Goal: Information Seeking & Learning: Learn about a topic

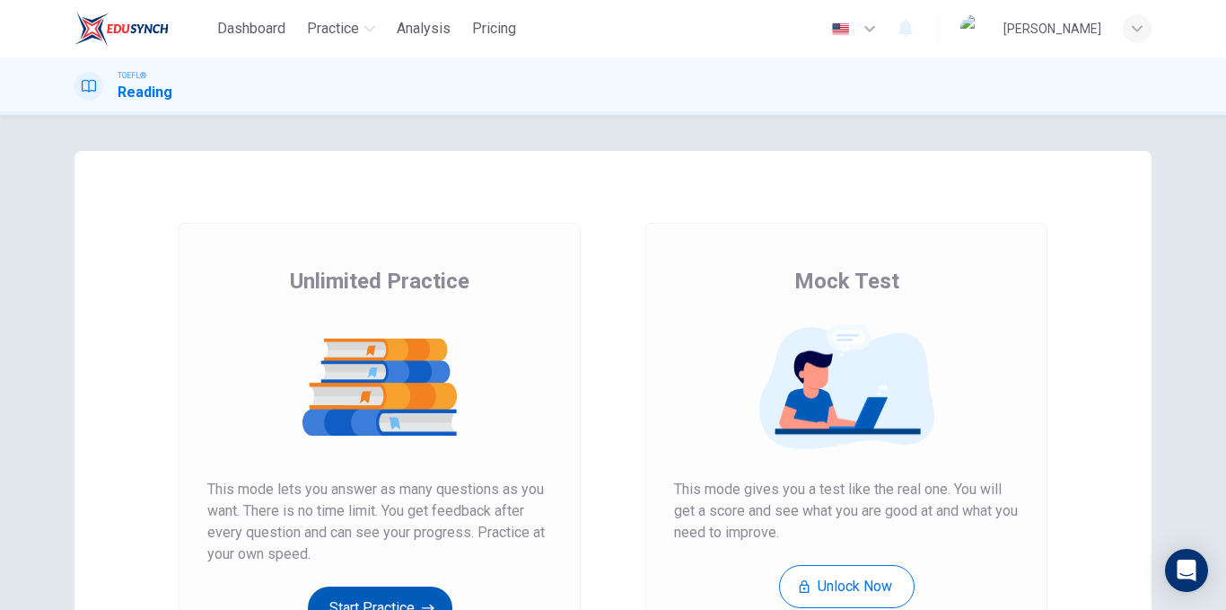
scroll to position [259, 0]
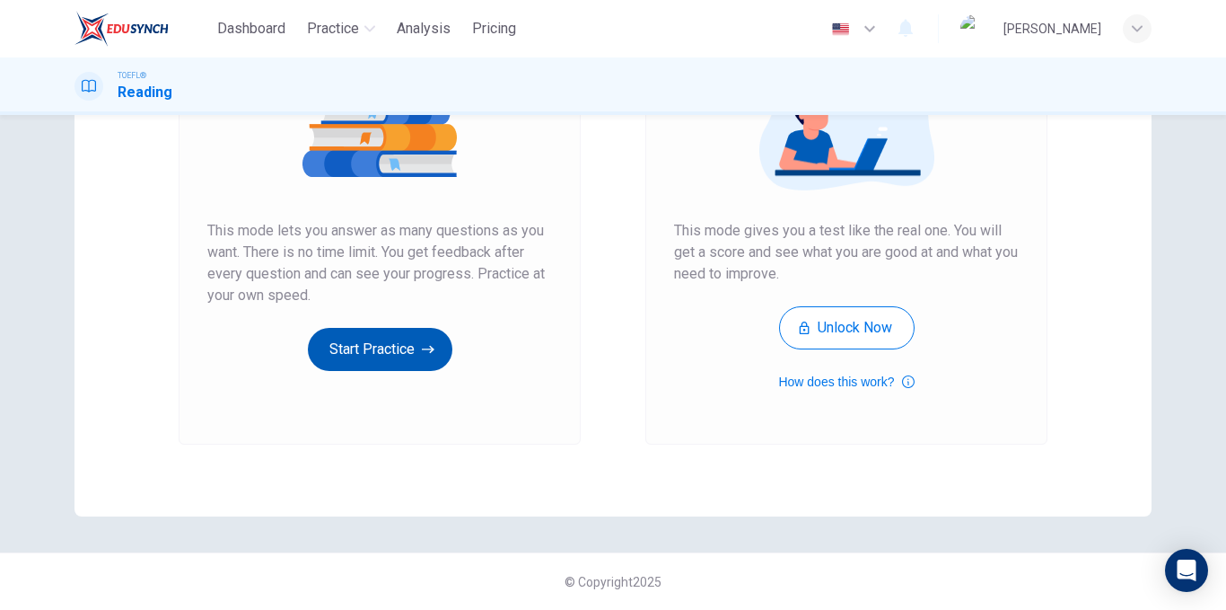
drag, startPoint x: 0, startPoint y: 0, endPoint x: 417, endPoint y: 339, distance: 537.3
click at [417, 339] on button "Start Practice" at bounding box center [380, 349] width 145 height 43
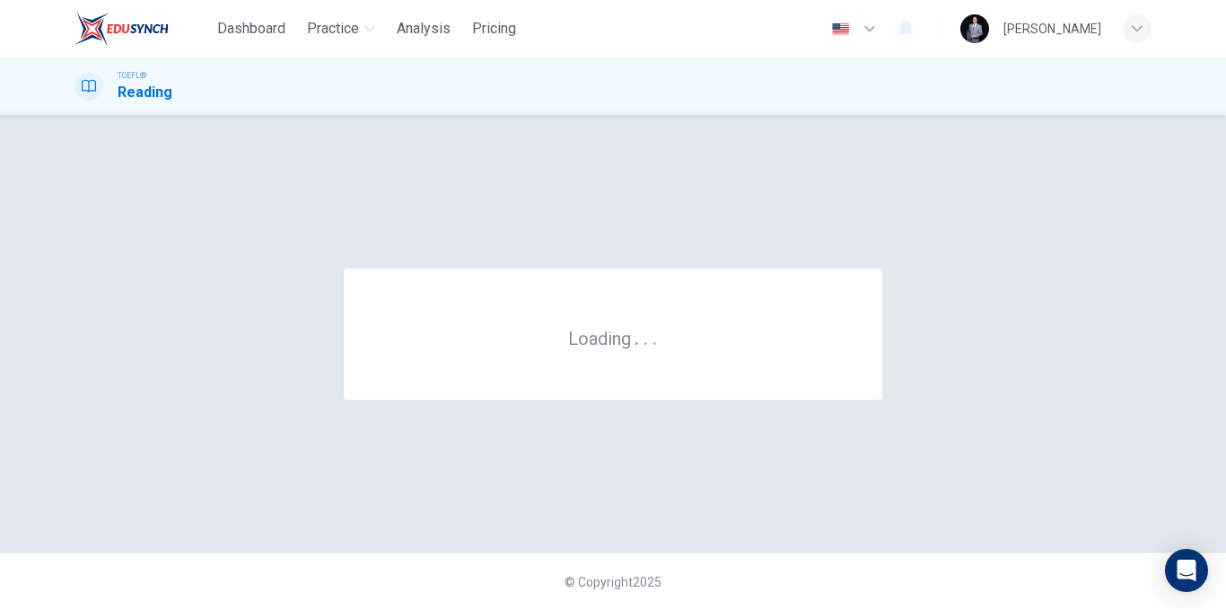
scroll to position [0, 0]
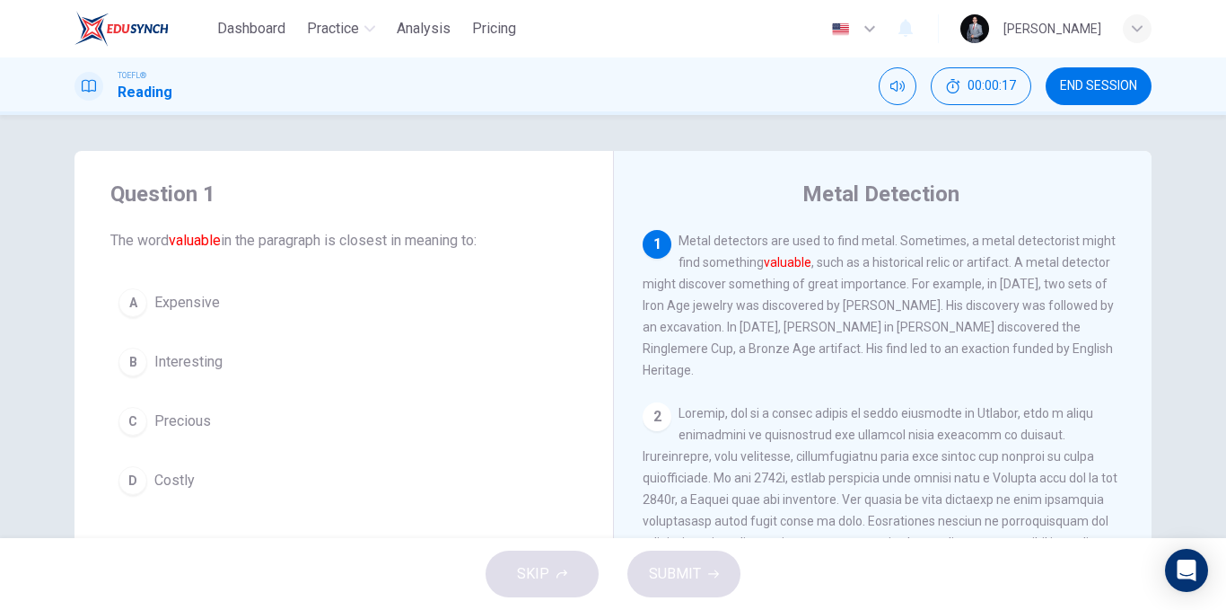
click at [199, 431] on span "Precious" at bounding box center [182, 421] width 57 height 22
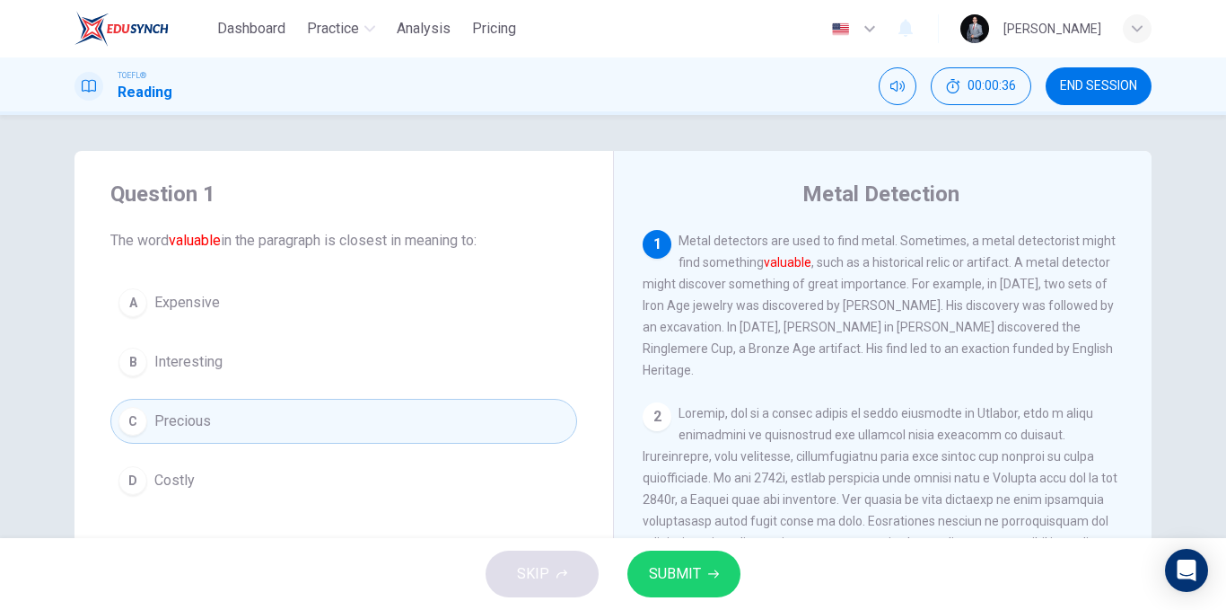
click at [676, 557] on button "SUBMIT" at bounding box center [684, 573] width 113 height 47
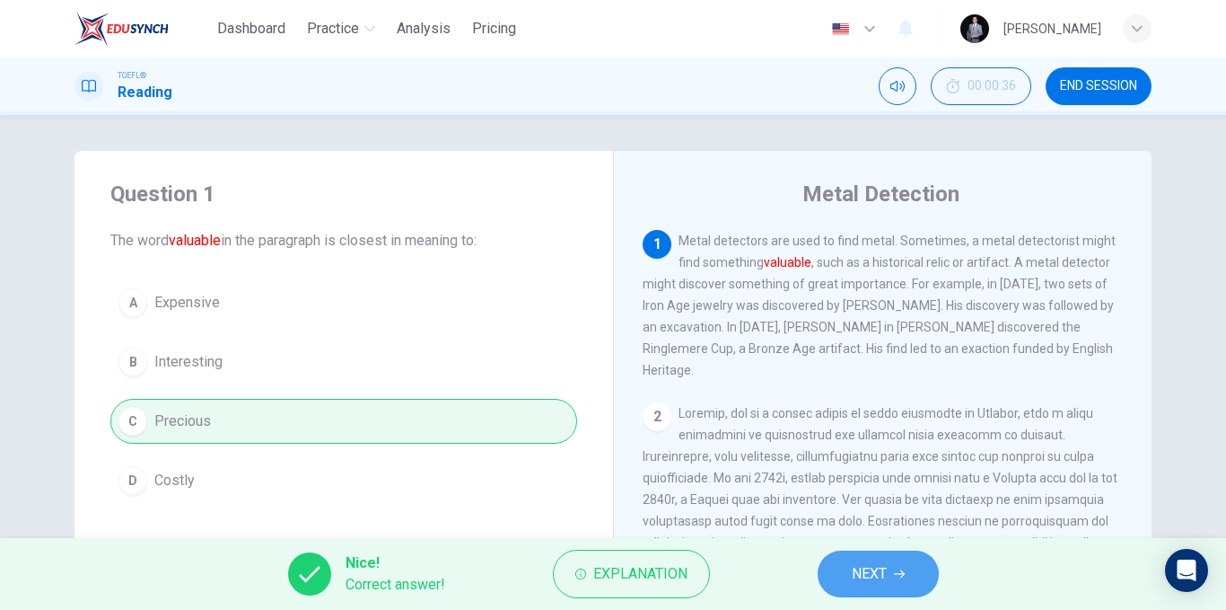
click at [881, 569] on span "NEXT" at bounding box center [869, 573] width 35 height 25
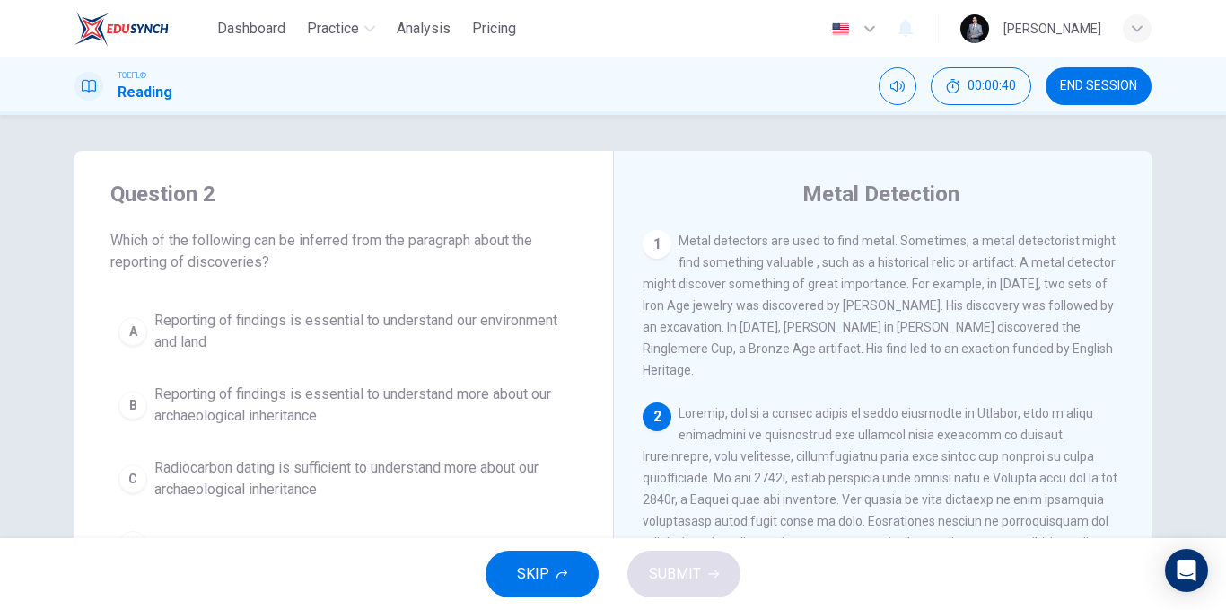
drag, startPoint x: 329, startPoint y: 244, endPoint x: 263, endPoint y: 228, distance: 68.4
click at [246, 234] on span "Which of the following can be inferred from the paragraph about the reporting o…" at bounding box center [343, 251] width 467 height 43
drag, startPoint x: 656, startPoint y: 310, endPoint x: 768, endPoint y: 307, distance: 111.4
click at [752, 306] on span "Metal detectors are used to find metal. Sometimes, a metal detectorist might fi…" at bounding box center [879, 305] width 473 height 144
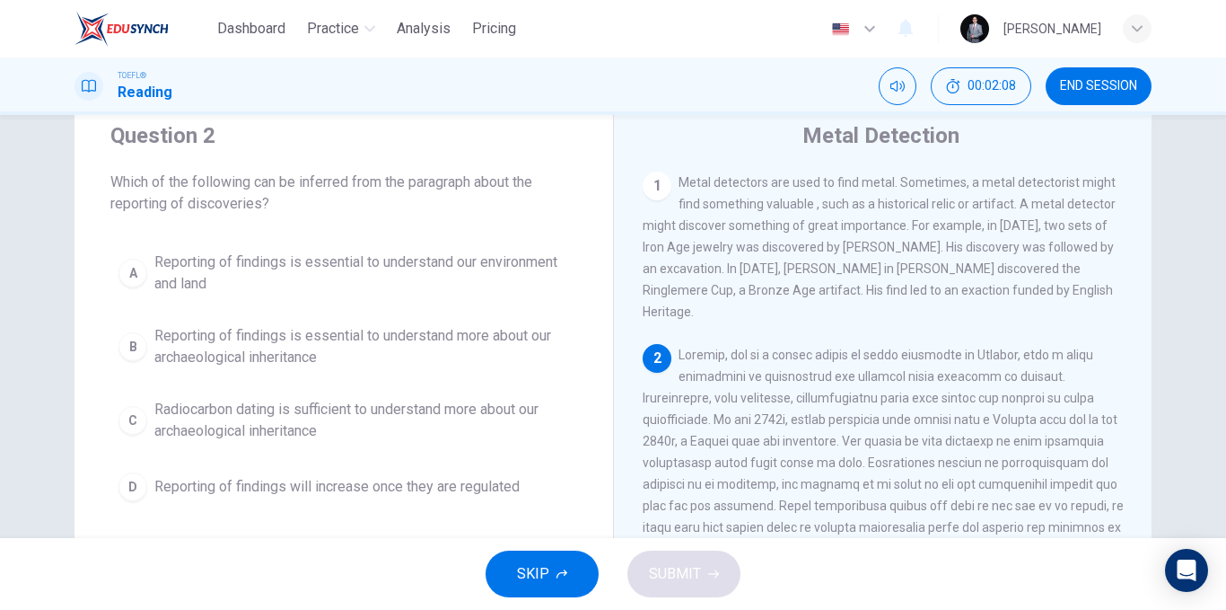
scroll to position [90, 0]
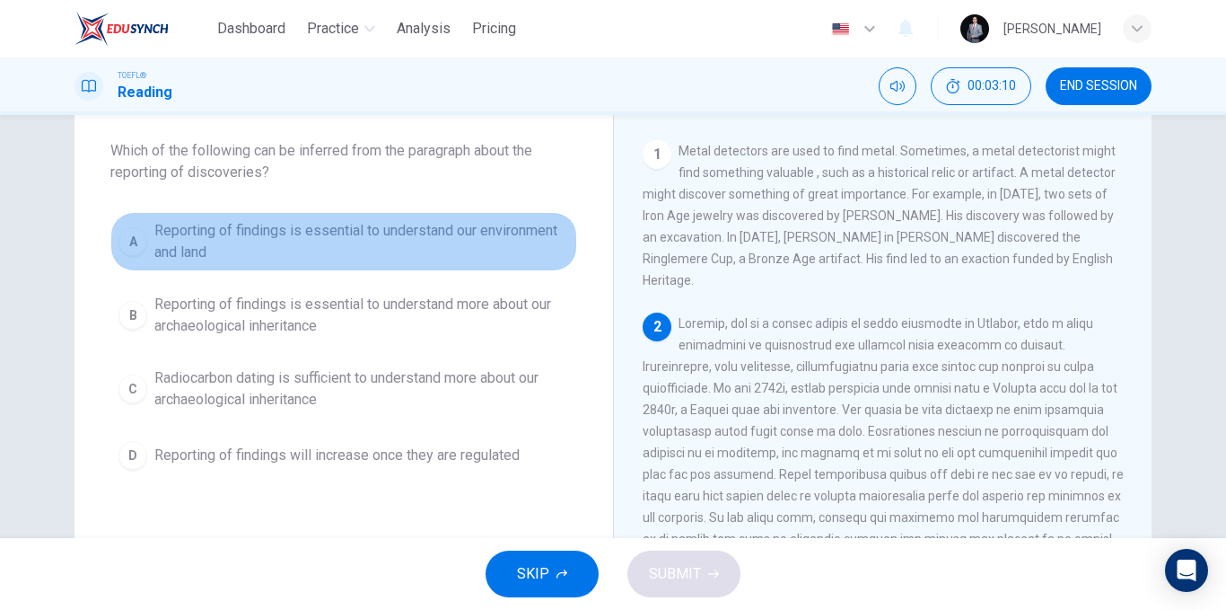
click at [452, 242] on span "Reporting of findings is essential to understand our environment and land" at bounding box center [361, 241] width 415 height 43
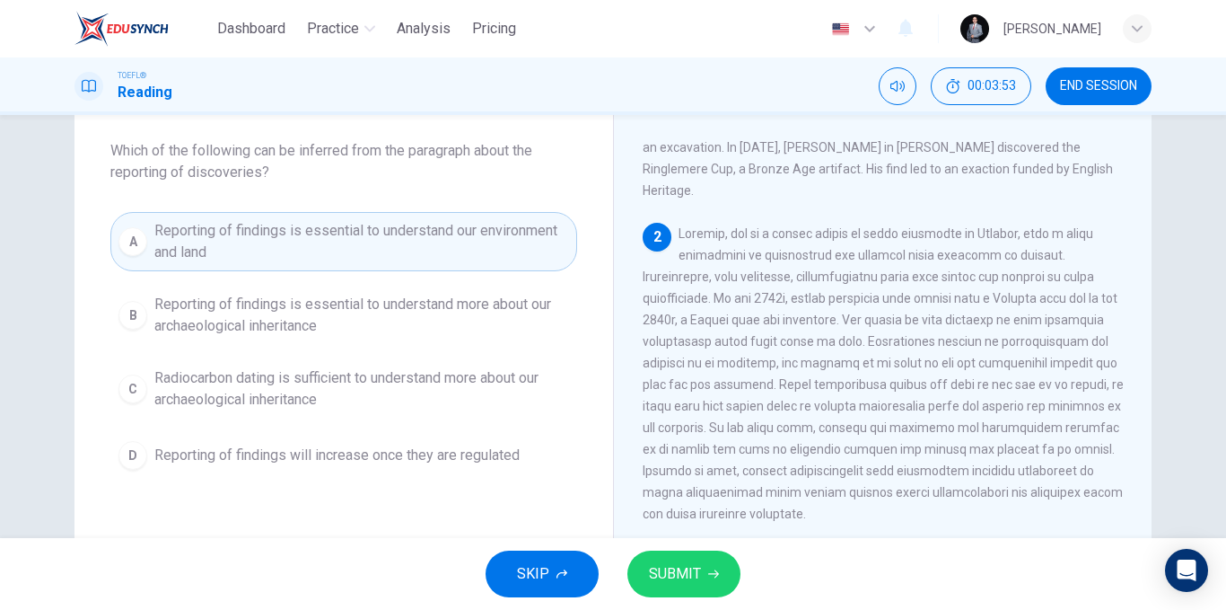
drag, startPoint x: 880, startPoint y: 263, endPoint x: 799, endPoint y: 262, distance: 80.8
click at [799, 262] on span at bounding box center [883, 373] width 481 height 294
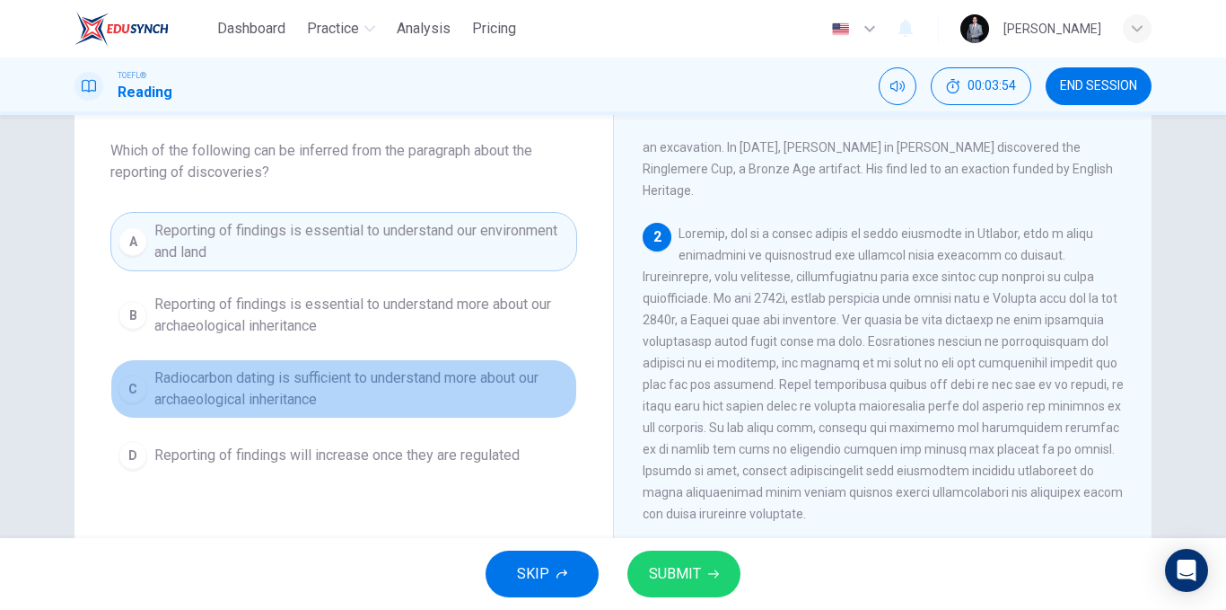
click at [333, 408] on span "Radiocarbon dating is sufficient to understand more about our archaeological in…" at bounding box center [361, 388] width 415 height 43
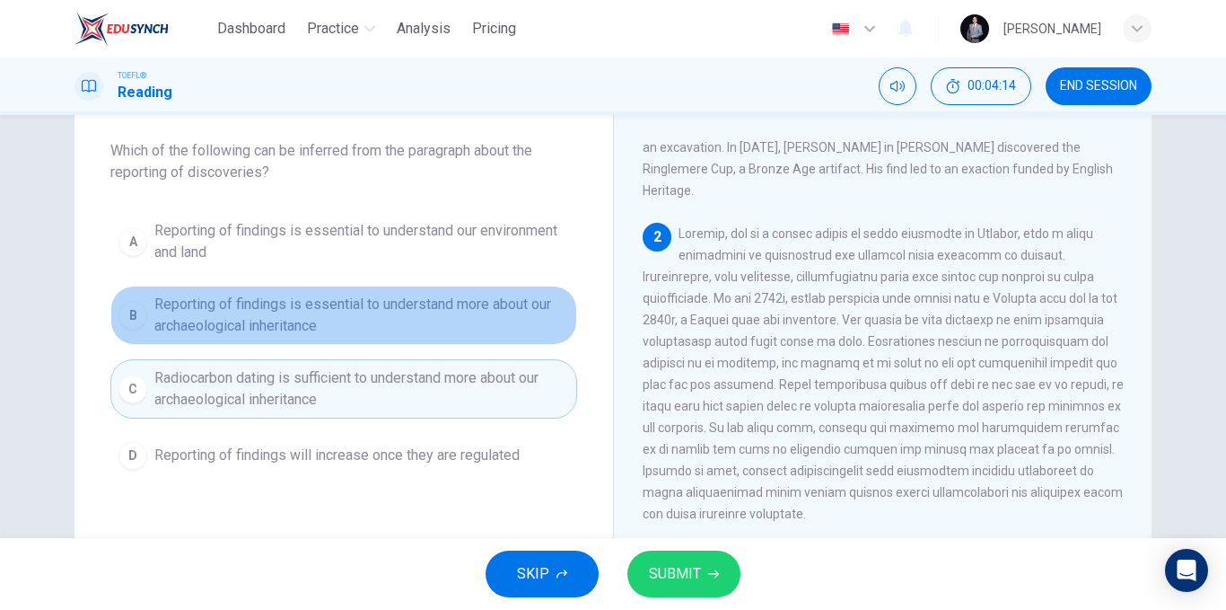
click at [522, 317] on span "Reporting of findings is essential to understand more about our archaeological …" at bounding box center [361, 315] width 415 height 43
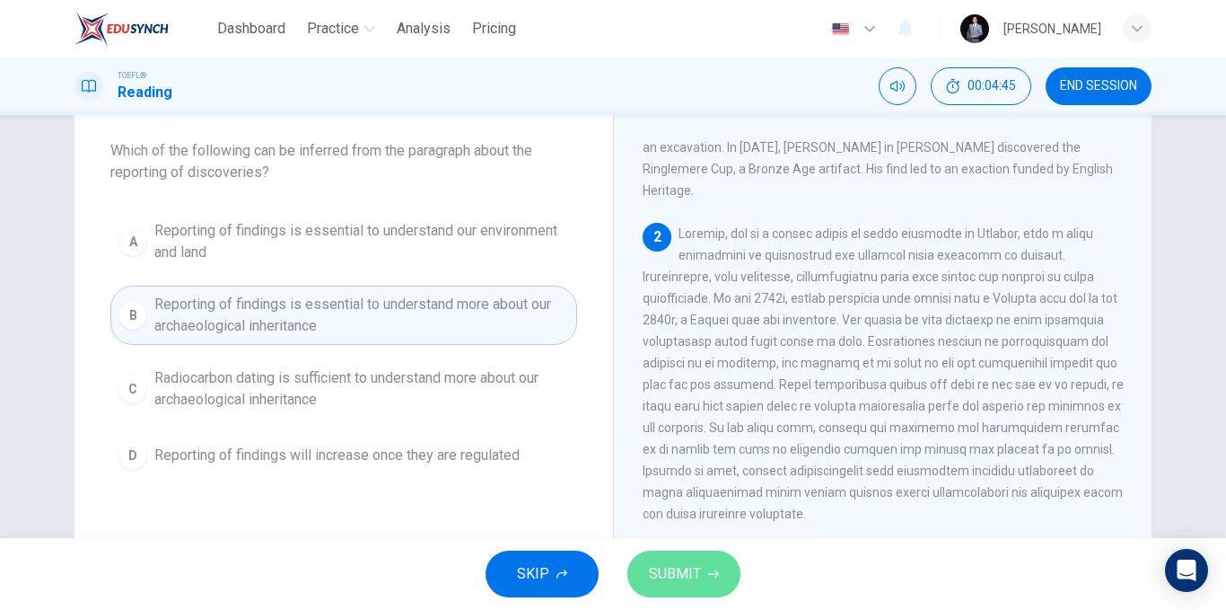
click at [716, 574] on icon "button" at bounding box center [713, 574] width 11 height 8
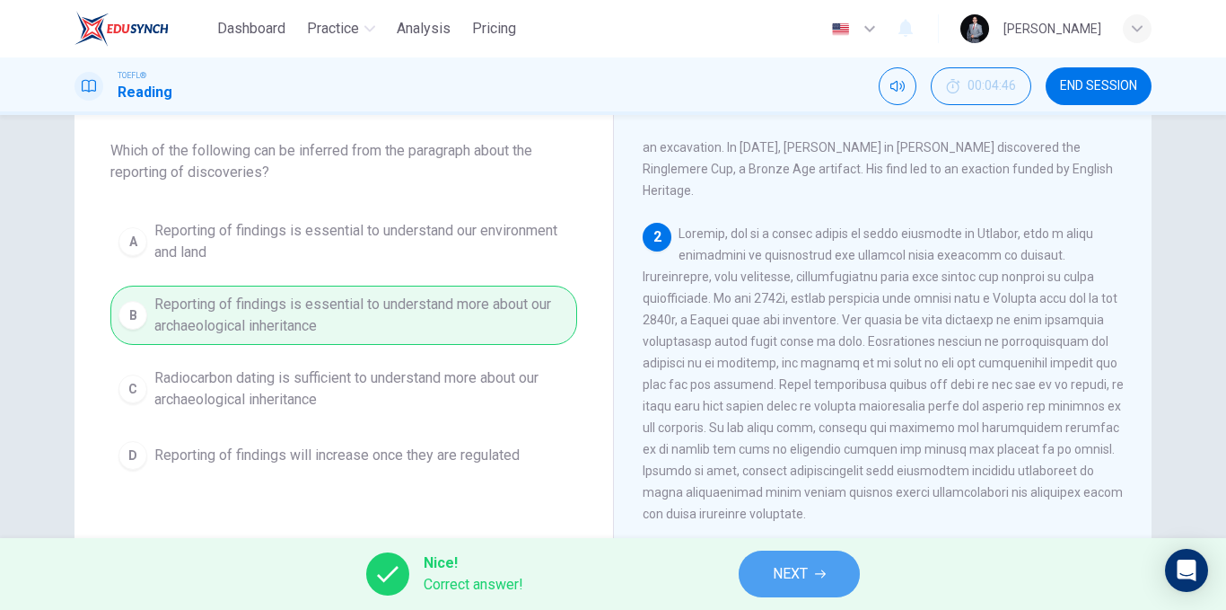
click at [822, 576] on icon "button" at bounding box center [820, 573] width 11 height 11
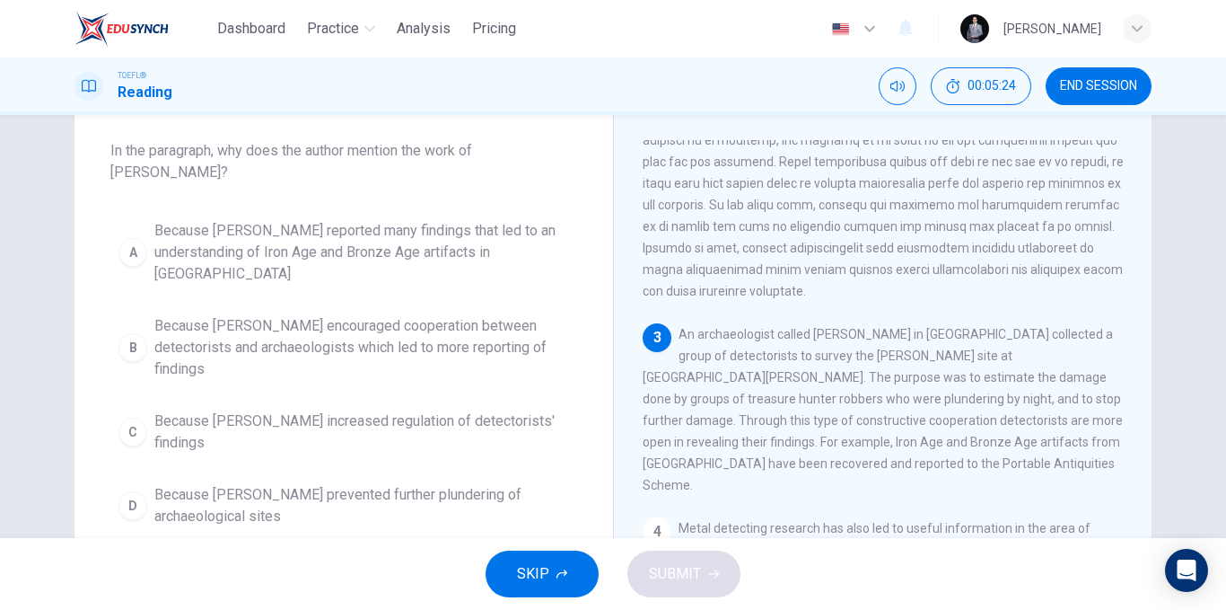
drag, startPoint x: 818, startPoint y: 356, endPoint x: 725, endPoint y: 356, distance: 92.5
click at [728, 356] on span "An archaeologist called [PERSON_NAME] in [GEOGRAPHIC_DATA] collected a group of…" at bounding box center [883, 409] width 480 height 165
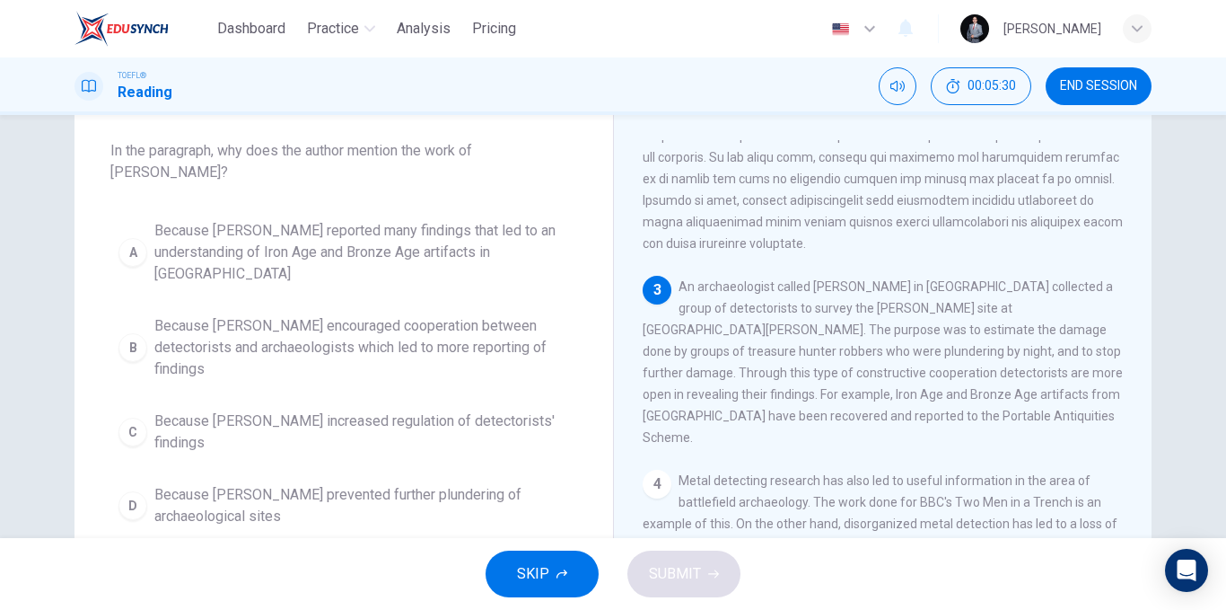
scroll to position [402, 0]
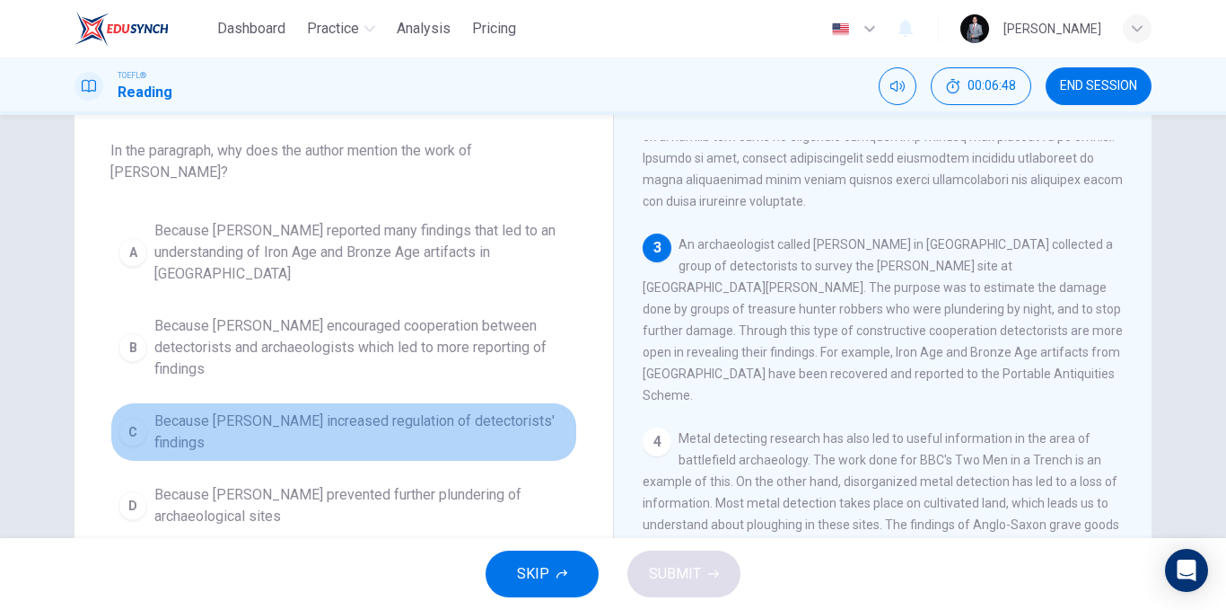
click at [425, 410] on span "Because [PERSON_NAME] increased regulation of detectorists' findings" at bounding box center [361, 431] width 415 height 43
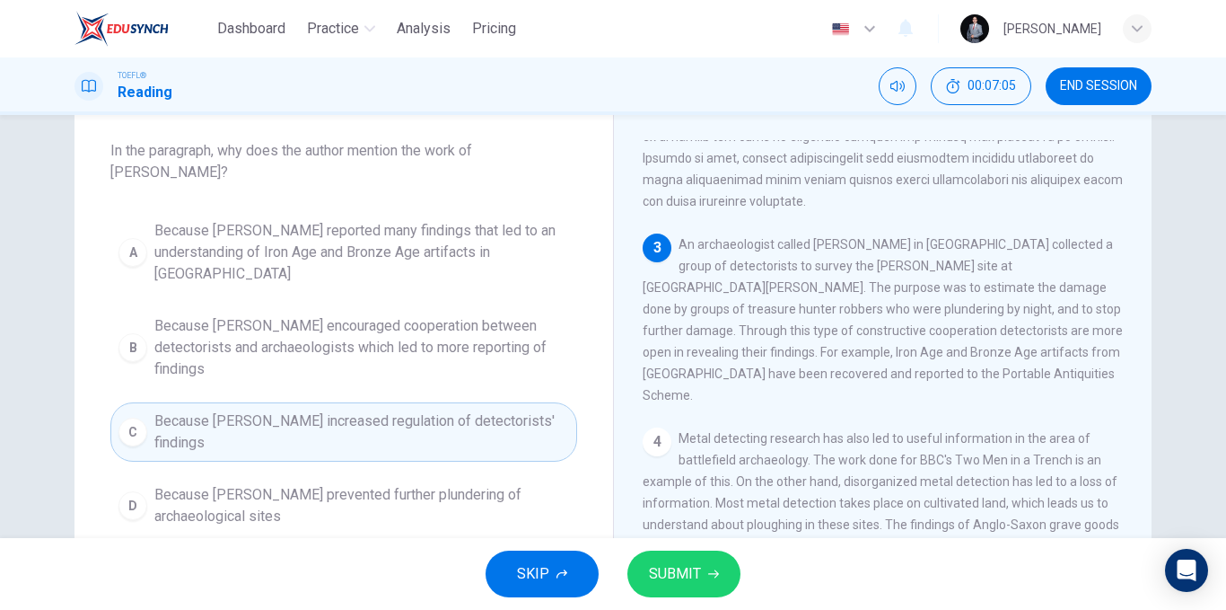
click at [461, 484] on span "Because [PERSON_NAME] prevented further plundering of archaeological sites" at bounding box center [361, 505] width 415 height 43
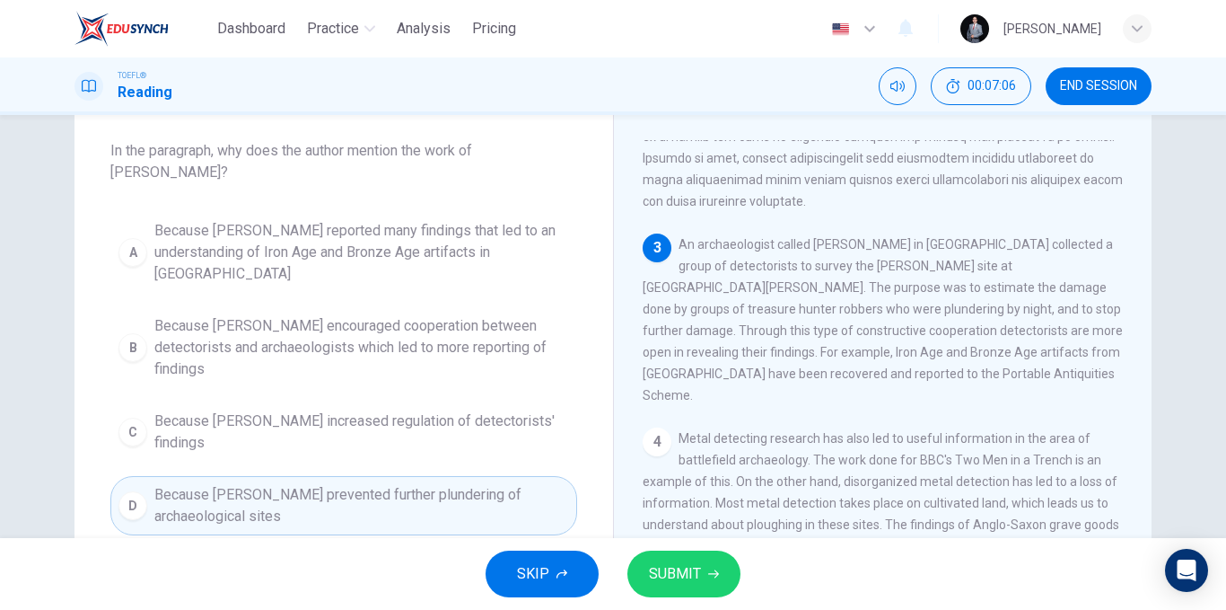
click at [716, 561] on button "SUBMIT" at bounding box center [684, 573] width 113 height 47
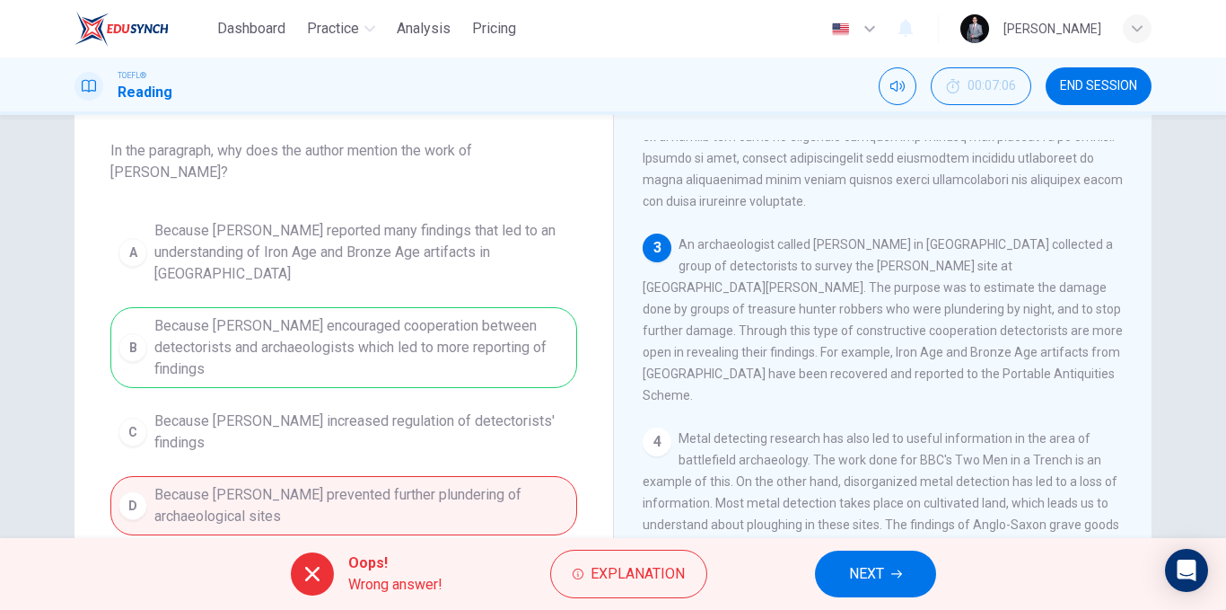
click at [413, 316] on div "A Because [PERSON_NAME] reported many findings that led to an understanding of …" at bounding box center [343, 373] width 467 height 323
click at [416, 316] on div "A Because [PERSON_NAME] reported many findings that led to an understanding of …" at bounding box center [343, 373] width 467 height 323
drag, startPoint x: 416, startPoint y: 316, endPoint x: 426, endPoint y: 314, distance: 10.9
click at [426, 314] on div "A Because [PERSON_NAME] reported many findings that led to an understanding of …" at bounding box center [343, 373] width 467 height 323
drag, startPoint x: 426, startPoint y: 314, endPoint x: 448, endPoint y: 321, distance: 22.4
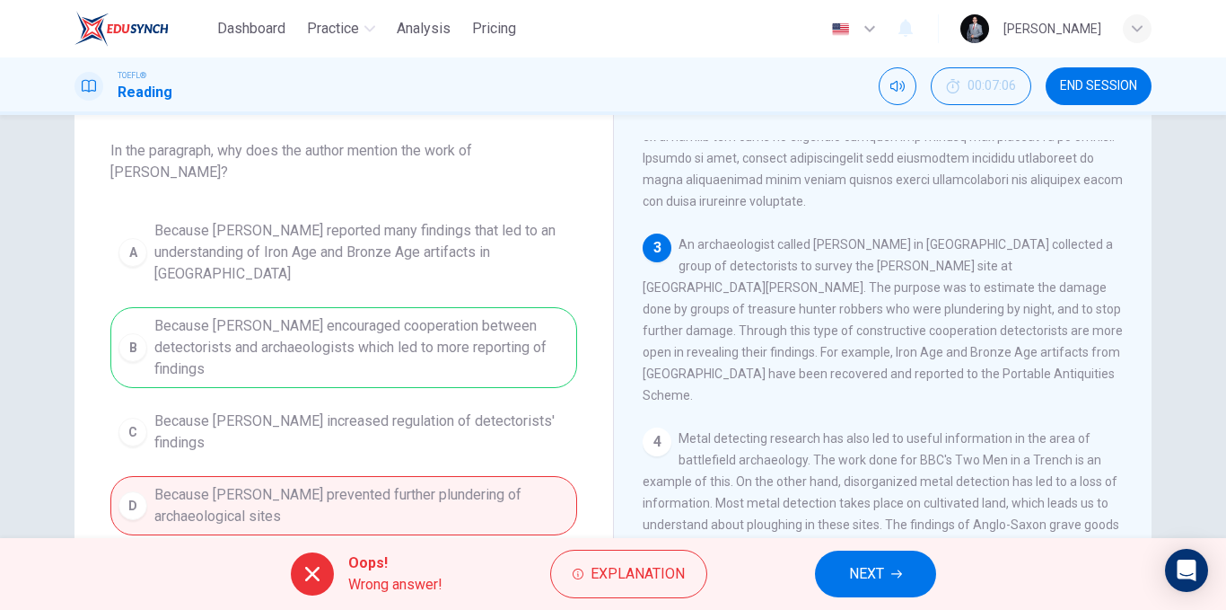
click at [448, 321] on div "A Because [PERSON_NAME] reported many findings that led to an understanding of …" at bounding box center [343, 373] width 467 height 323
click at [448, 320] on div "A Because [PERSON_NAME] reported many findings that led to an understanding of …" at bounding box center [343, 373] width 467 height 323
click at [858, 564] on span "NEXT" at bounding box center [866, 573] width 35 height 25
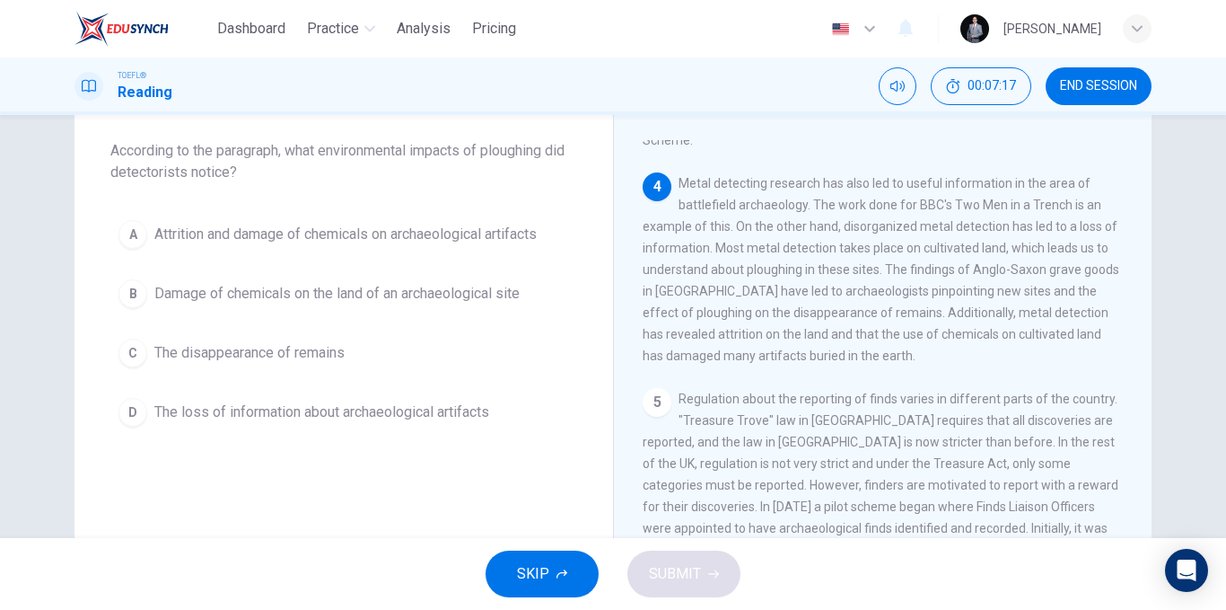
scroll to position [626, 0]
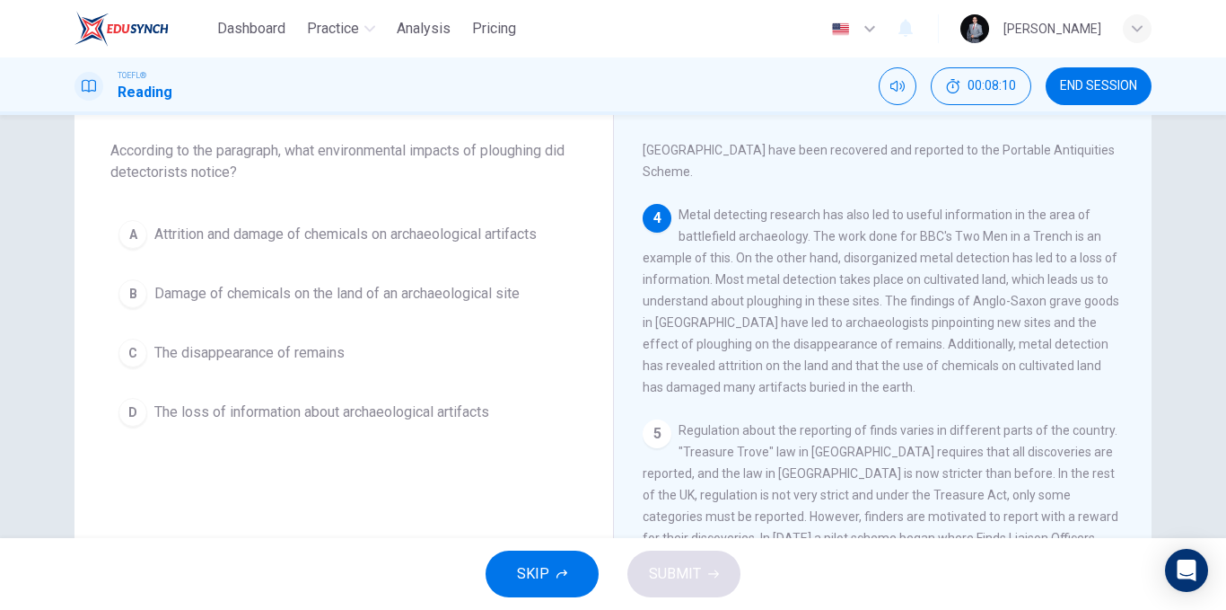
drag, startPoint x: 747, startPoint y: 294, endPoint x: 775, endPoint y: 292, distance: 27.9
click at [775, 292] on div "4 Metal detecting research has also led to useful information in the area of ba…" at bounding box center [883, 301] width 481 height 194
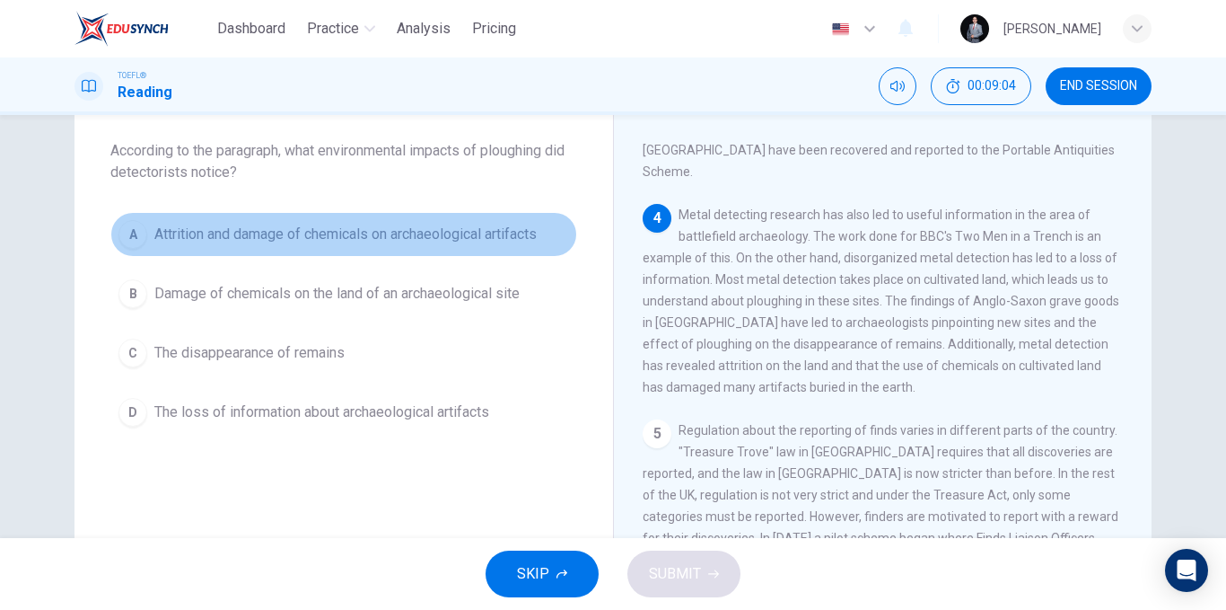
click at [391, 238] on span "Attrition and damage of chemicals on archaeological artifacts" at bounding box center [345, 235] width 382 height 22
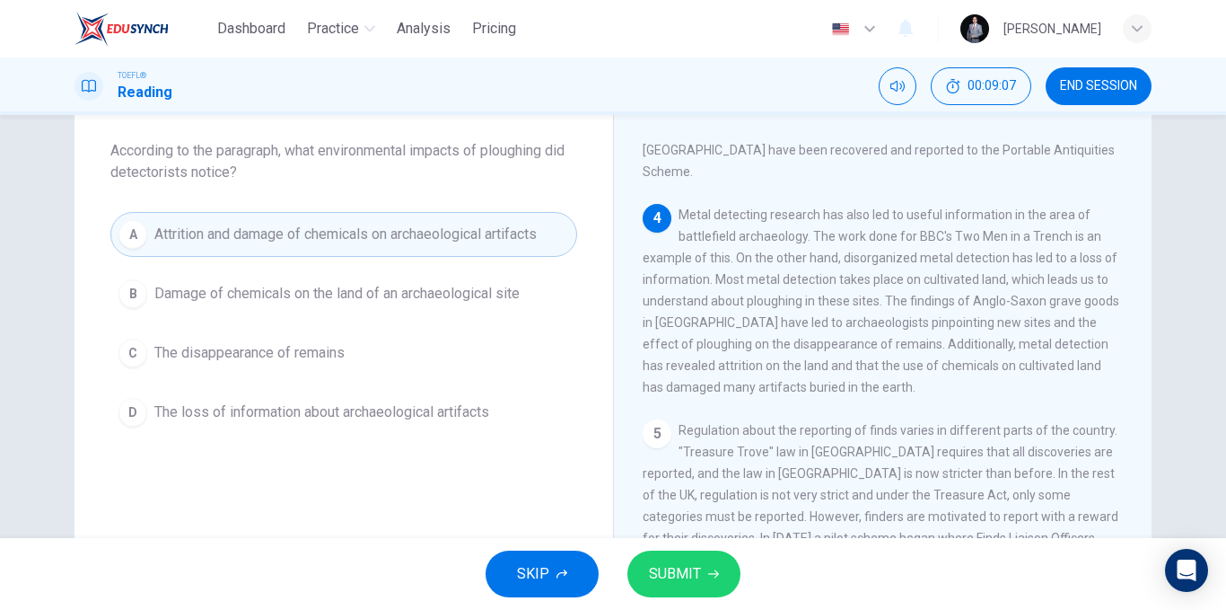
click at [708, 561] on button "SUBMIT" at bounding box center [684, 573] width 113 height 47
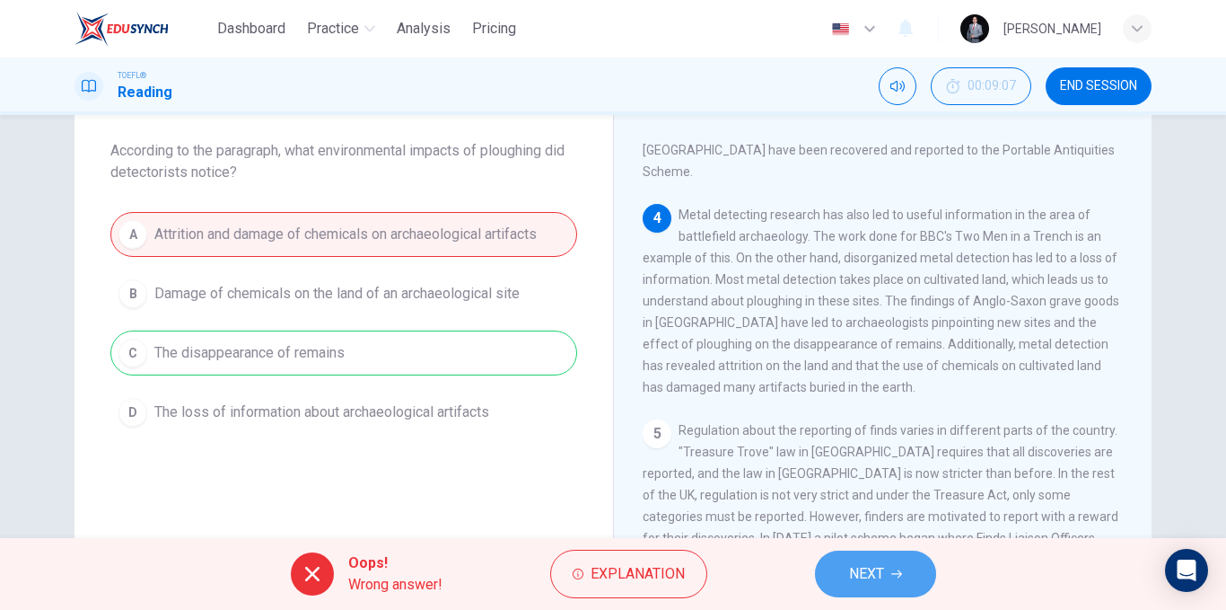
click at [882, 574] on span "NEXT" at bounding box center [866, 573] width 35 height 25
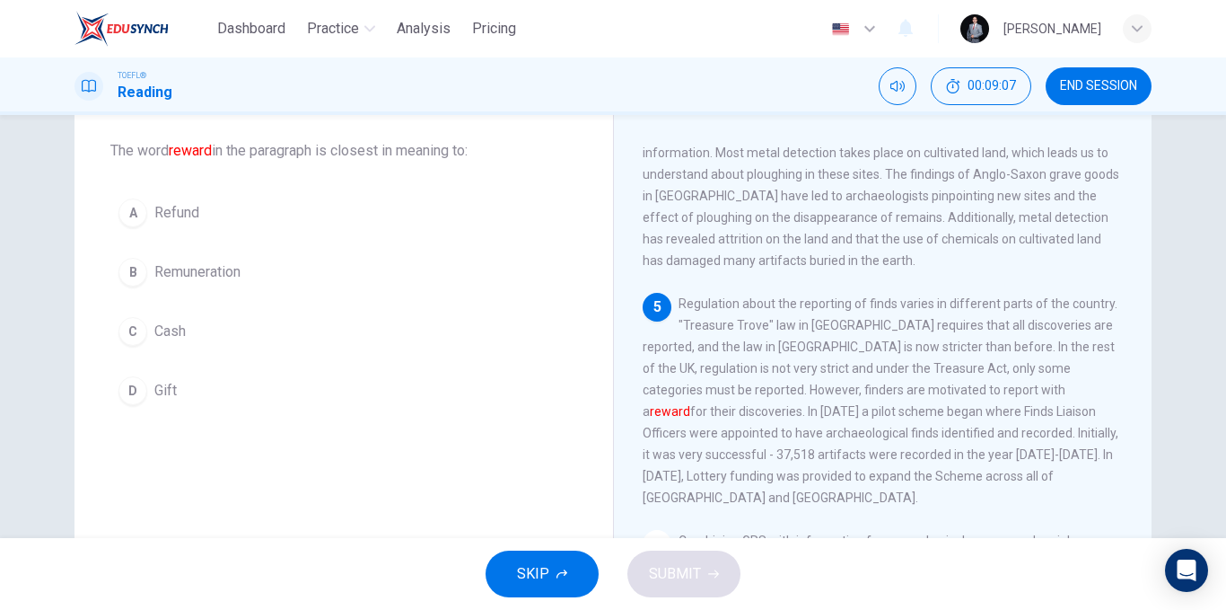
scroll to position [760, 0]
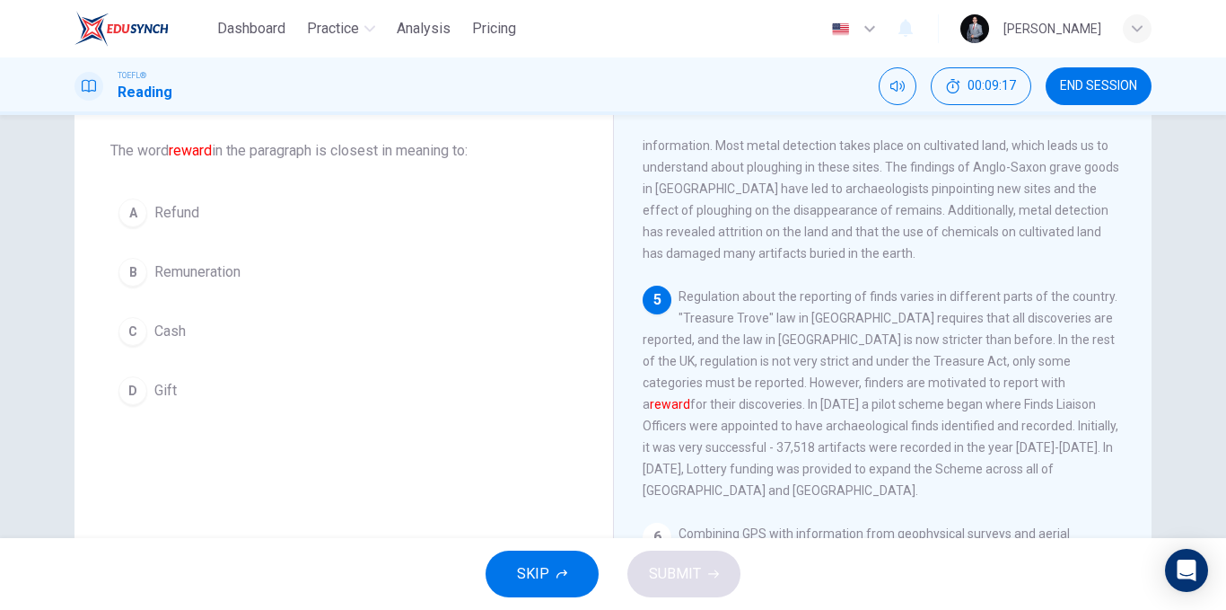
click at [207, 391] on button "D Gift" at bounding box center [343, 390] width 467 height 45
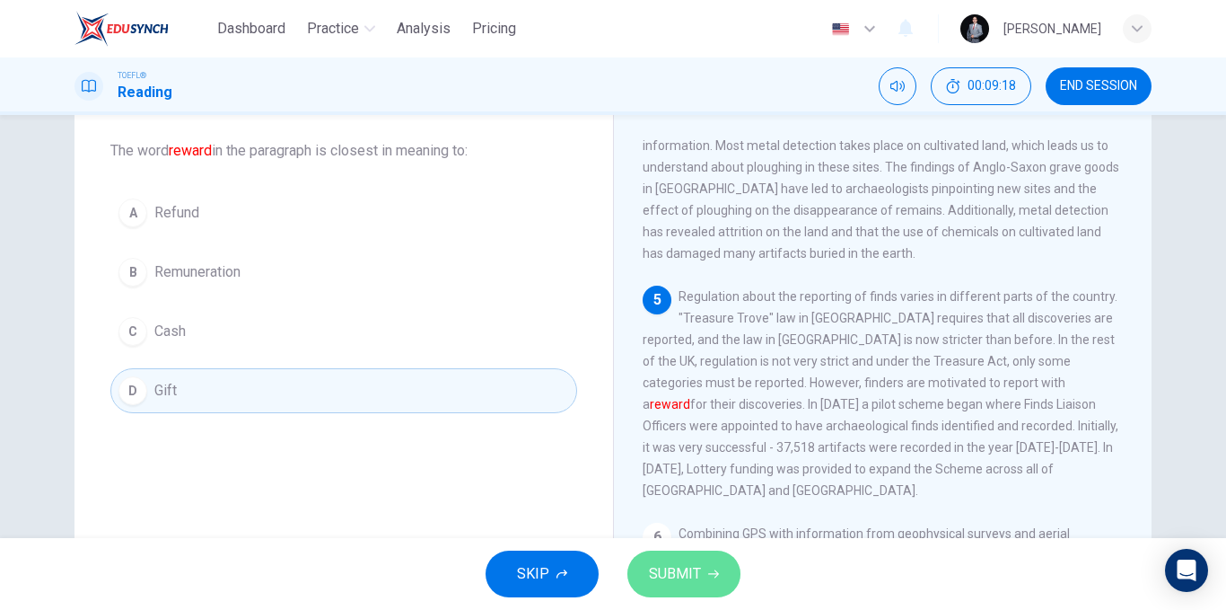
click at [683, 565] on span "SUBMIT" at bounding box center [675, 573] width 52 height 25
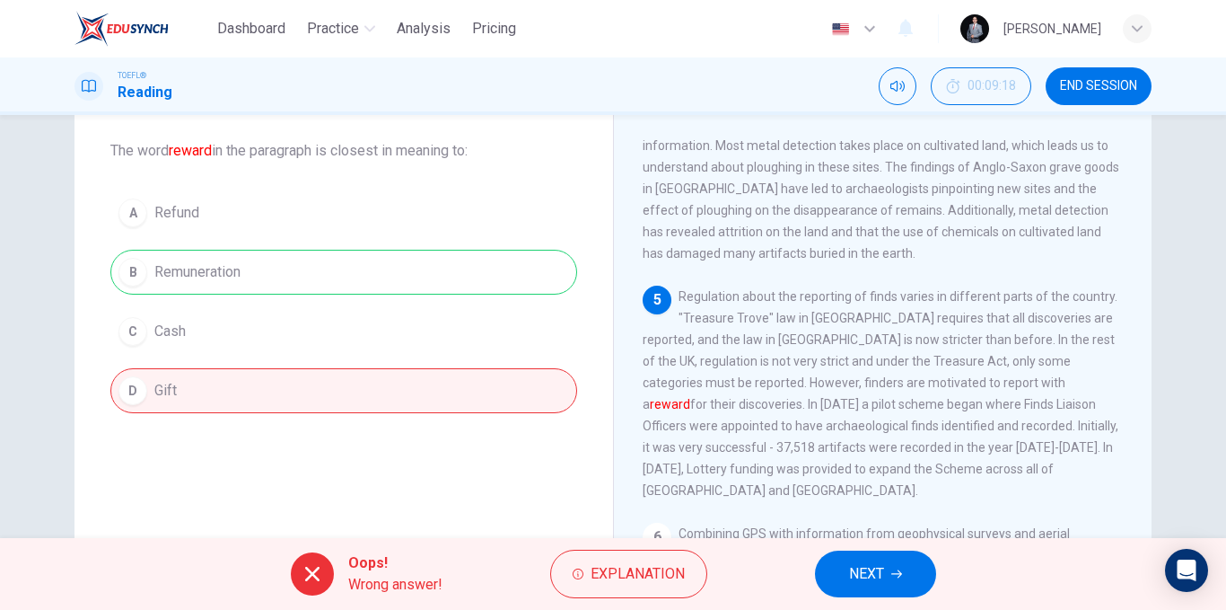
drag, startPoint x: 233, startPoint y: 275, endPoint x: 155, endPoint y: 269, distance: 77.4
click at [155, 269] on div "A Refund B Remuneration C Cash D Gift" at bounding box center [343, 301] width 467 height 223
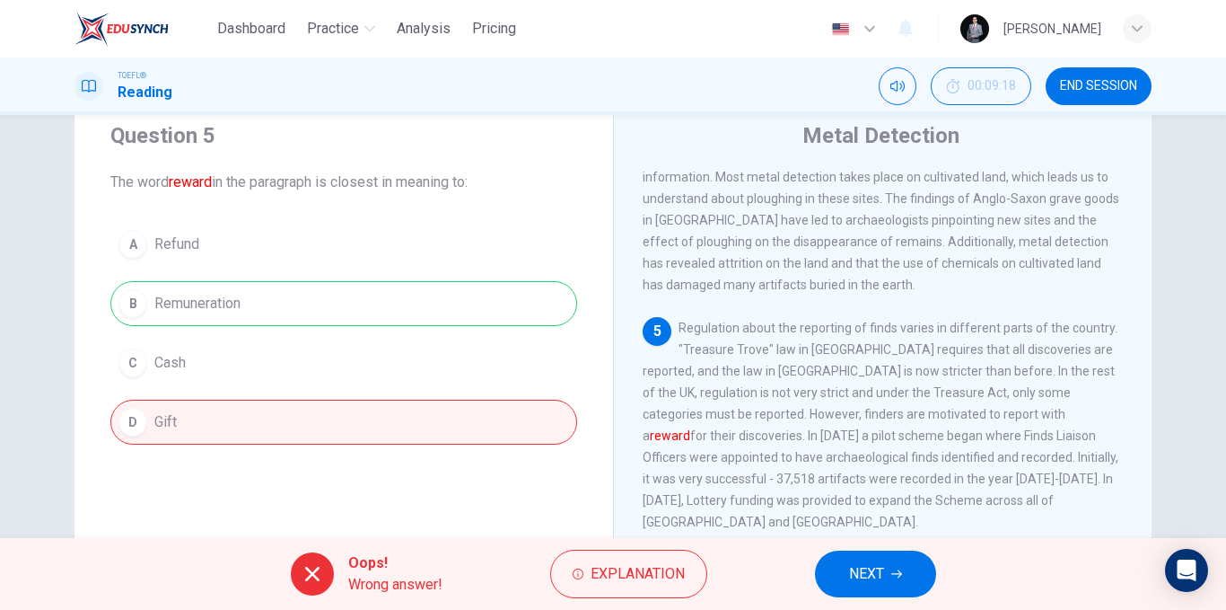
scroll to position [90, 0]
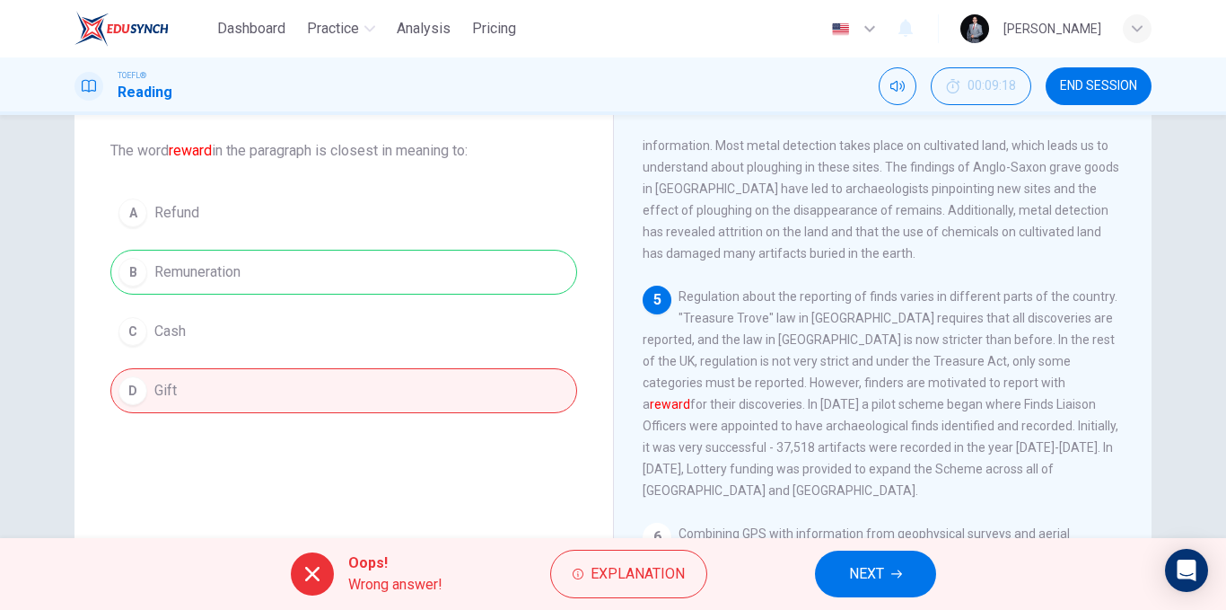
drag, startPoint x: 285, startPoint y: 263, endPoint x: 116, endPoint y: 278, distance: 169.5
click at [116, 278] on div "A Refund B Remuneration C Cash D Gift" at bounding box center [343, 301] width 467 height 223
drag, startPoint x: 259, startPoint y: 277, endPoint x: 178, endPoint y: 275, distance: 80.8
click at [178, 275] on div "A Refund B Remuneration C Cash D Gift" at bounding box center [343, 301] width 467 height 223
drag, startPoint x: 238, startPoint y: 274, endPoint x: 164, endPoint y: 286, distance: 74.7
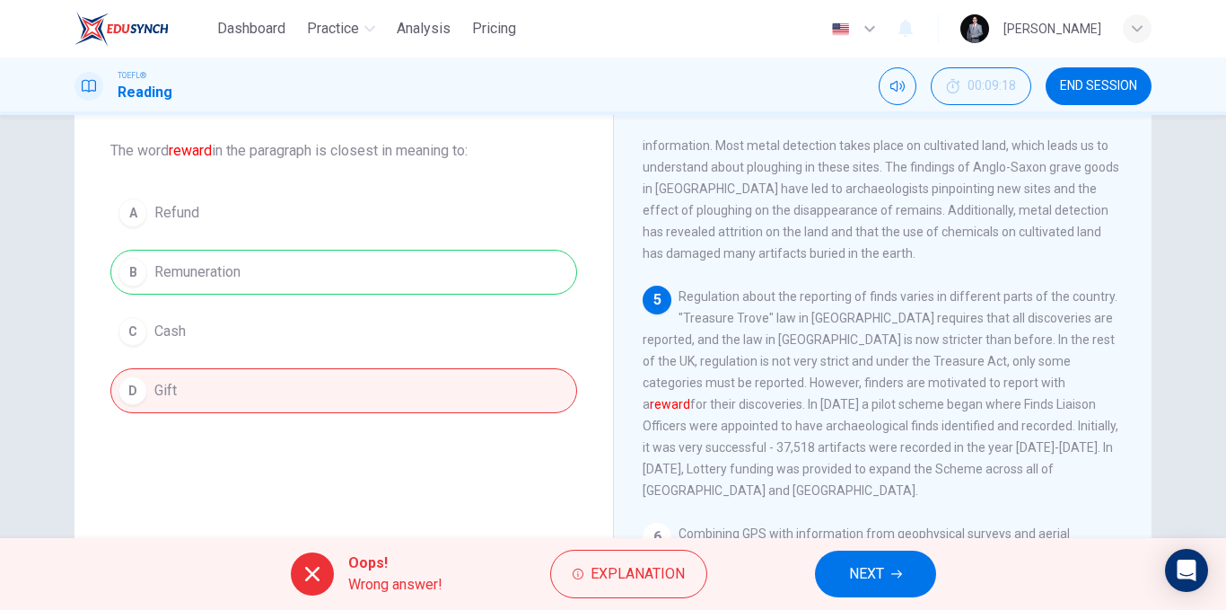
click at [163, 287] on div "A Refund B Remuneration C Cash D Gift" at bounding box center [343, 301] width 467 height 223
click at [900, 572] on icon "button" at bounding box center [896, 574] width 11 height 8
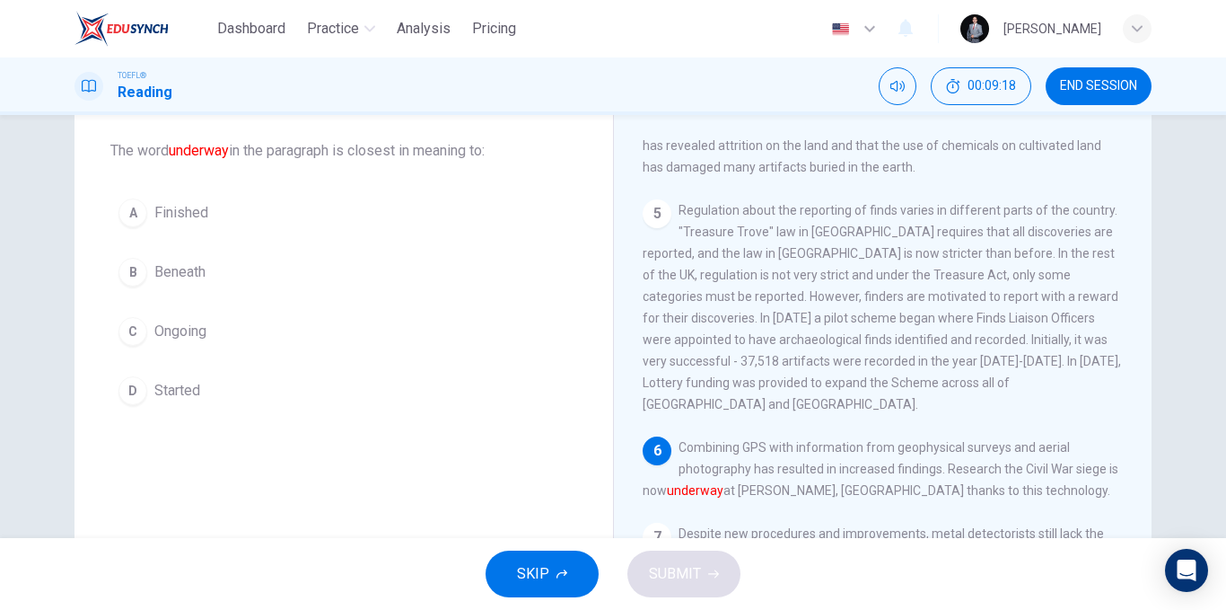
scroll to position [847, 0]
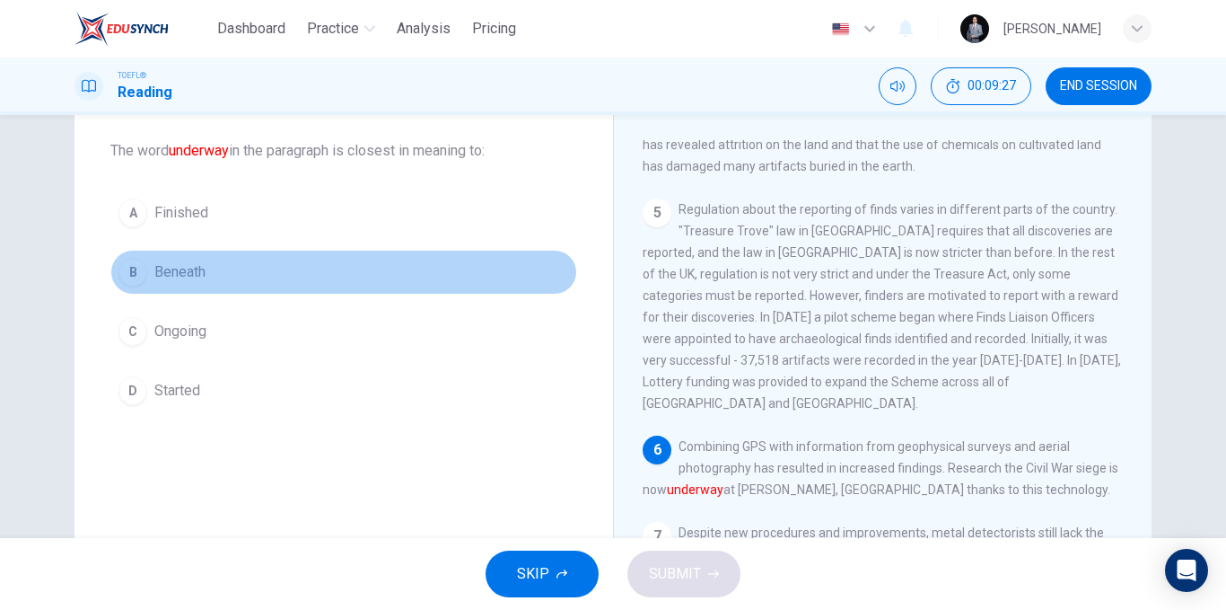
click at [184, 273] on span "Beneath" at bounding box center [179, 272] width 51 height 22
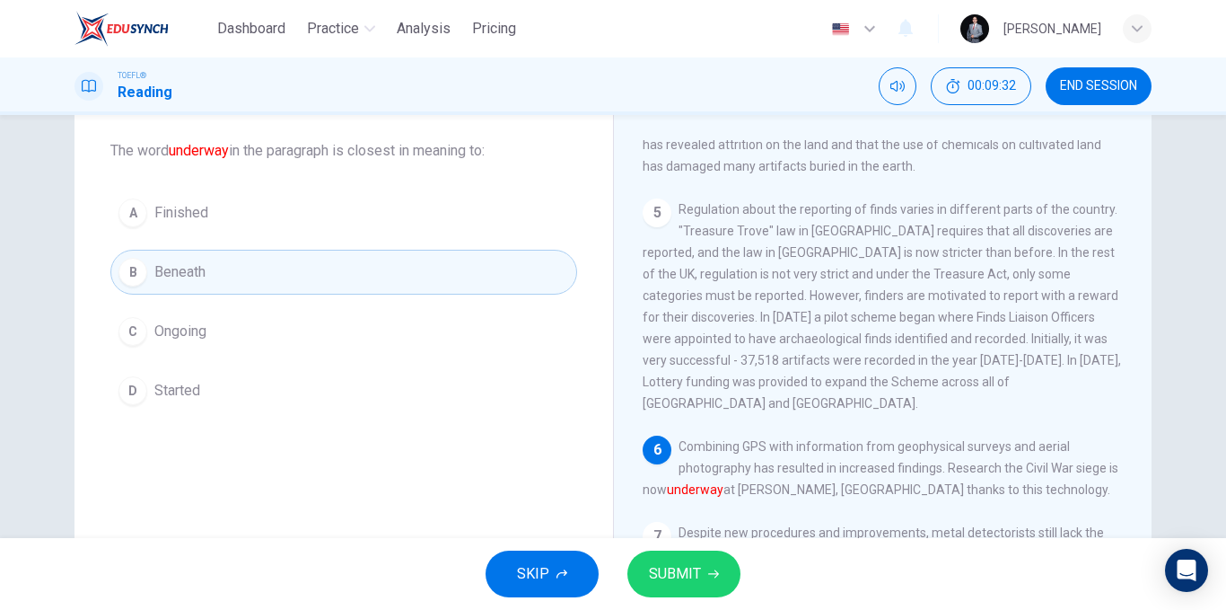
scroll to position [180, 0]
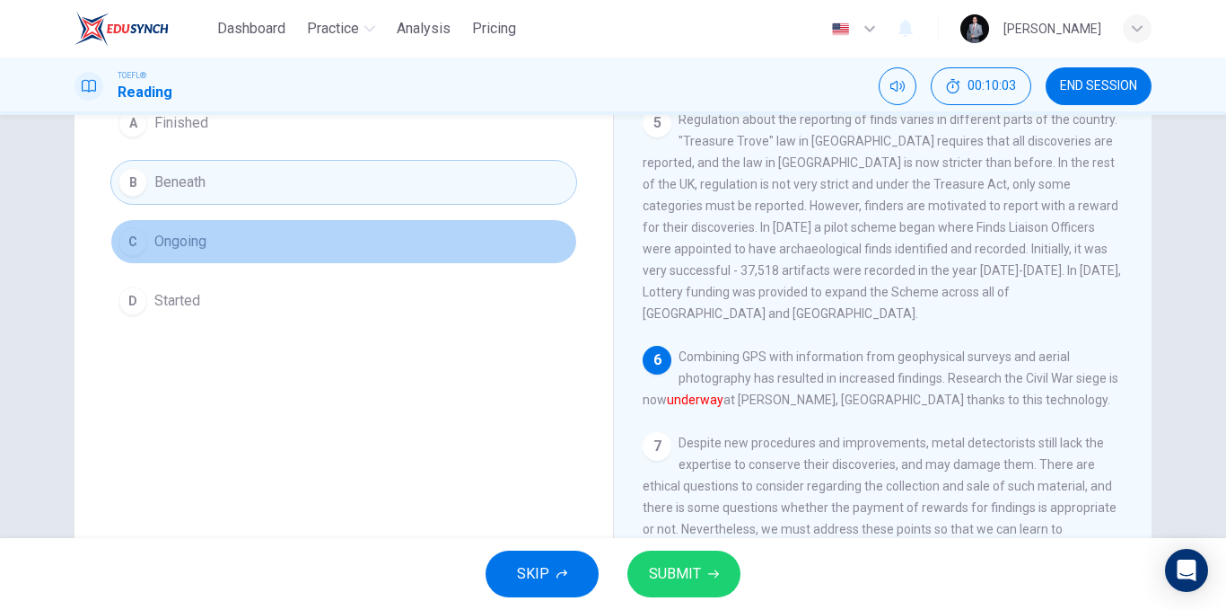
click at [218, 235] on button "C Ongoing" at bounding box center [343, 241] width 467 height 45
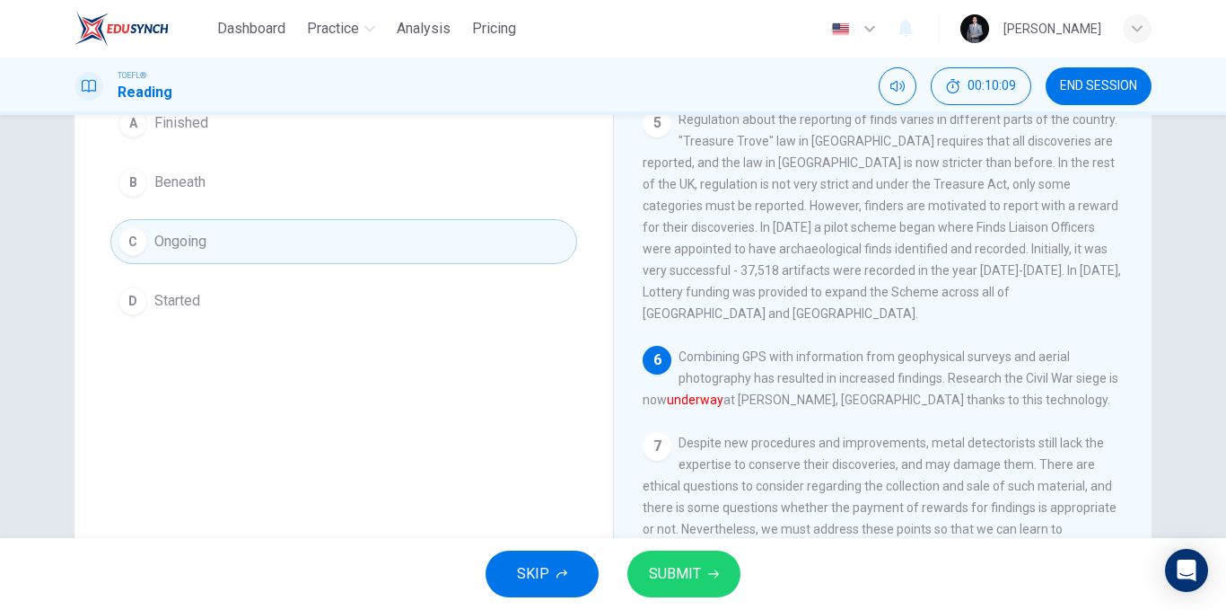
click at [699, 556] on button "SUBMIT" at bounding box center [684, 573] width 113 height 47
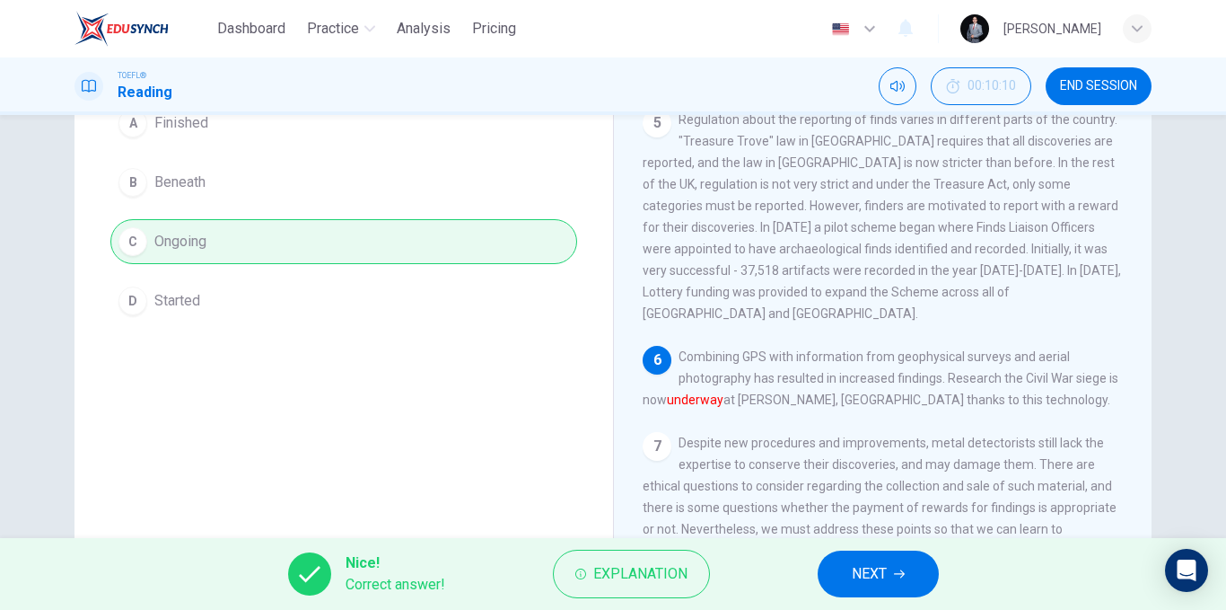
click at [878, 563] on span "NEXT" at bounding box center [869, 573] width 35 height 25
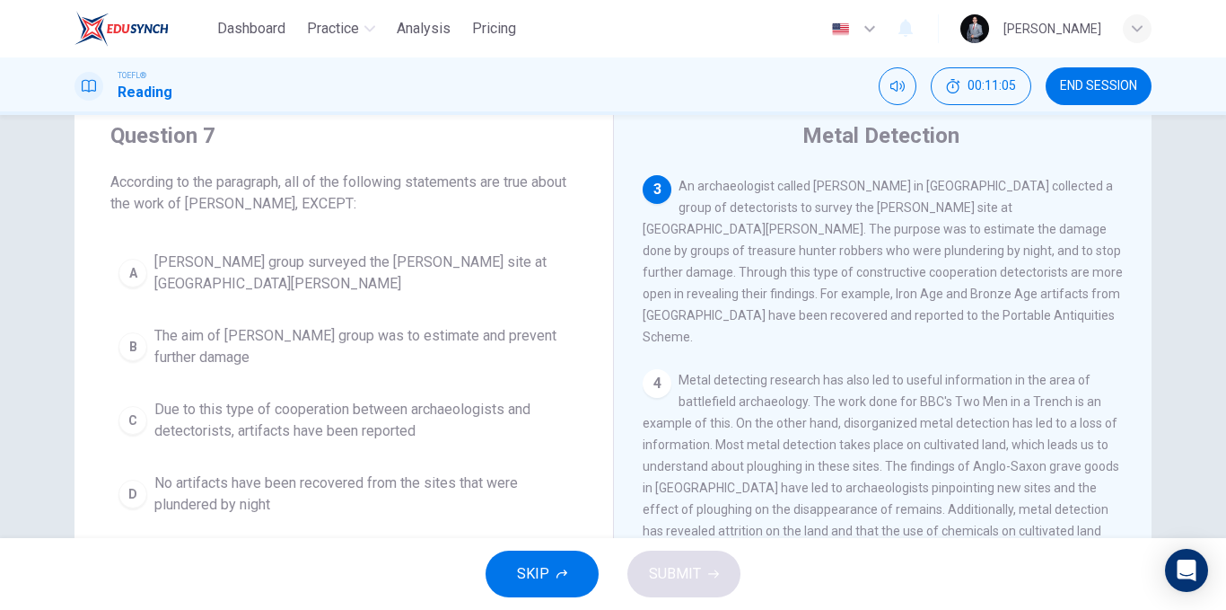
scroll to position [90, 0]
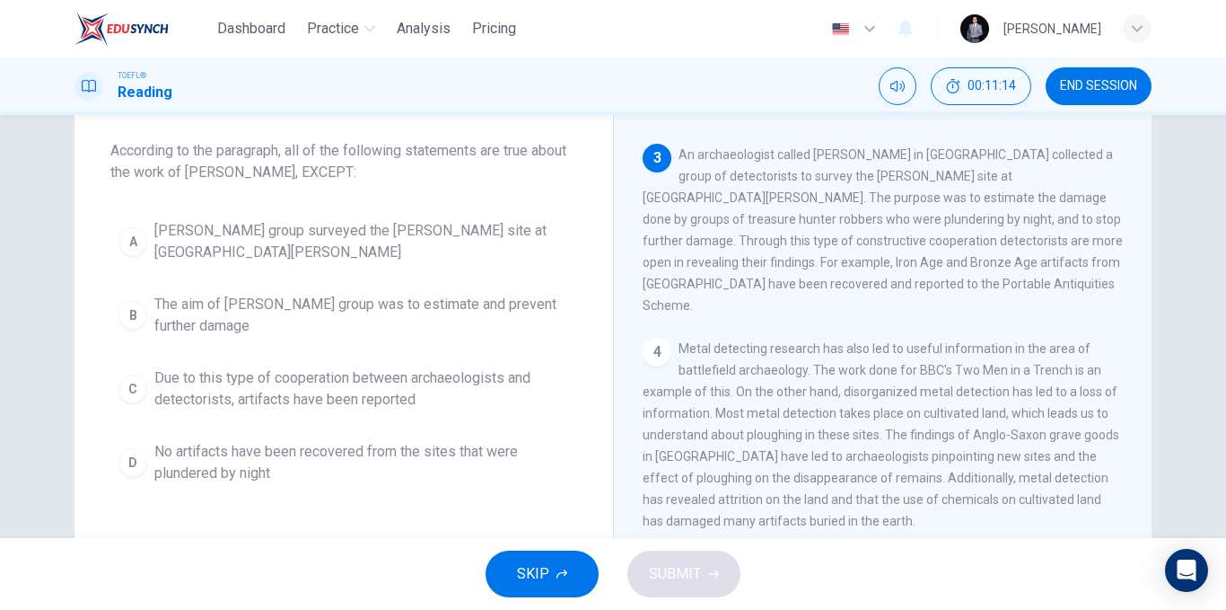
click at [386, 247] on span "[PERSON_NAME] group surveyed the [PERSON_NAME] site at [GEOGRAPHIC_DATA][PERSON…" at bounding box center [361, 241] width 415 height 43
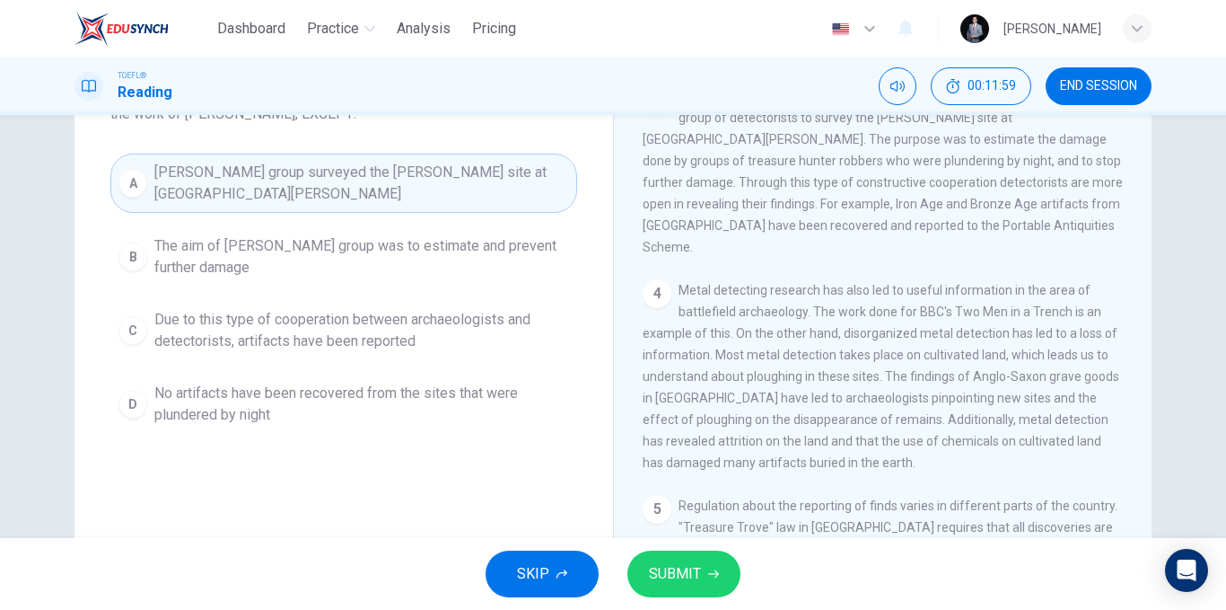
scroll to position [180, 0]
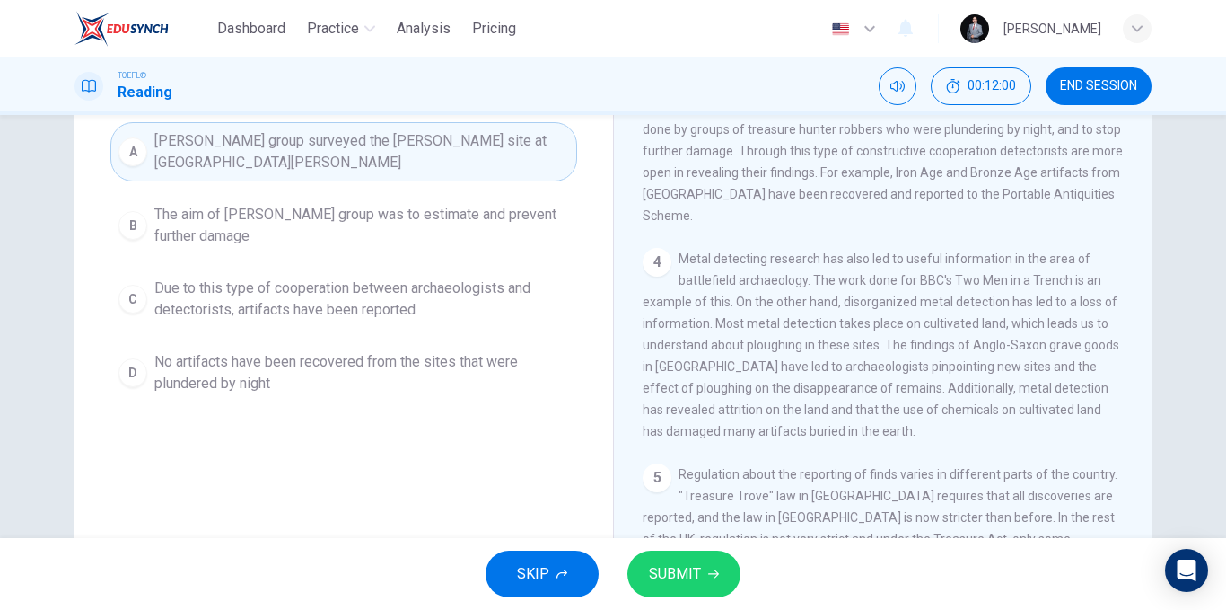
click at [313, 394] on button "D No artifacts have been recovered from the sites that were plundered by night" at bounding box center [343, 372] width 467 height 59
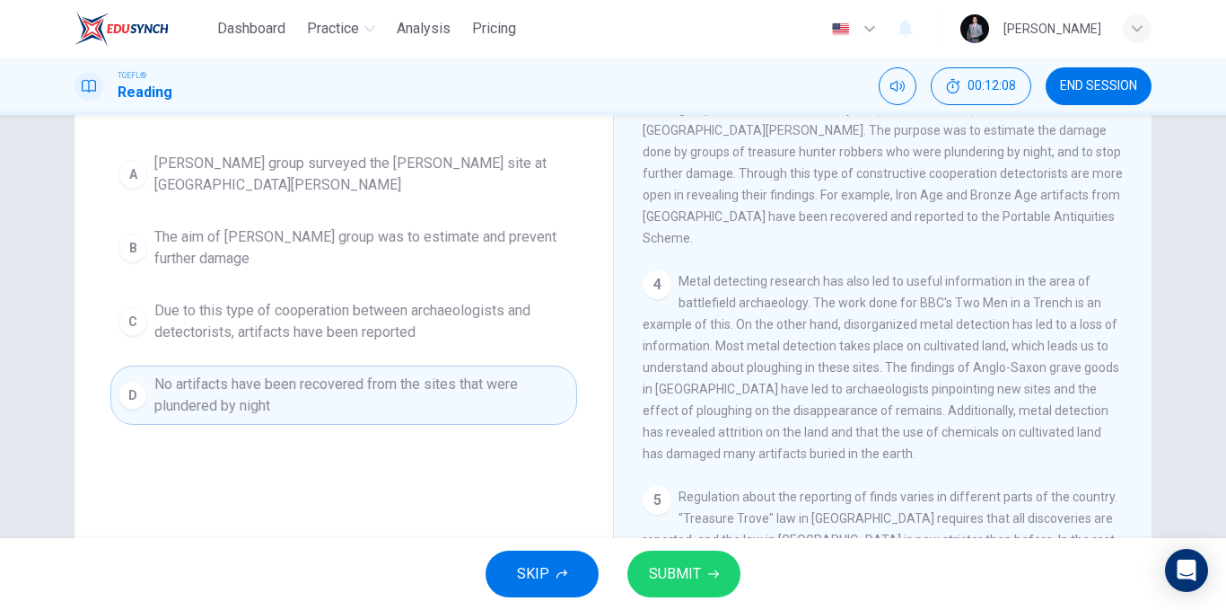
scroll to position [90, 0]
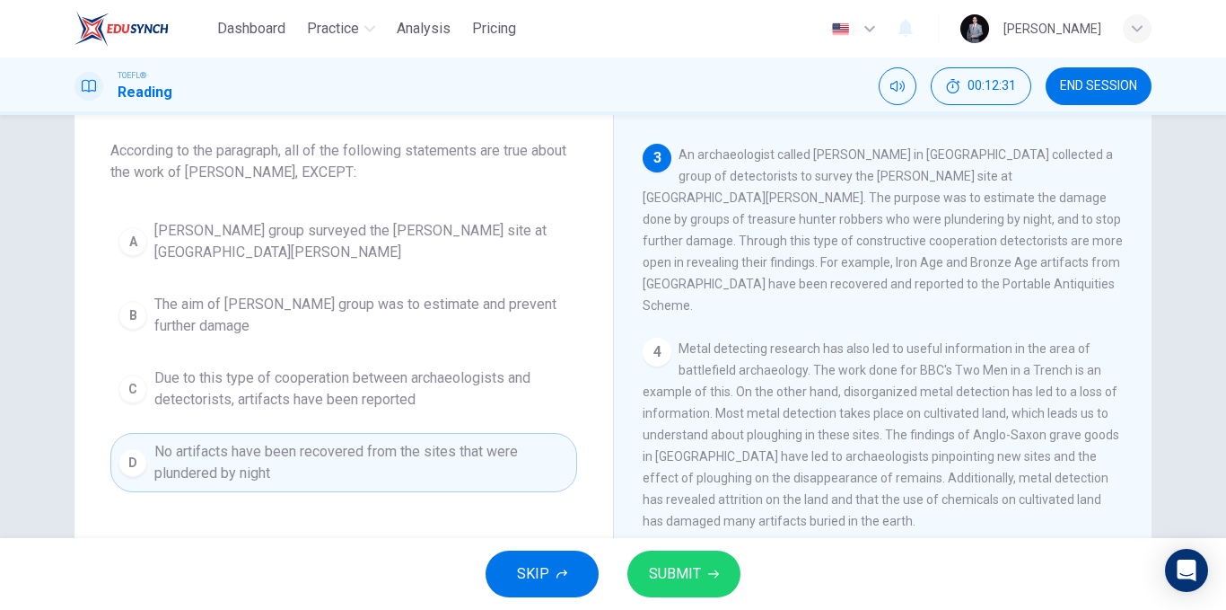
click at [703, 583] on button "SUBMIT" at bounding box center [684, 573] width 113 height 47
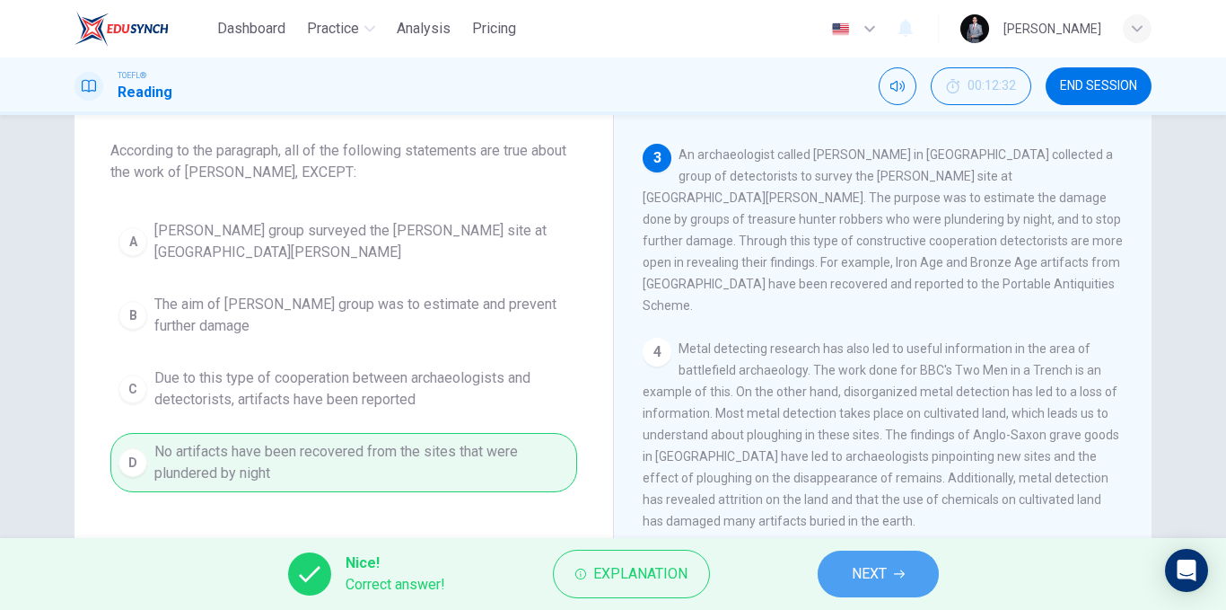
click at [906, 575] on button "NEXT" at bounding box center [878, 573] width 121 height 47
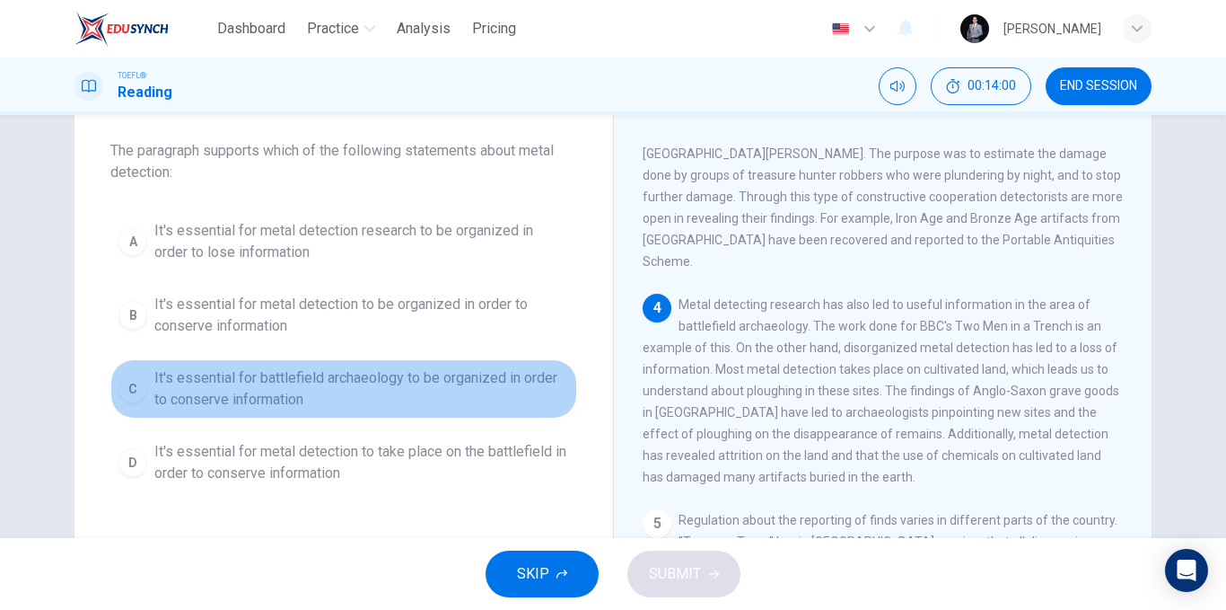
click at [334, 397] on span "It's essential for battlefield archaeology to be organized in order to conserve…" at bounding box center [361, 388] width 415 height 43
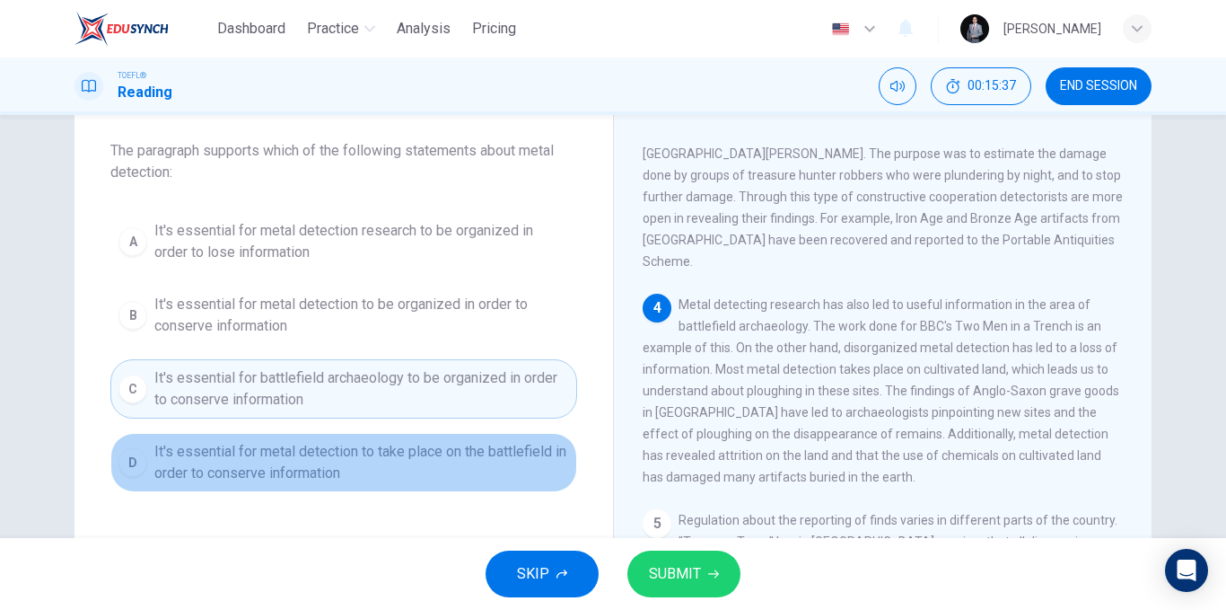
click at [328, 456] on span "It's essential for metal detection to take place on the battlefield in order to…" at bounding box center [361, 462] width 415 height 43
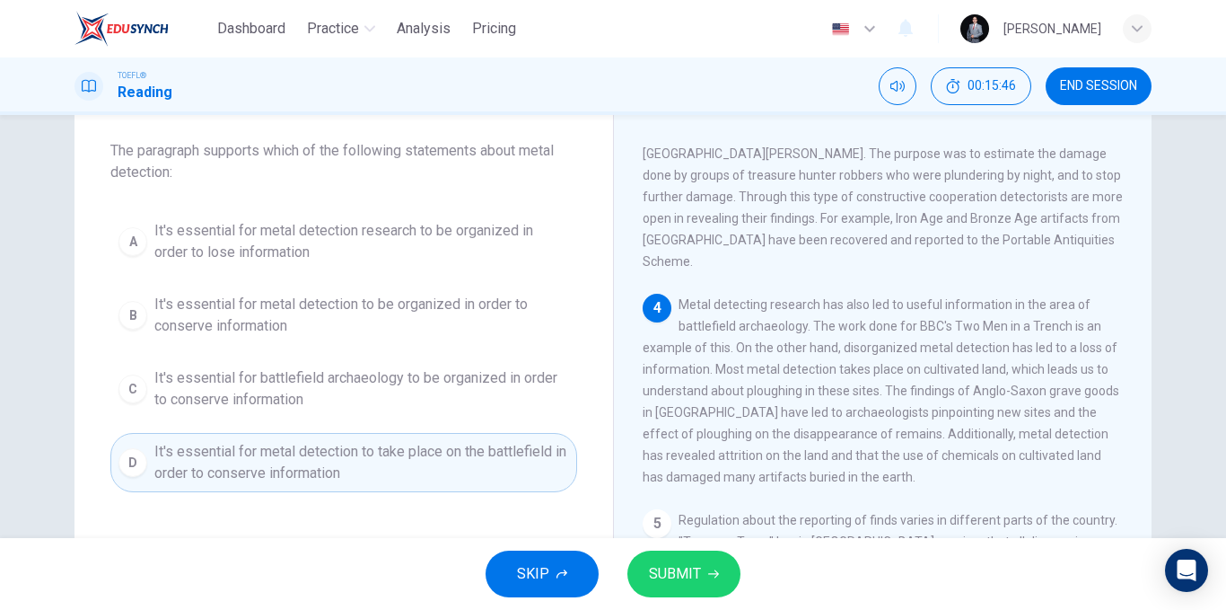
click at [682, 569] on span "SUBMIT" at bounding box center [675, 573] width 52 height 25
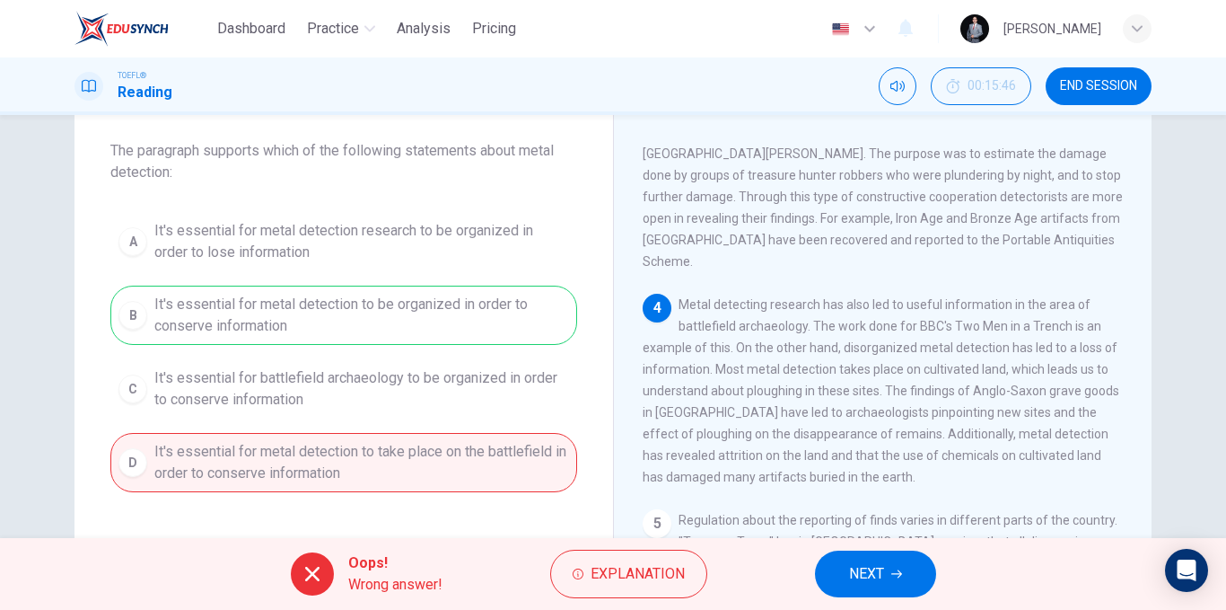
click at [490, 311] on div "A It's essential for metal detection research to be organized in order to lose …" at bounding box center [343, 352] width 467 height 280
drag, startPoint x: 462, startPoint y: 302, endPoint x: 345, endPoint y: 313, distance: 118.2
click at [345, 313] on div "A It's essential for metal detection research to be organized in order to lose …" at bounding box center [343, 352] width 467 height 280
drag, startPoint x: 895, startPoint y: 288, endPoint x: 986, endPoint y: 288, distance: 90.7
click at [986, 297] on span "Metal detecting research has also led to useful information in the area of batt…" at bounding box center [881, 390] width 477 height 187
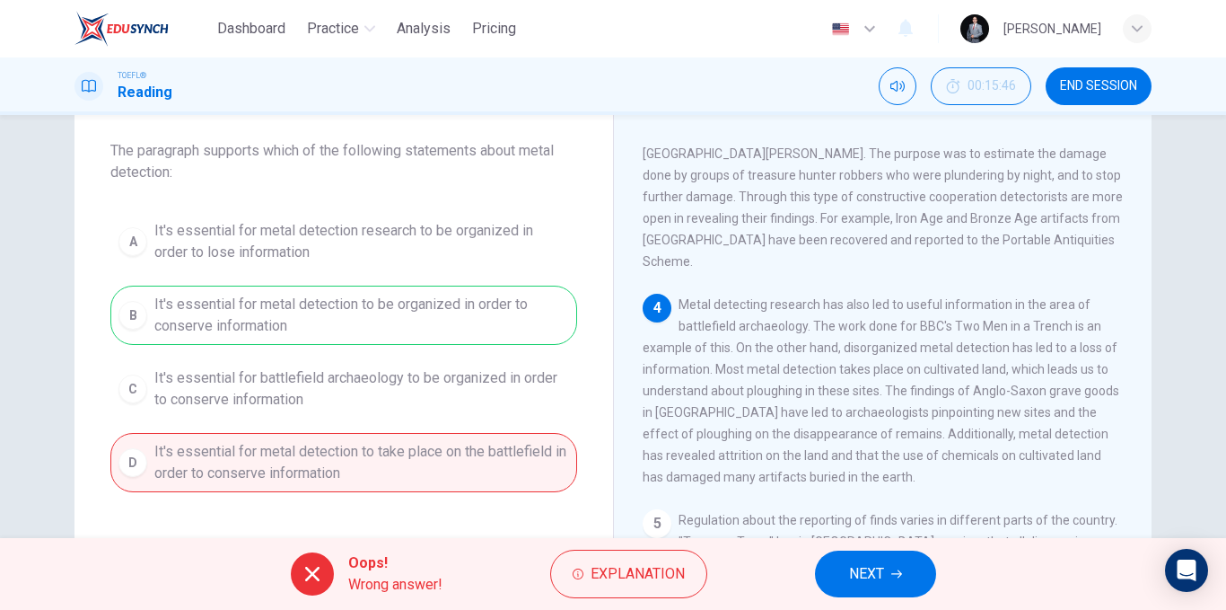
scroll to position [626, 0]
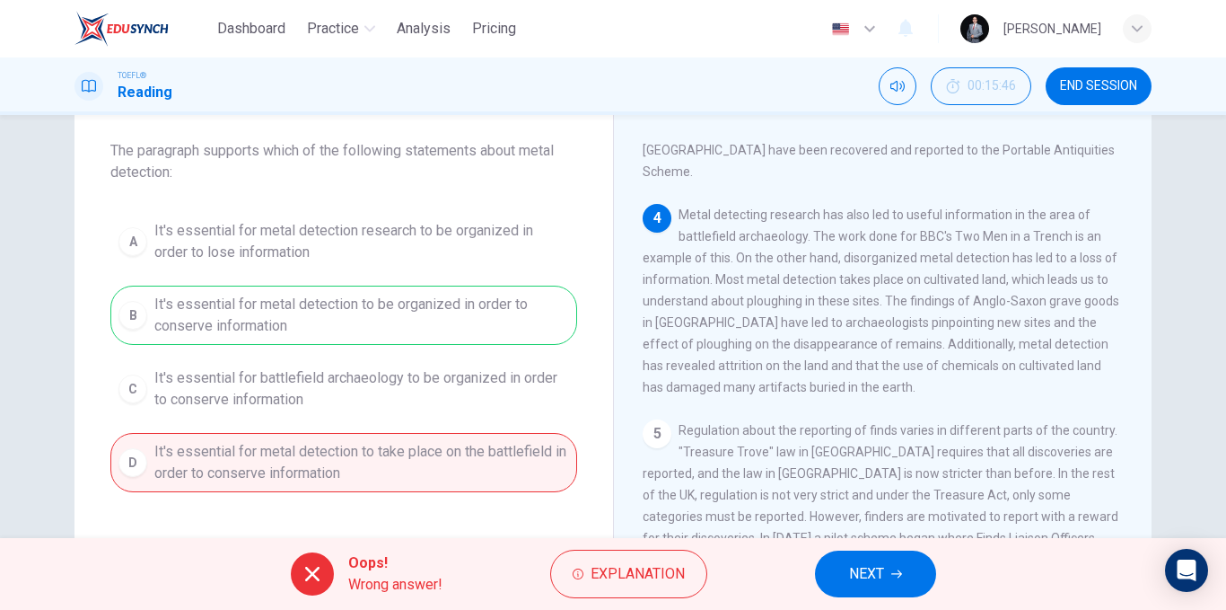
drag, startPoint x: 388, startPoint y: 304, endPoint x: 488, endPoint y: 305, distance: 100.6
click at [488, 305] on div "A It's essential for metal detection research to be organized in order to lose …" at bounding box center [343, 352] width 467 height 280
click at [837, 568] on button "NEXT" at bounding box center [875, 573] width 121 height 47
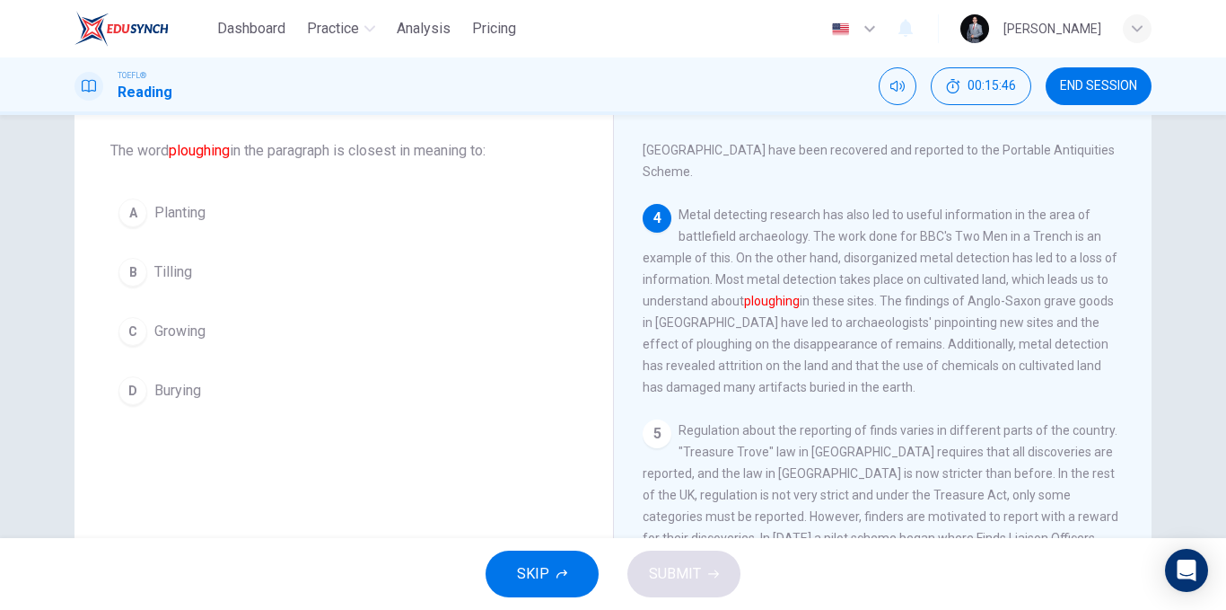
scroll to position [671, 0]
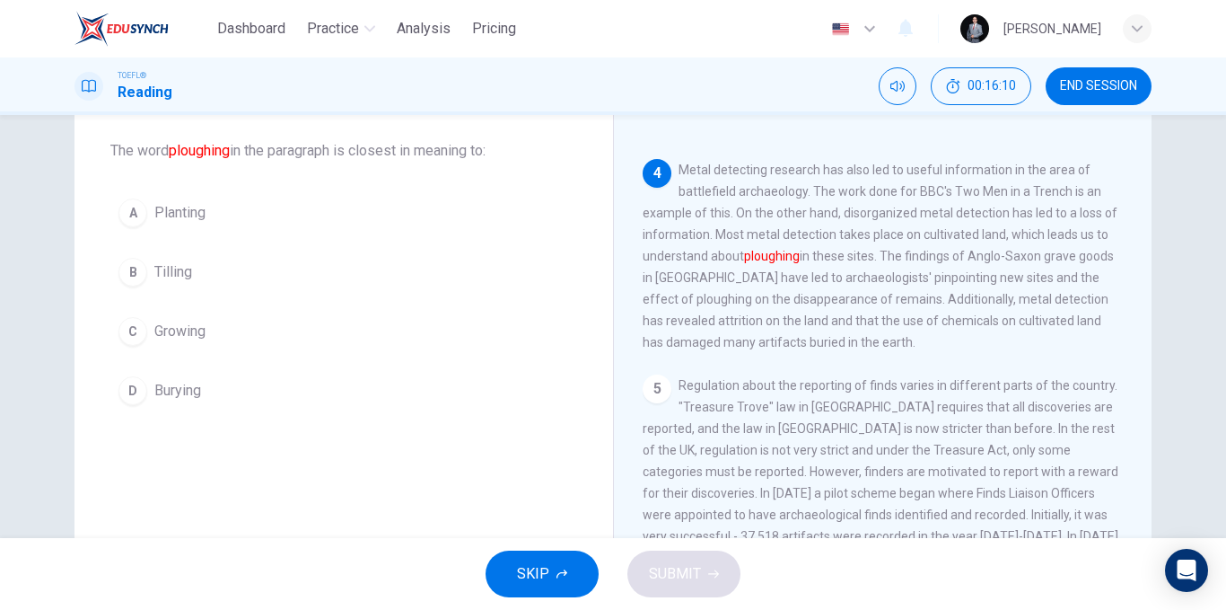
click at [176, 274] on span "Tilling" at bounding box center [173, 272] width 38 height 22
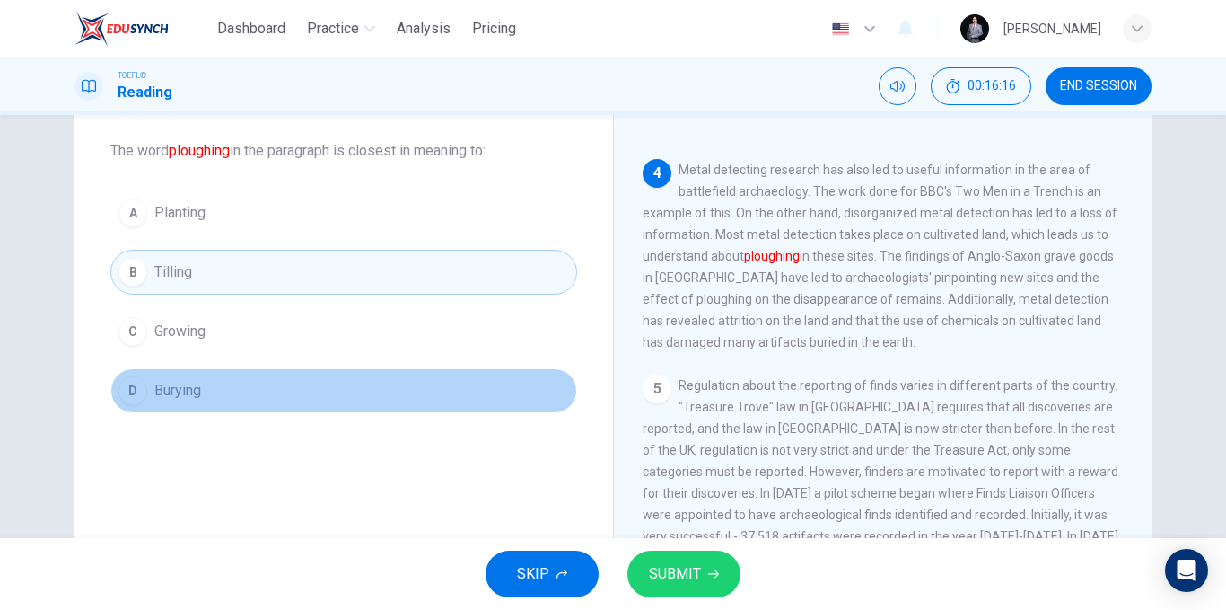
click at [233, 398] on button "D Burying" at bounding box center [343, 390] width 467 height 45
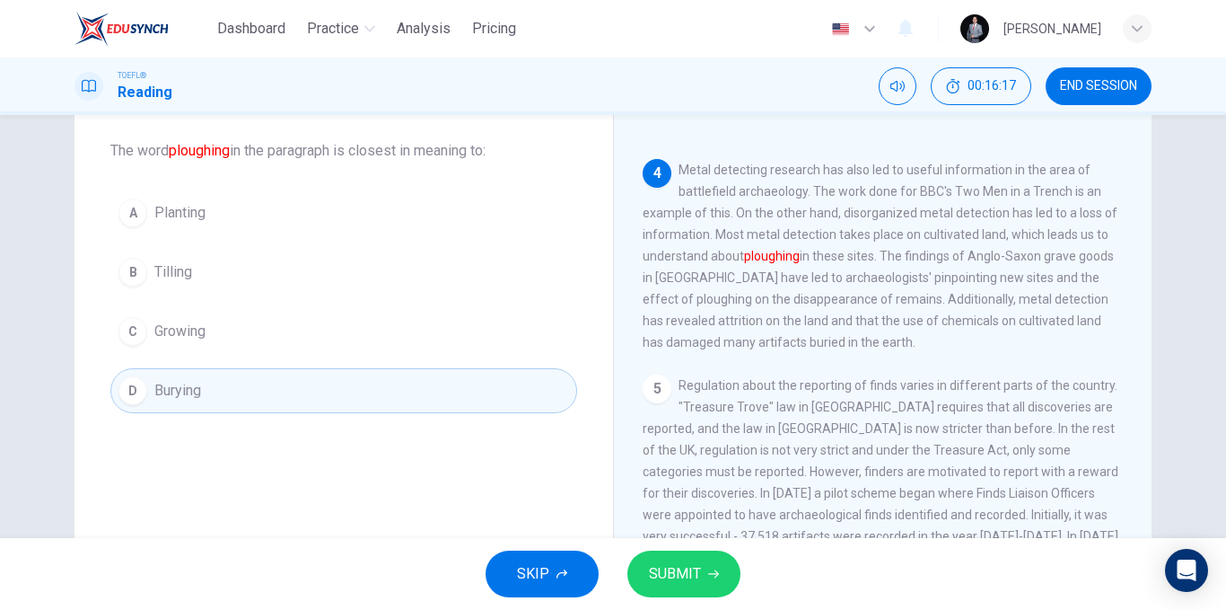
click at [673, 587] on button "SUBMIT" at bounding box center [684, 573] width 113 height 47
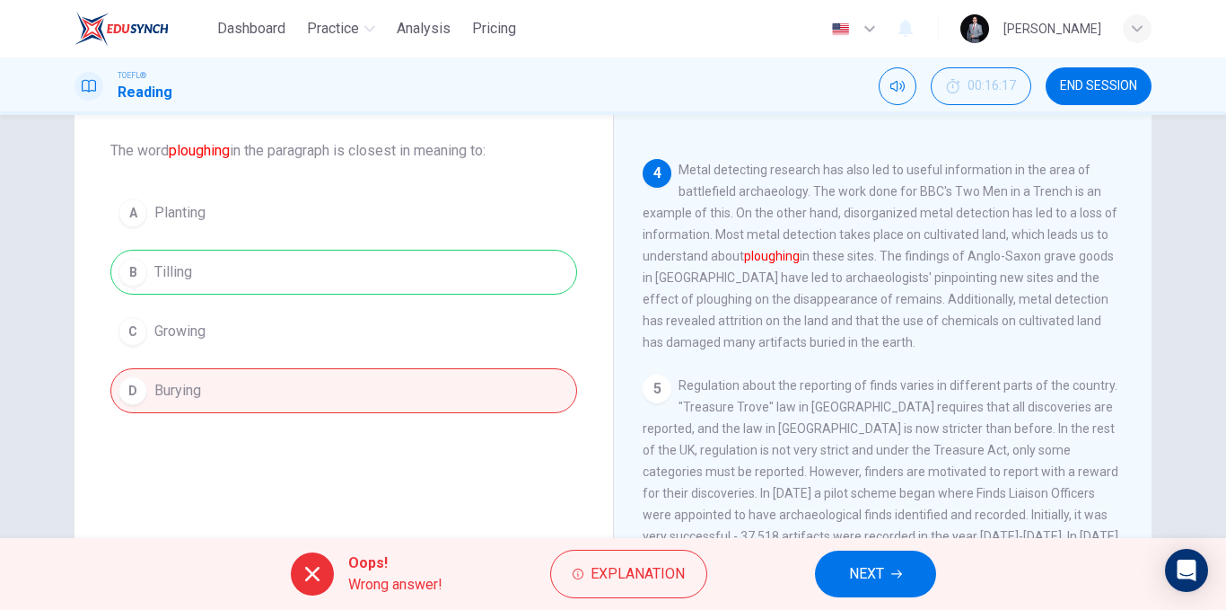
drag, startPoint x: 265, startPoint y: 283, endPoint x: 295, endPoint y: 277, distance: 31.0
click at [295, 277] on div "A Planting B Tilling C Growing D Burying" at bounding box center [343, 301] width 467 height 223
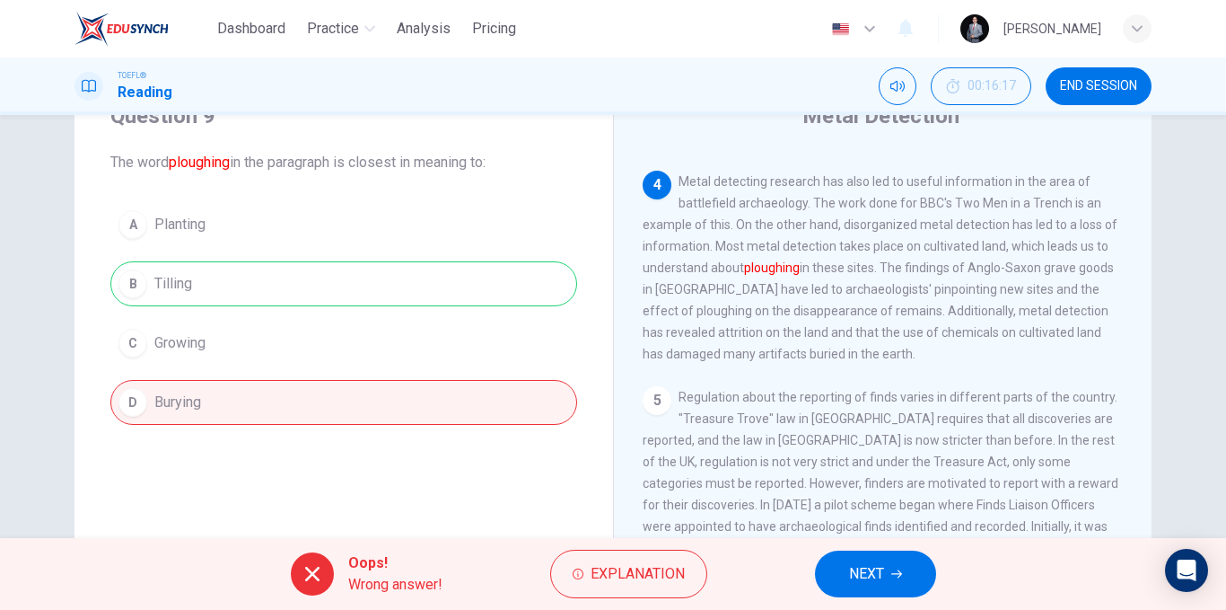
scroll to position [180, 0]
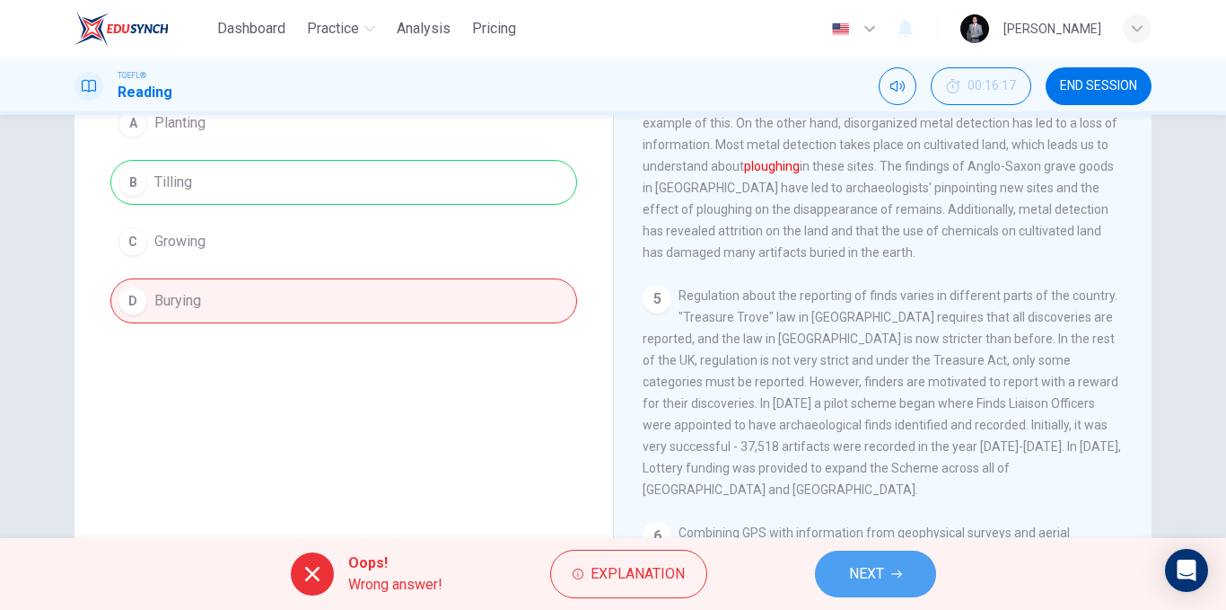
click at [834, 574] on button "NEXT" at bounding box center [875, 573] width 121 height 47
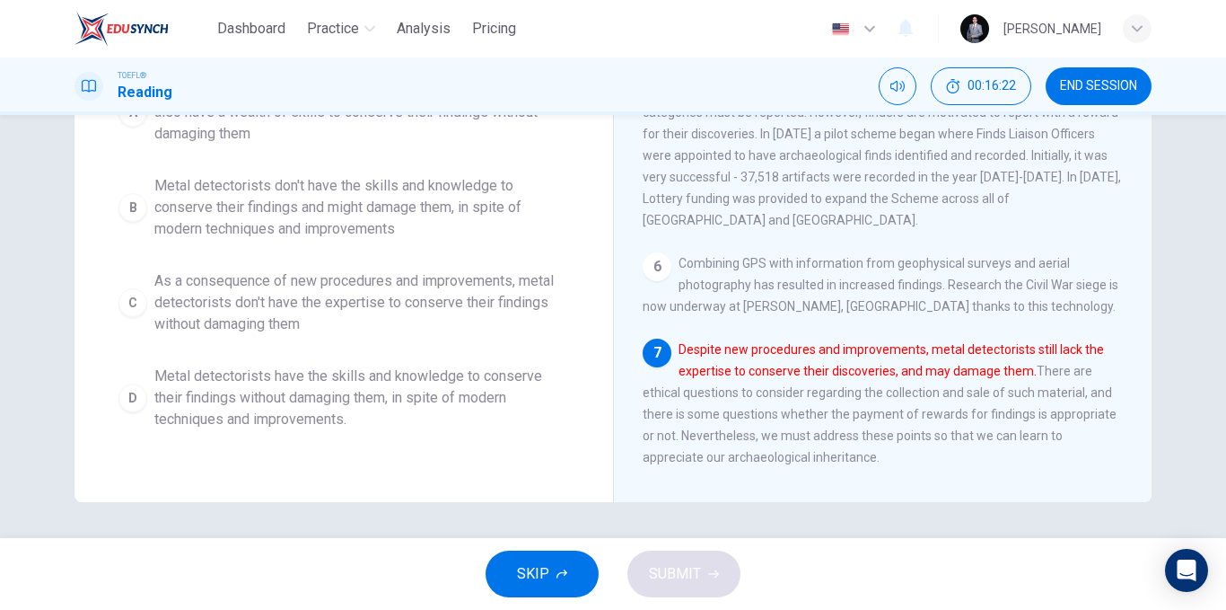
scroll to position [183, 0]
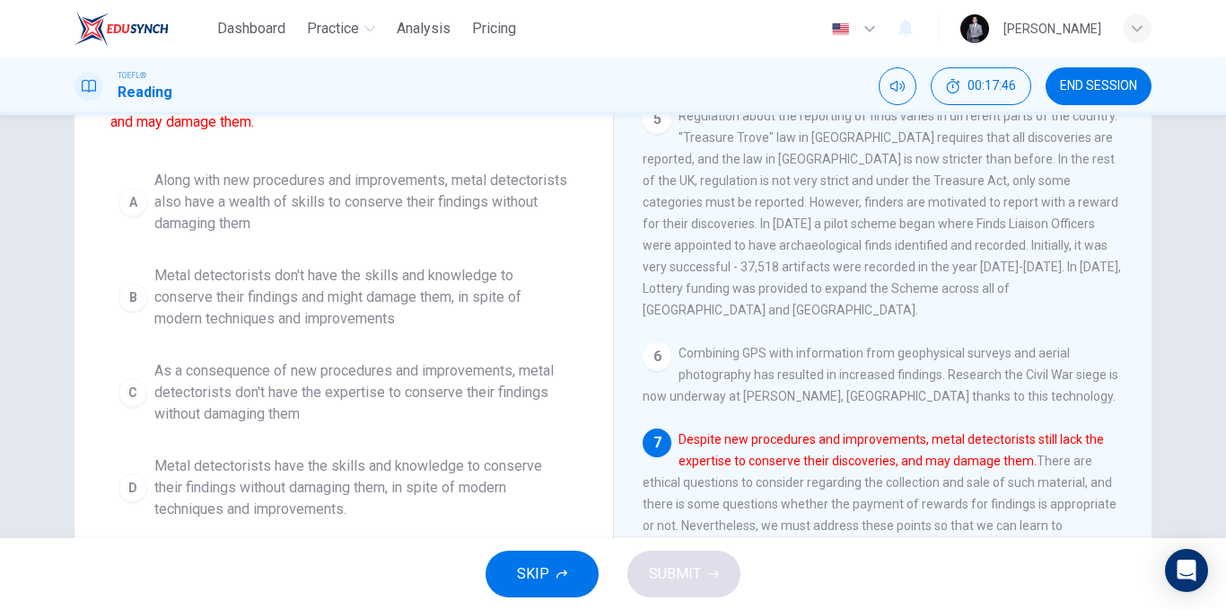
click at [398, 285] on span "Metal detectorists don't have the skills and knowledge to conserve their findin…" at bounding box center [361, 297] width 415 height 65
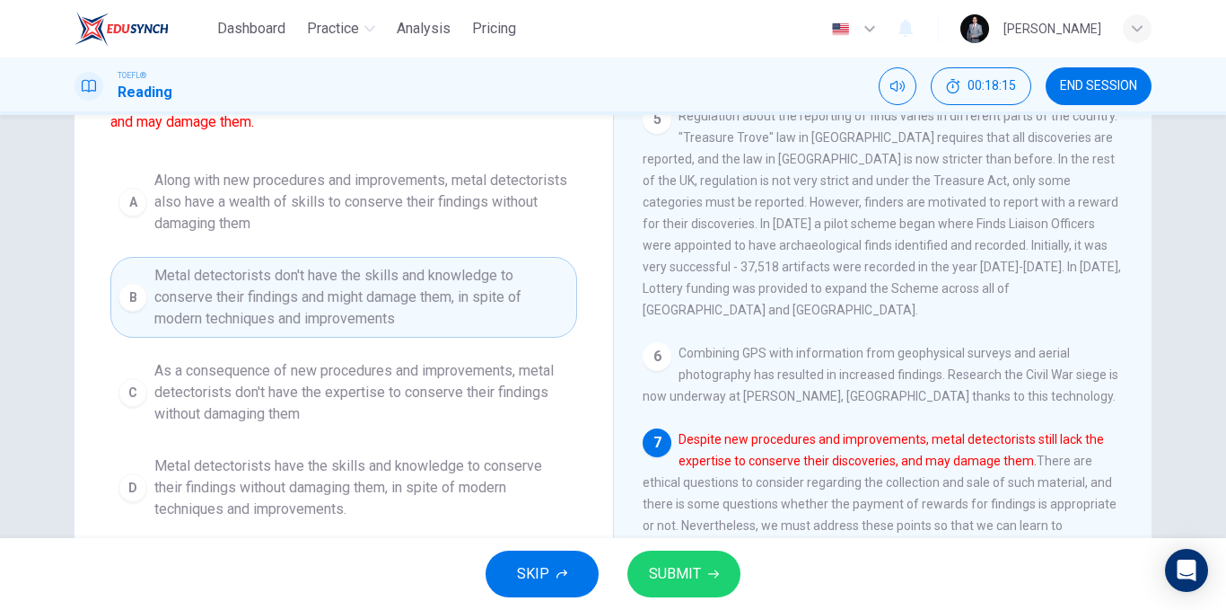
click at [694, 569] on span "SUBMIT" at bounding box center [675, 573] width 52 height 25
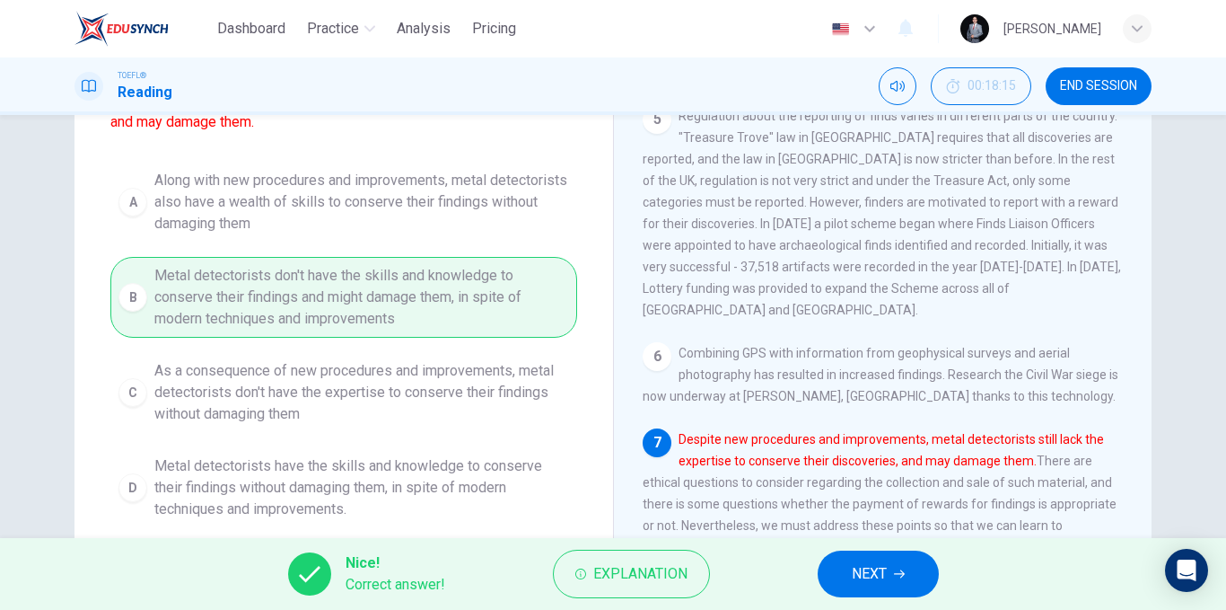
click at [867, 580] on span "NEXT" at bounding box center [869, 573] width 35 height 25
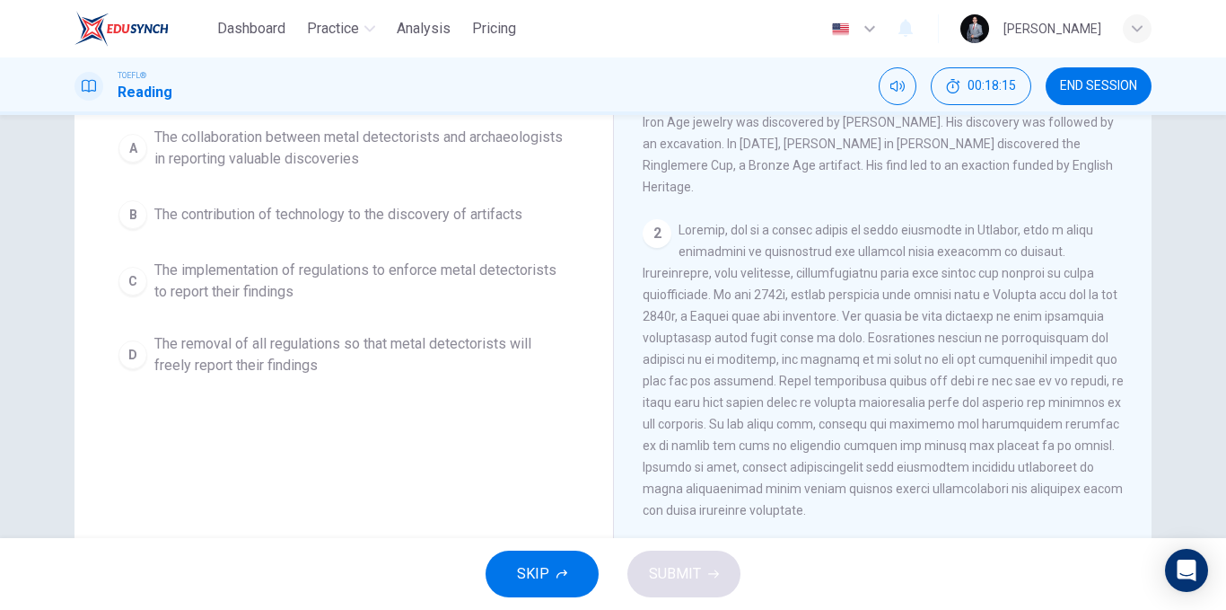
scroll to position [4, 0]
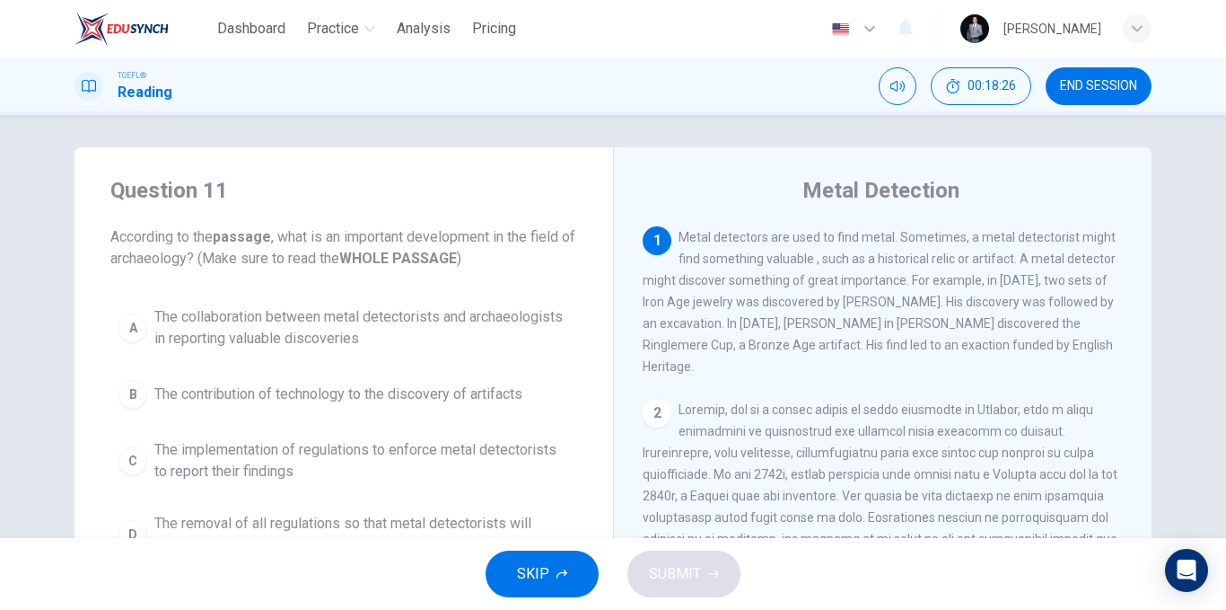
drag, startPoint x: 672, startPoint y: 239, endPoint x: 740, endPoint y: 267, distance: 73.7
click at [740, 267] on div "1 Metal detectors are used to find metal. Sometimes, a metal detectorist might …" at bounding box center [883, 301] width 481 height 151
drag, startPoint x: 699, startPoint y: 236, endPoint x: 448, endPoint y: 258, distance: 252.3
click at [745, 247] on div "1 Metal detectors are used to find metal. Sometimes, a metal detectorist might …" at bounding box center [883, 301] width 481 height 151
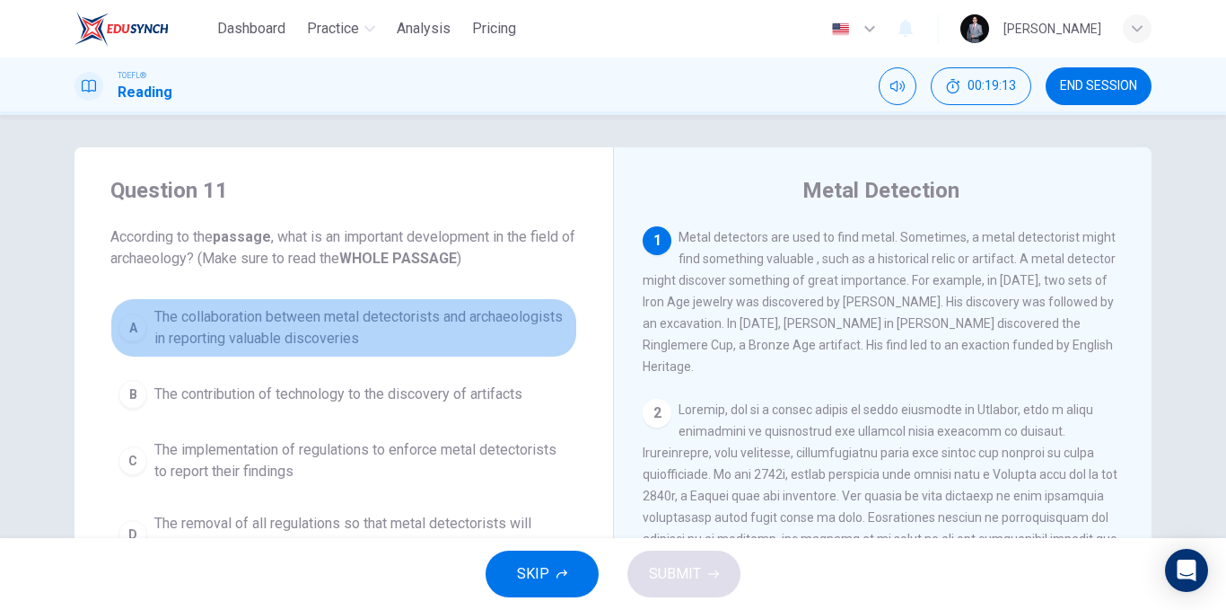
click at [338, 330] on span "The collaboration between metal detectorists and archaeologists in reporting va…" at bounding box center [361, 327] width 415 height 43
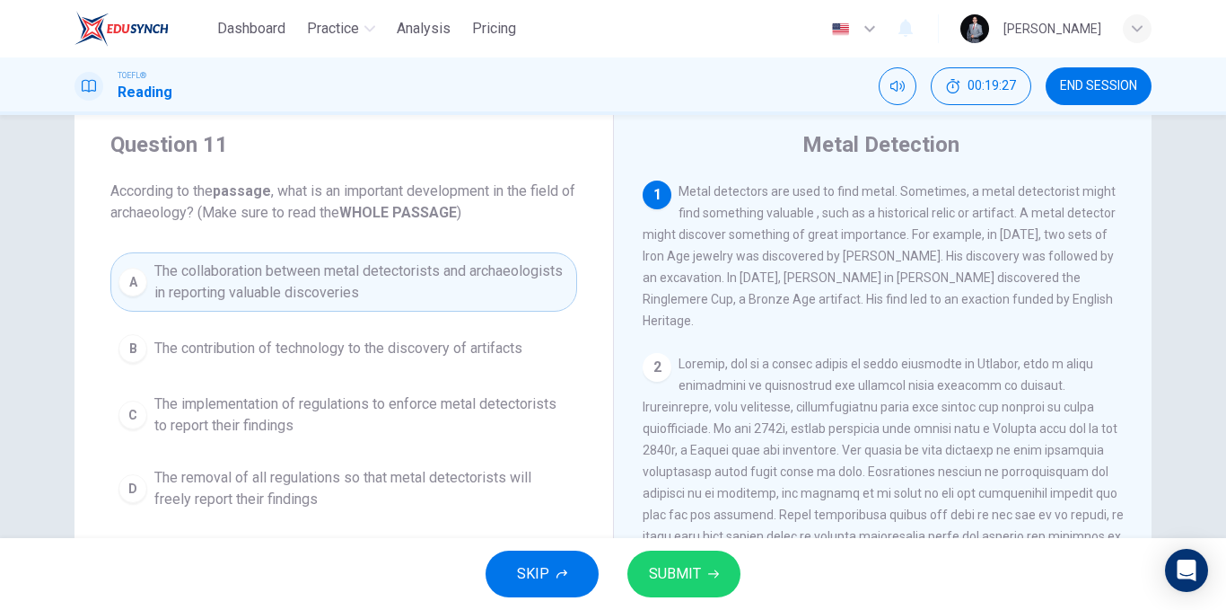
scroll to position [93, 0]
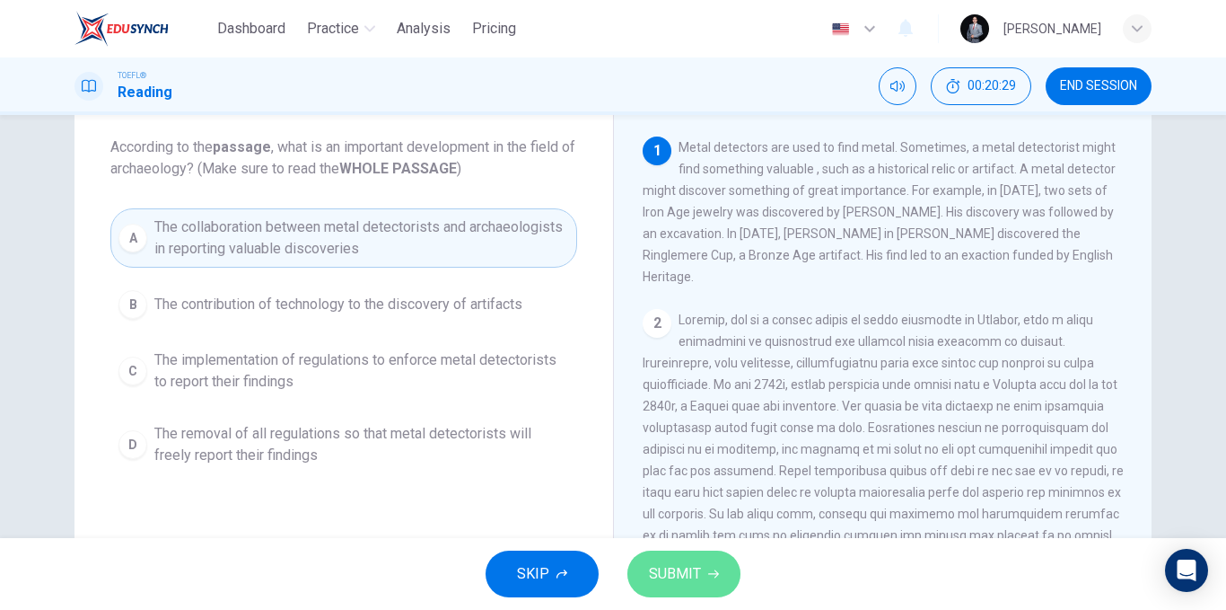
click at [645, 573] on button "SUBMIT" at bounding box center [684, 573] width 113 height 47
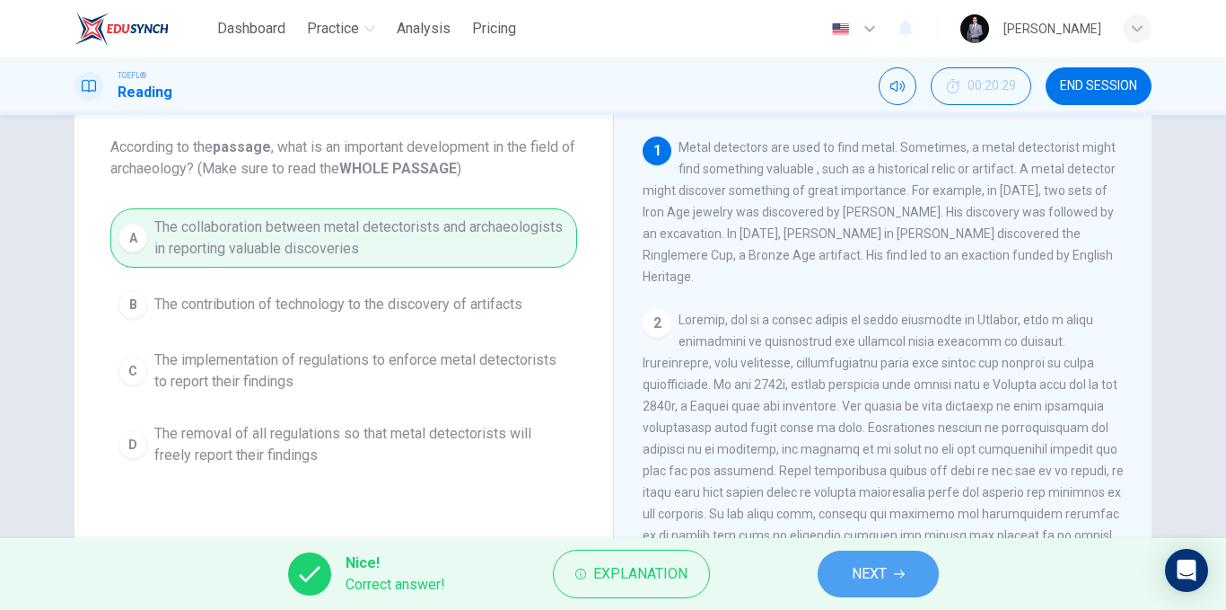
click at [905, 574] on icon "button" at bounding box center [899, 574] width 11 height 8
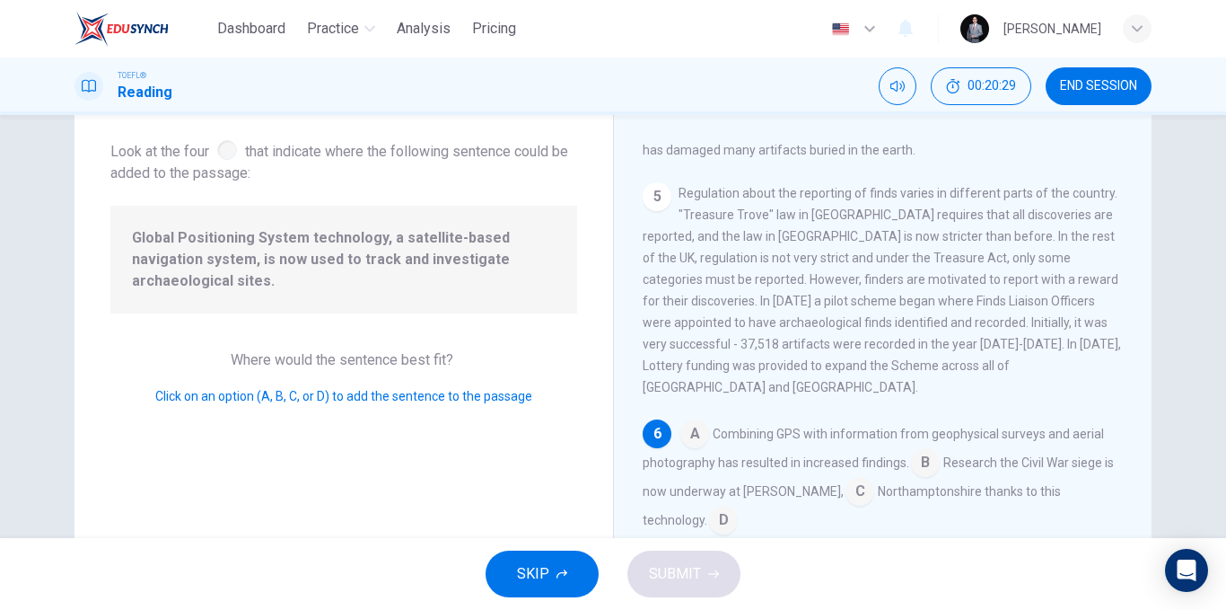
scroll to position [894, 0]
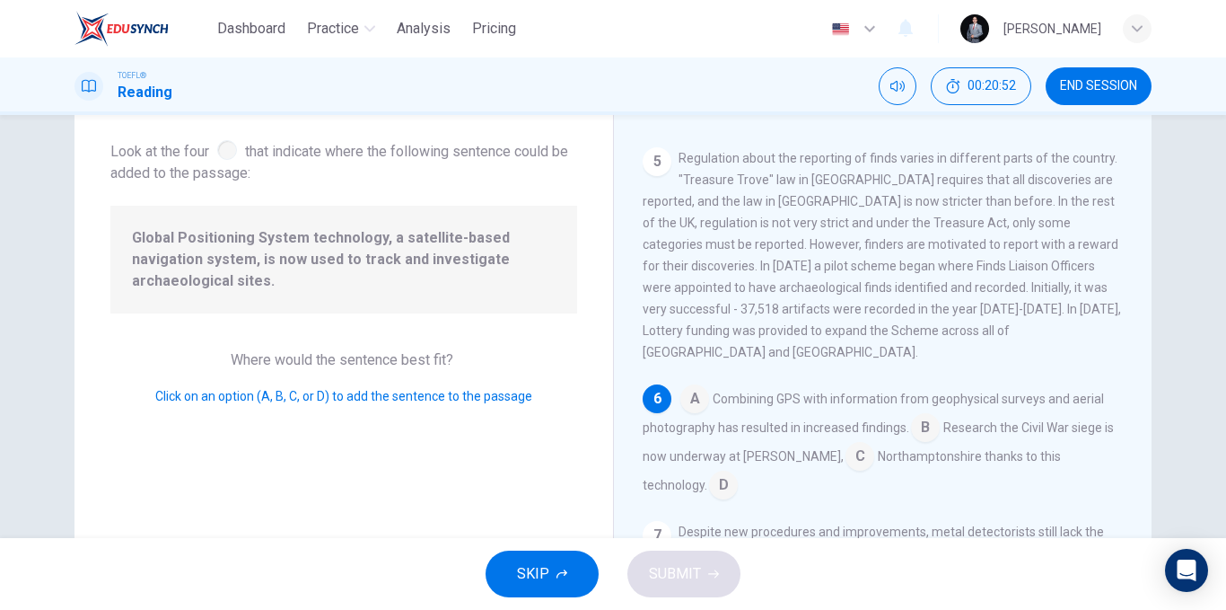
click at [693, 386] on input at bounding box center [695, 400] width 29 height 29
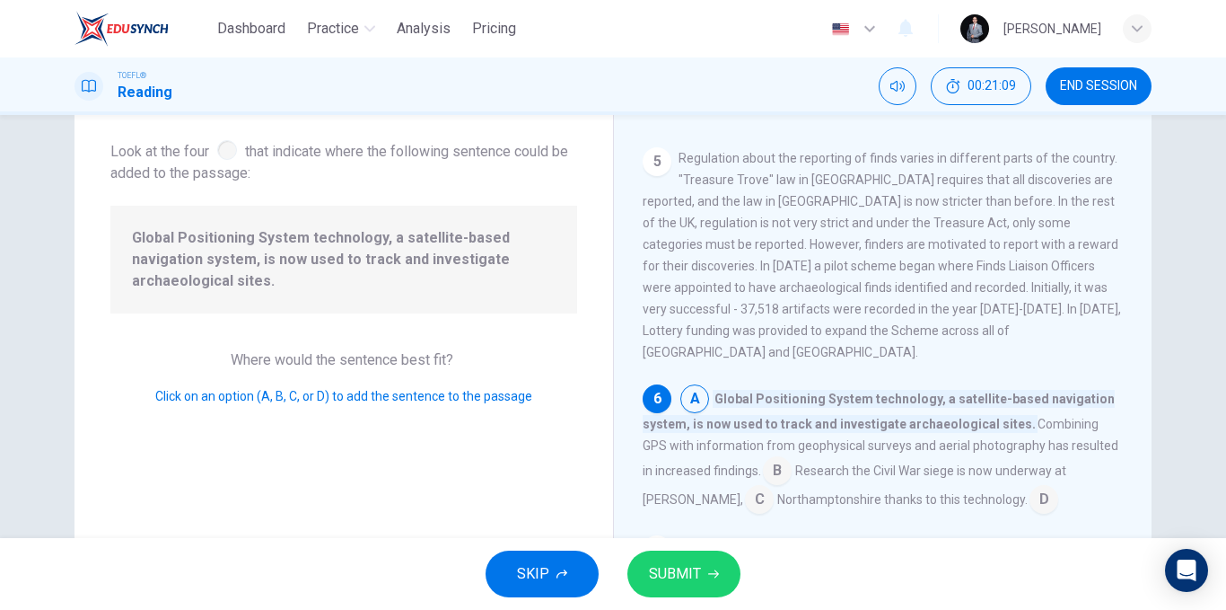
scroll to position [909, 0]
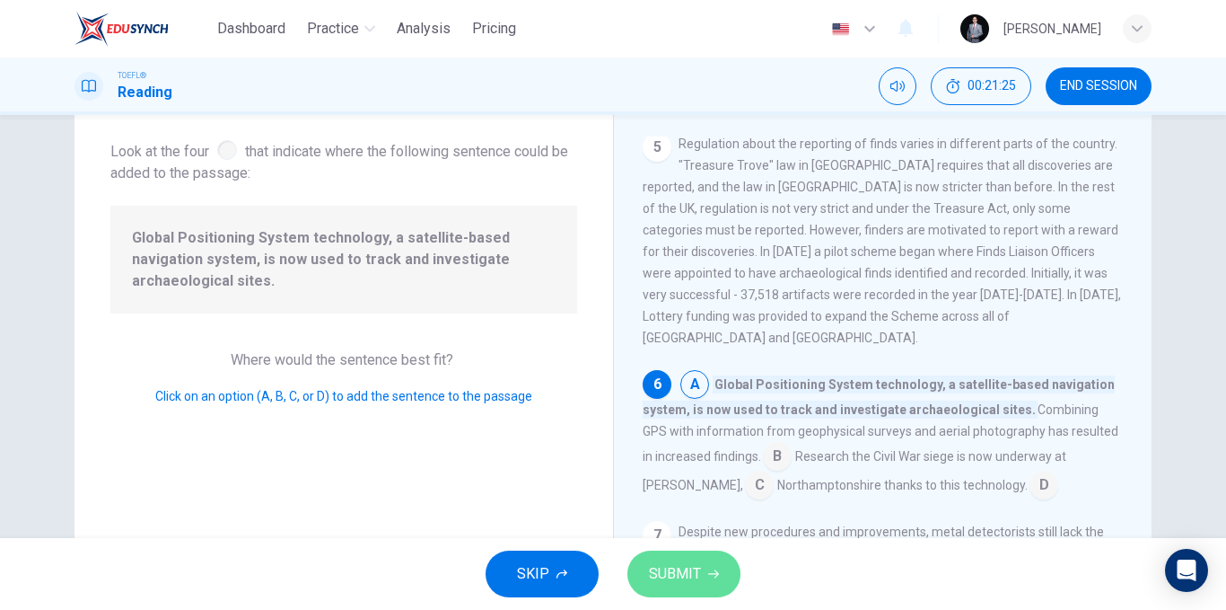
click at [713, 575] on icon "button" at bounding box center [713, 573] width 11 height 11
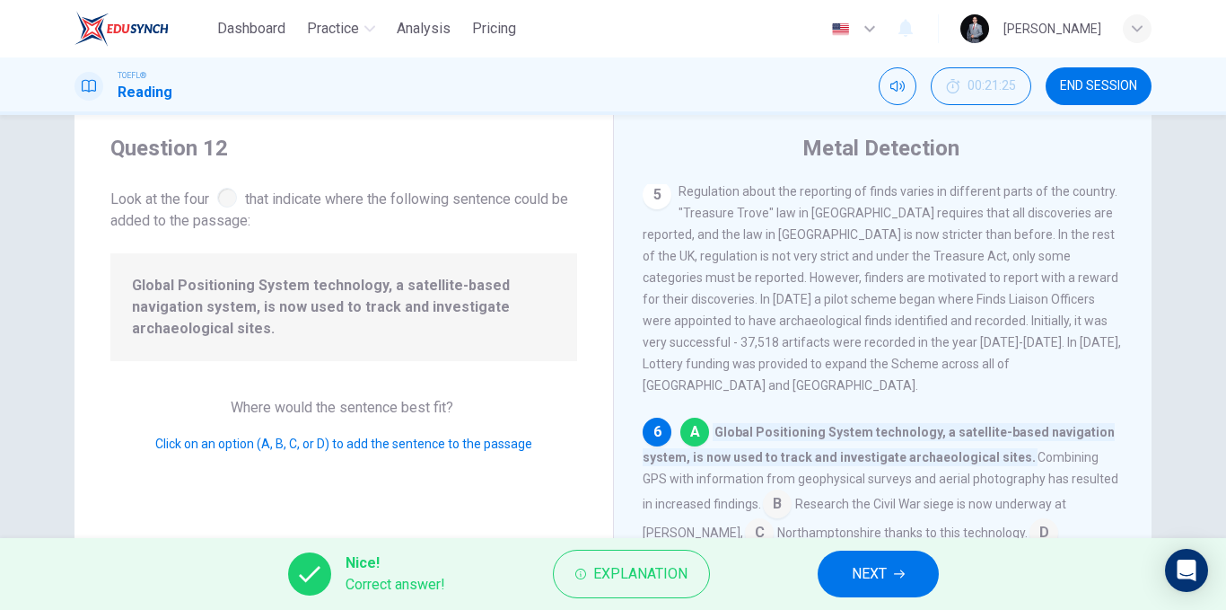
scroll to position [0, 0]
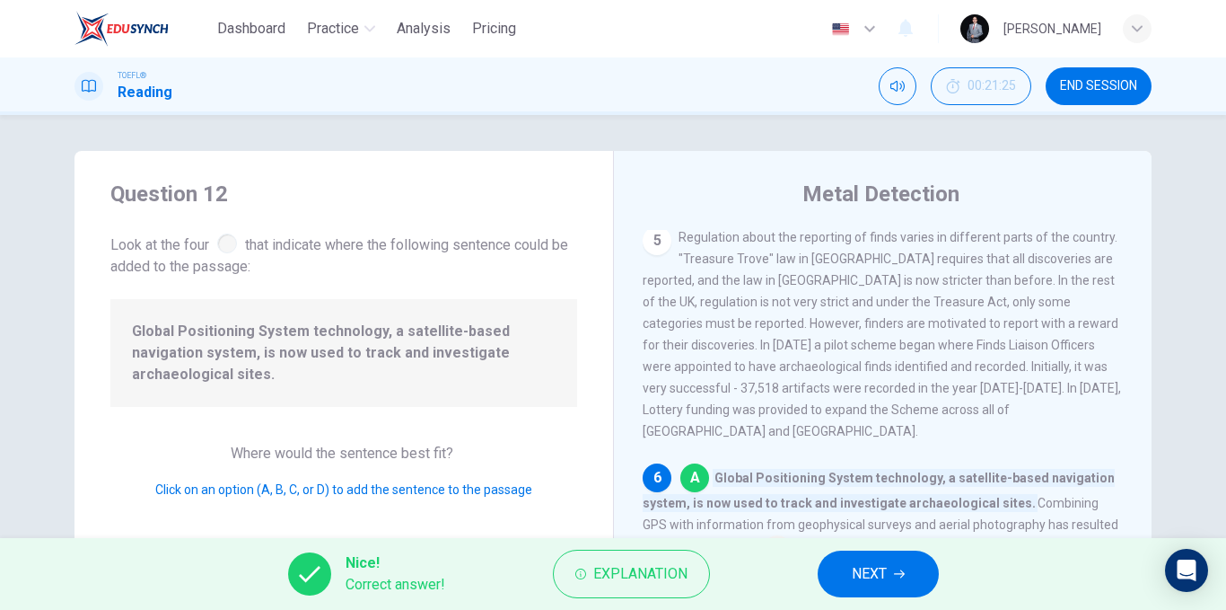
click at [862, 571] on span "NEXT" at bounding box center [869, 573] width 35 height 25
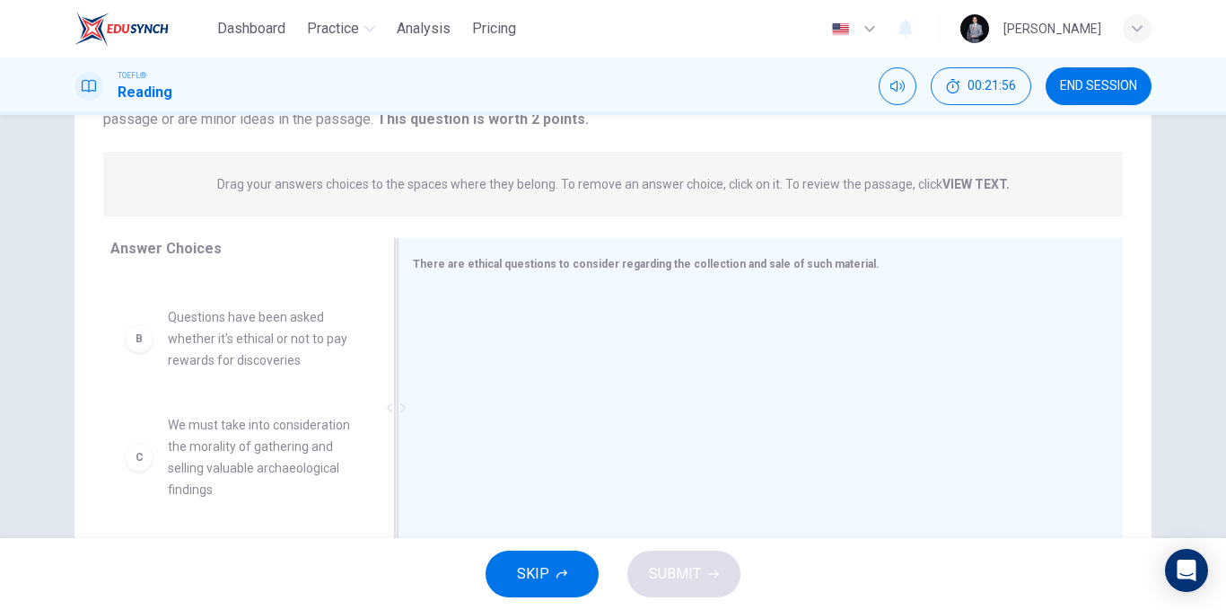
scroll to position [90, 0]
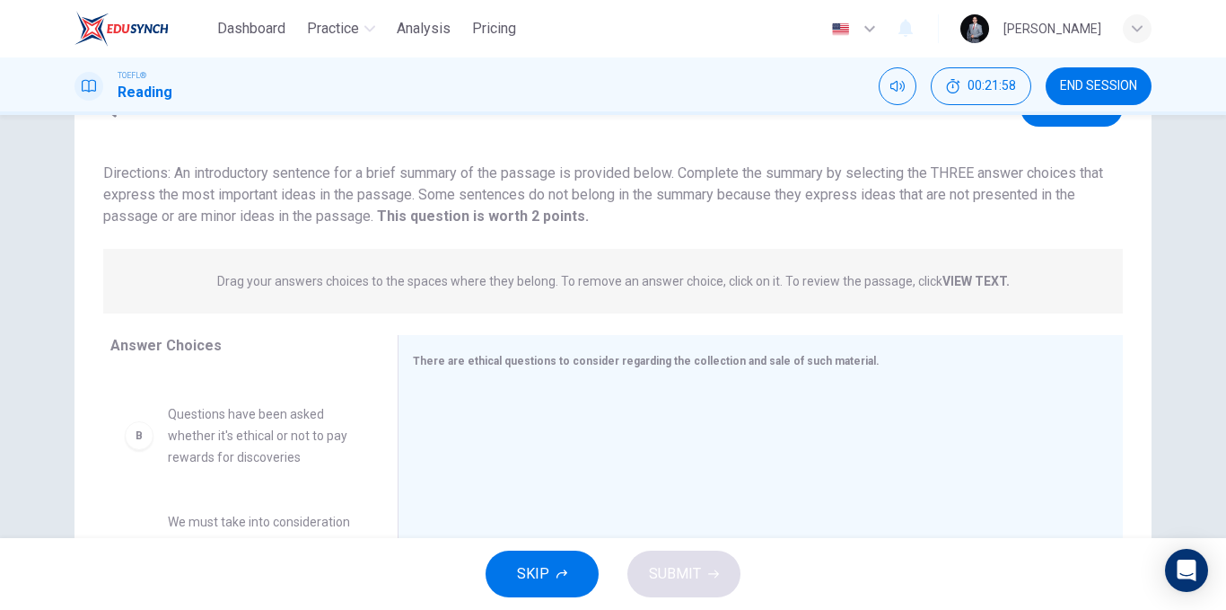
drag, startPoint x: 115, startPoint y: 177, endPoint x: 244, endPoint y: 207, distance: 132.8
click at [244, 207] on span "Directions: An introductory sentence for a brief summary of the passage is prov…" at bounding box center [603, 194] width 1000 height 60
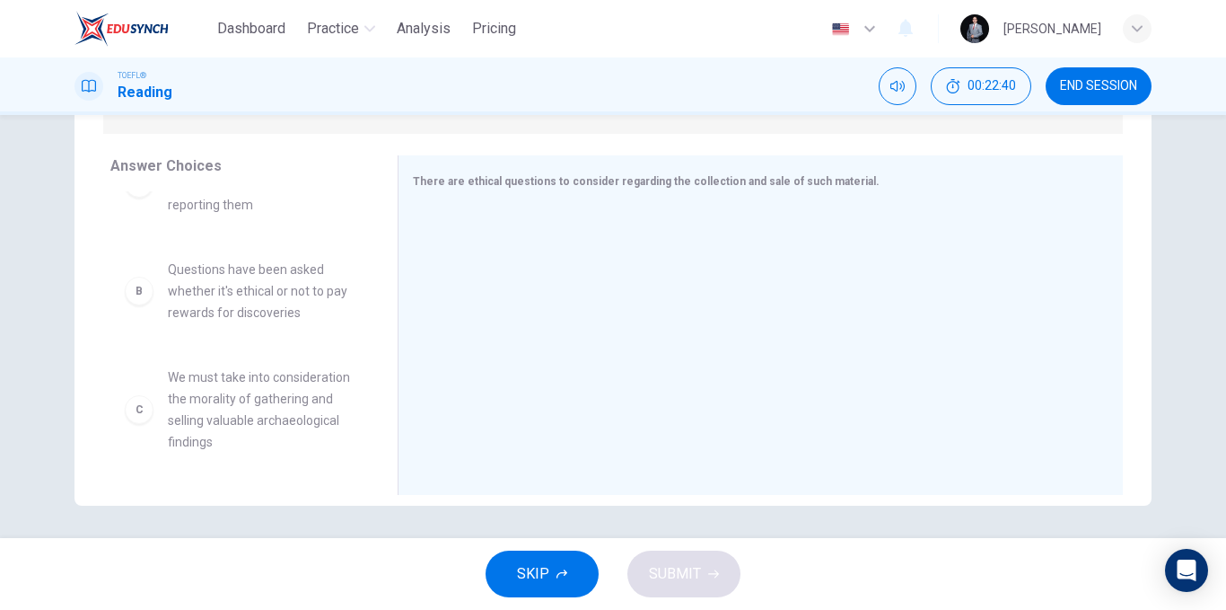
scroll to position [0, 0]
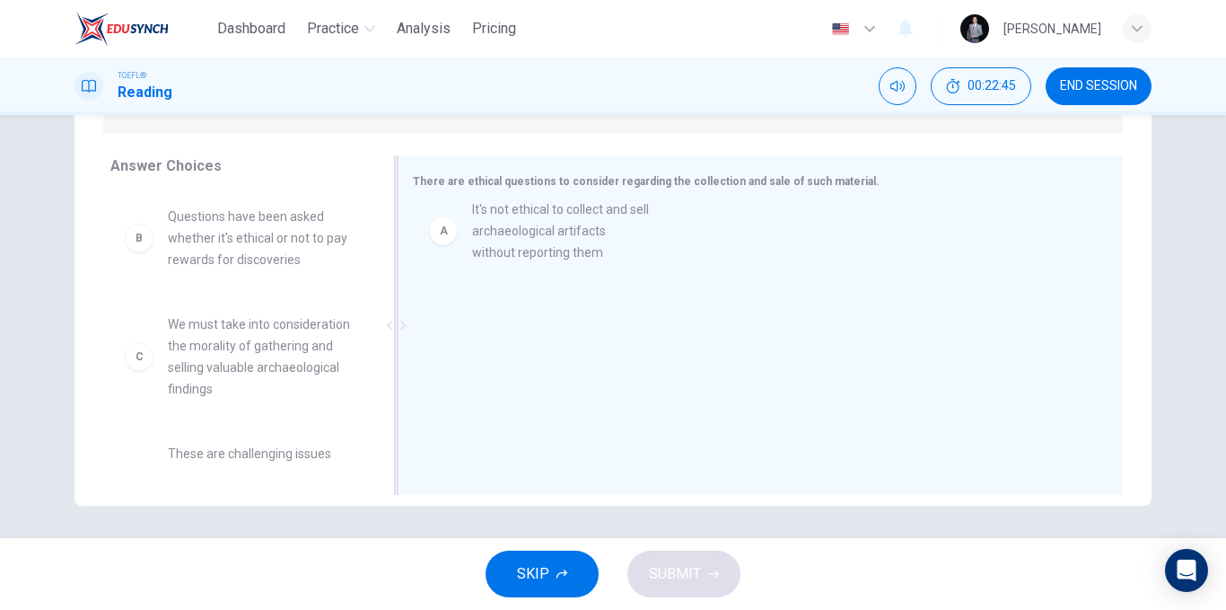
drag, startPoint x: 241, startPoint y: 265, endPoint x: 581, endPoint y: 261, distance: 340.3
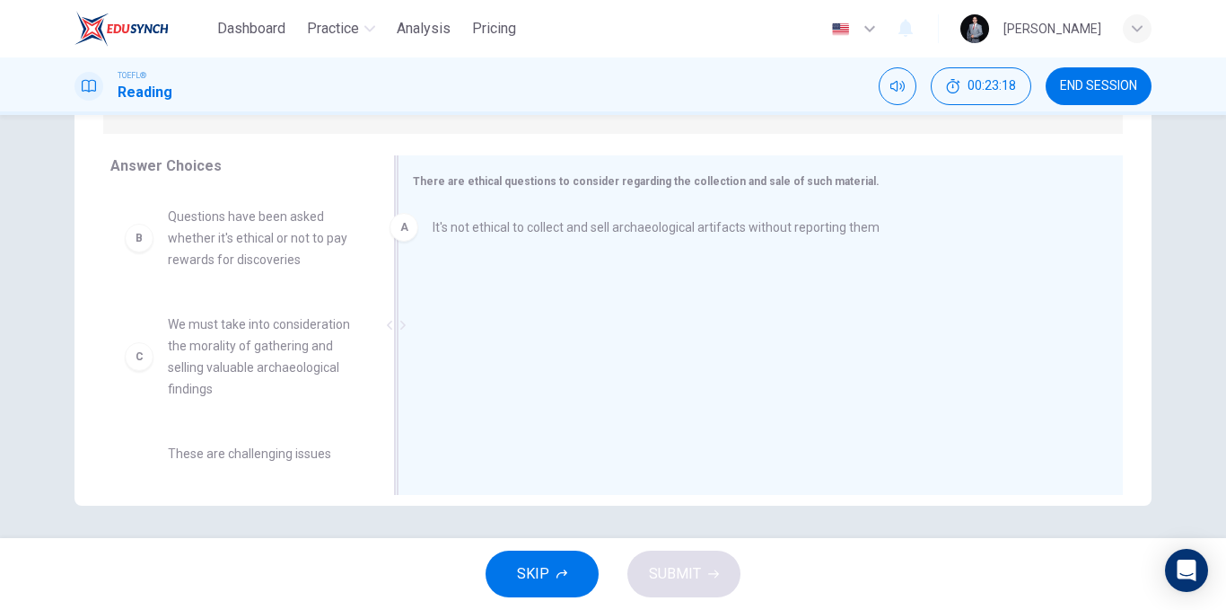
drag, startPoint x: 758, startPoint y: 241, endPoint x: 731, endPoint y: 232, distance: 28.4
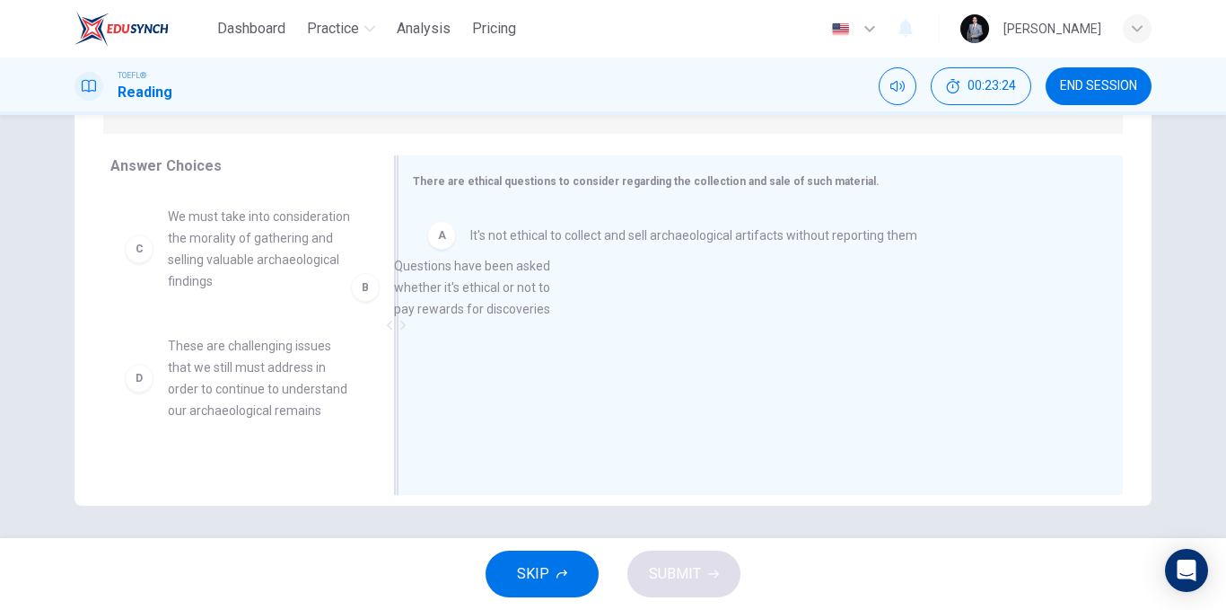
drag, startPoint x: 262, startPoint y: 260, endPoint x: 504, endPoint y: 311, distance: 246.7
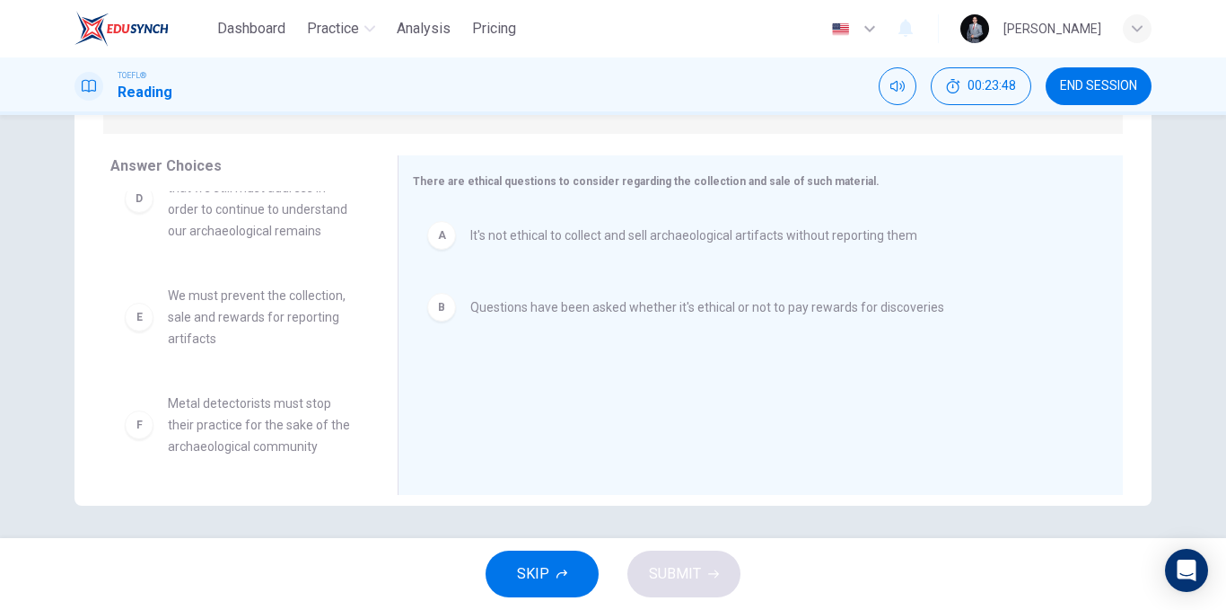
scroll to position [183, 0]
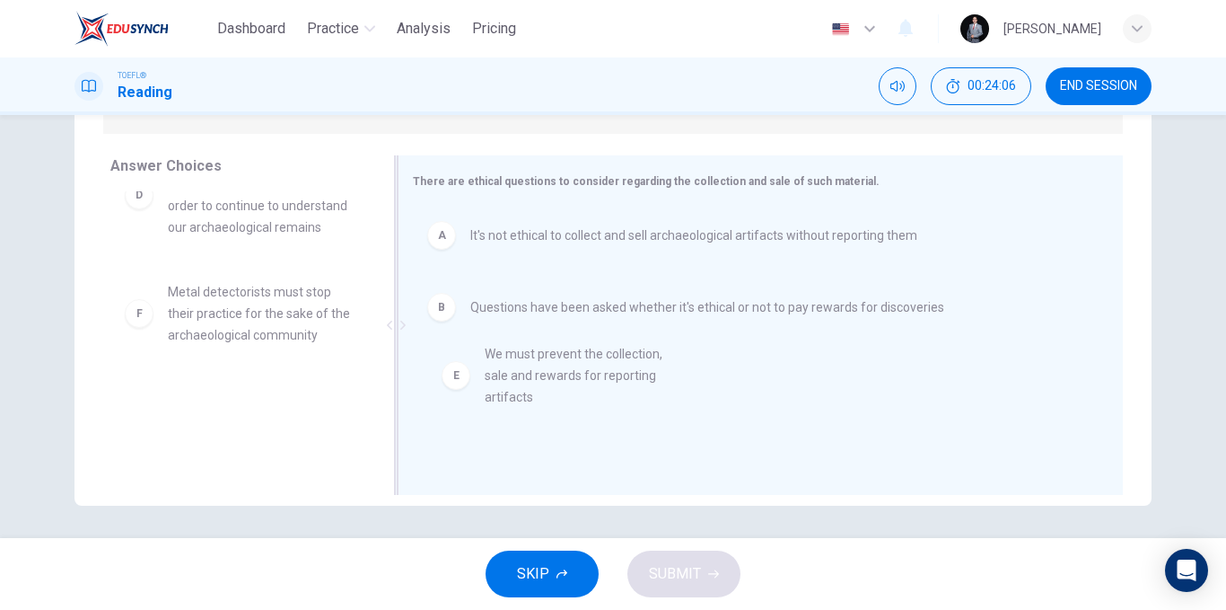
drag, startPoint x: 234, startPoint y: 325, endPoint x: 560, endPoint y: 387, distance: 331.7
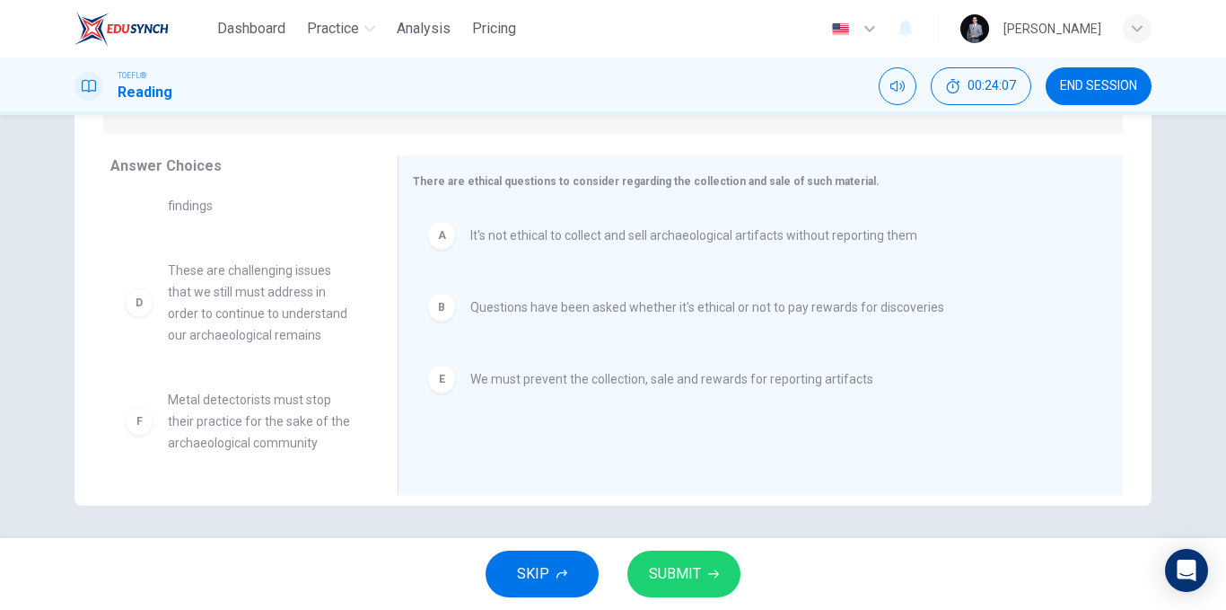
scroll to position [273, 0]
click at [697, 600] on div "SKIP SUBMIT" at bounding box center [613, 574] width 1226 height 72
click at [687, 584] on span "SUBMIT" at bounding box center [675, 573] width 52 height 25
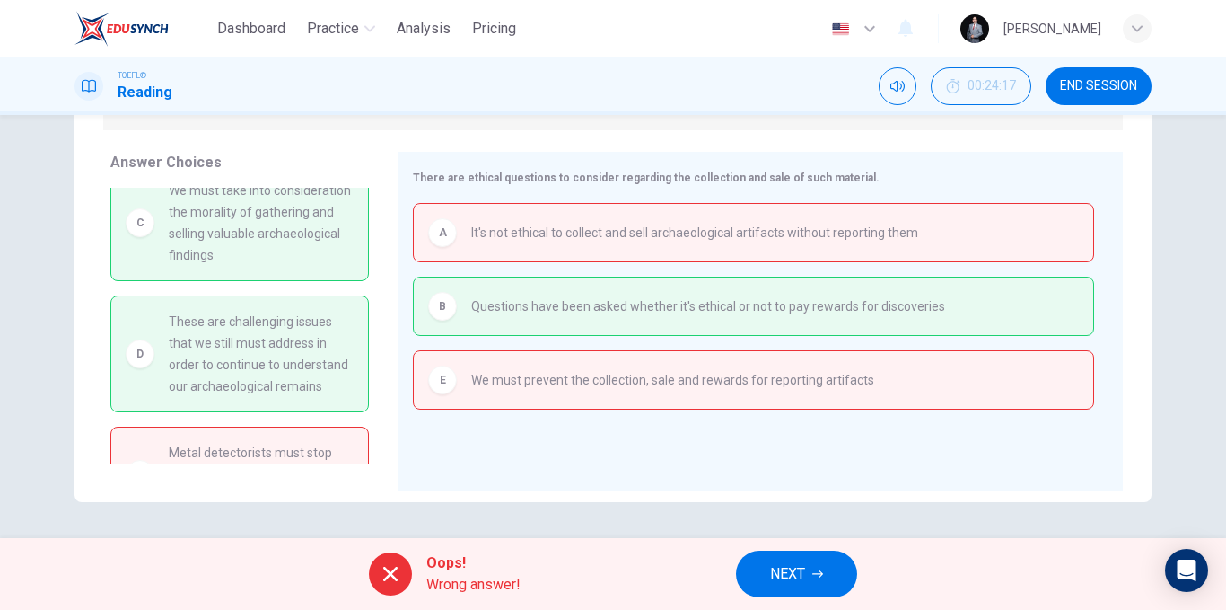
scroll to position [0, 0]
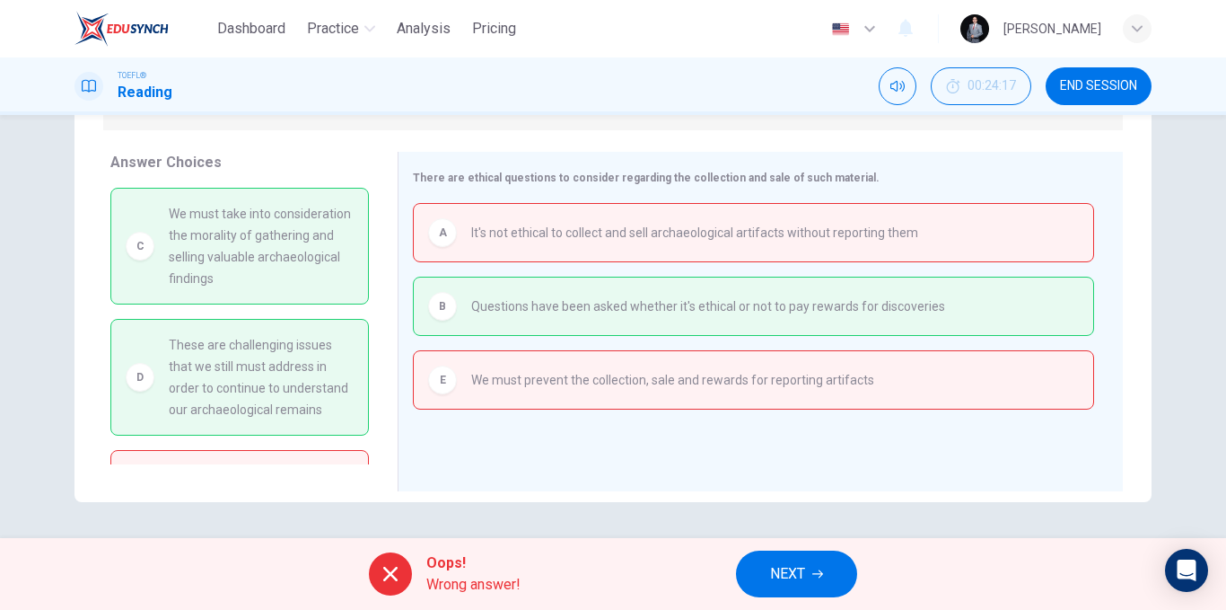
click at [760, 575] on button "NEXT" at bounding box center [796, 573] width 121 height 47
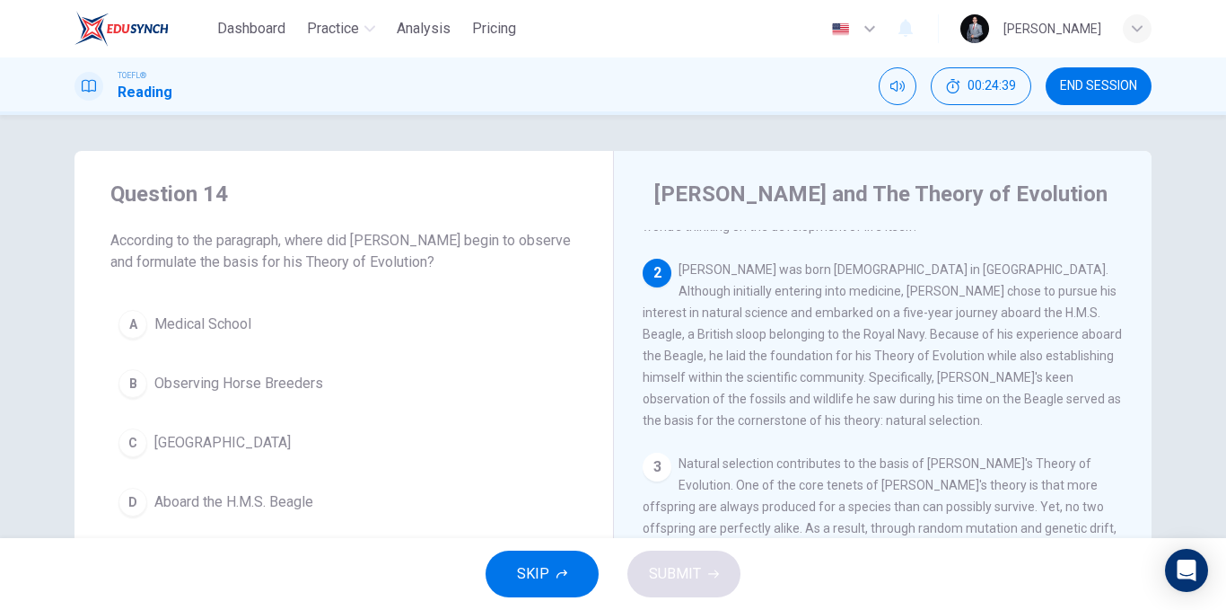
scroll to position [180, 0]
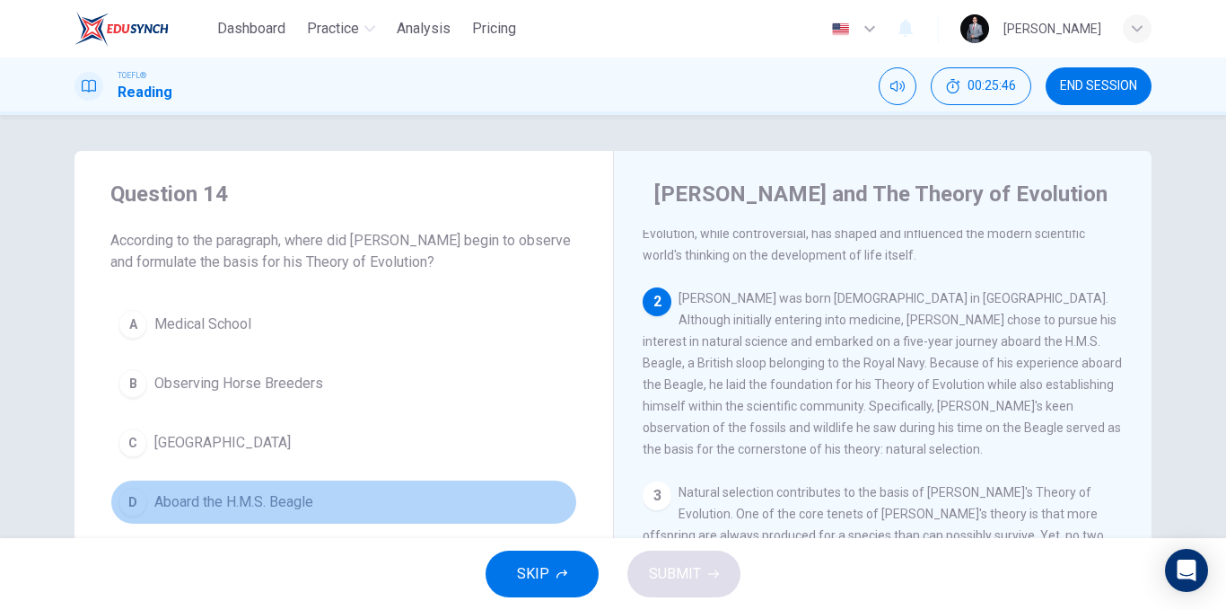
click at [332, 513] on button "D Aboard the H.M.S. Beagle" at bounding box center [343, 501] width 467 height 45
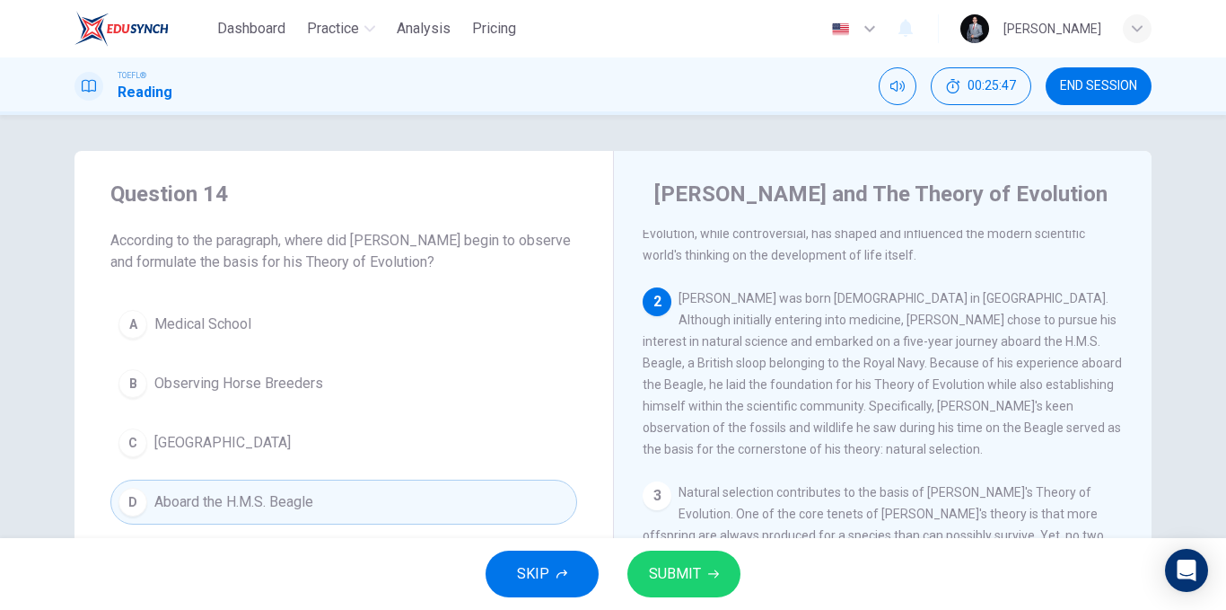
click at [656, 558] on button "SUBMIT" at bounding box center [684, 573] width 113 height 47
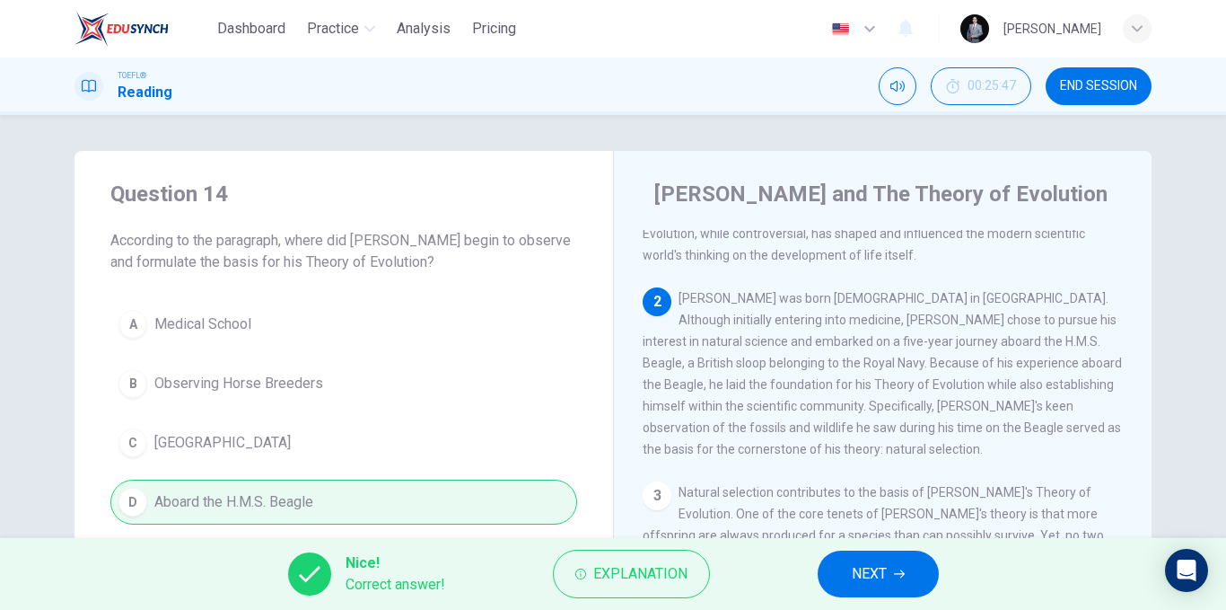
click at [884, 571] on span "NEXT" at bounding box center [869, 573] width 35 height 25
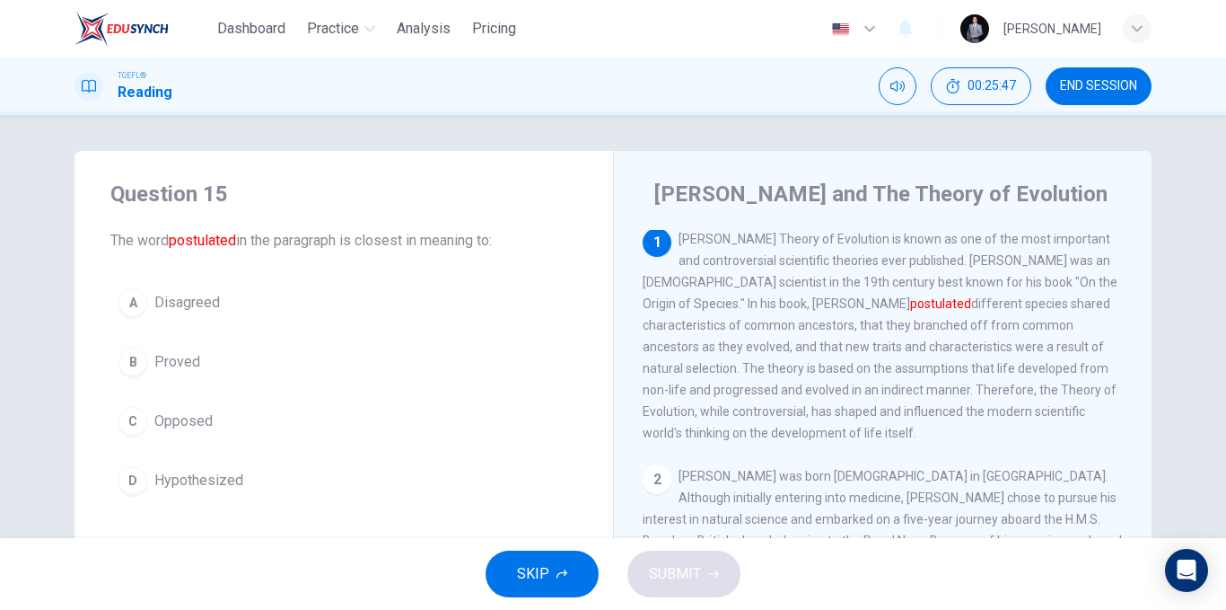
scroll to position [0, 0]
click at [203, 363] on button "B Proved" at bounding box center [343, 361] width 467 height 45
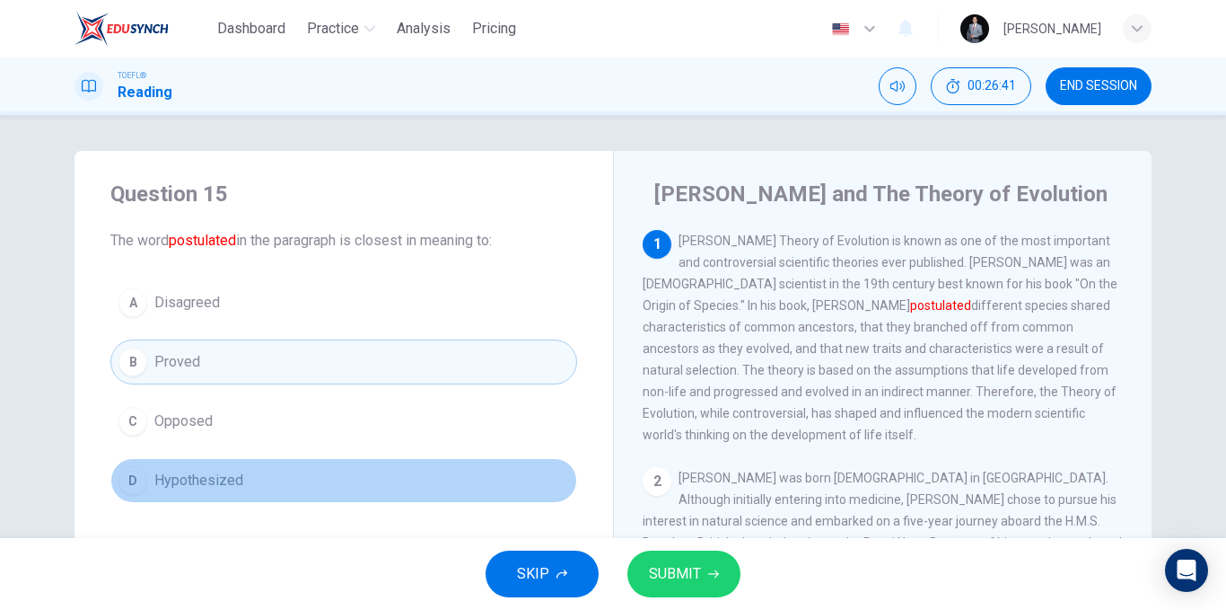
click at [253, 480] on button "D Hypothesized" at bounding box center [343, 480] width 467 height 45
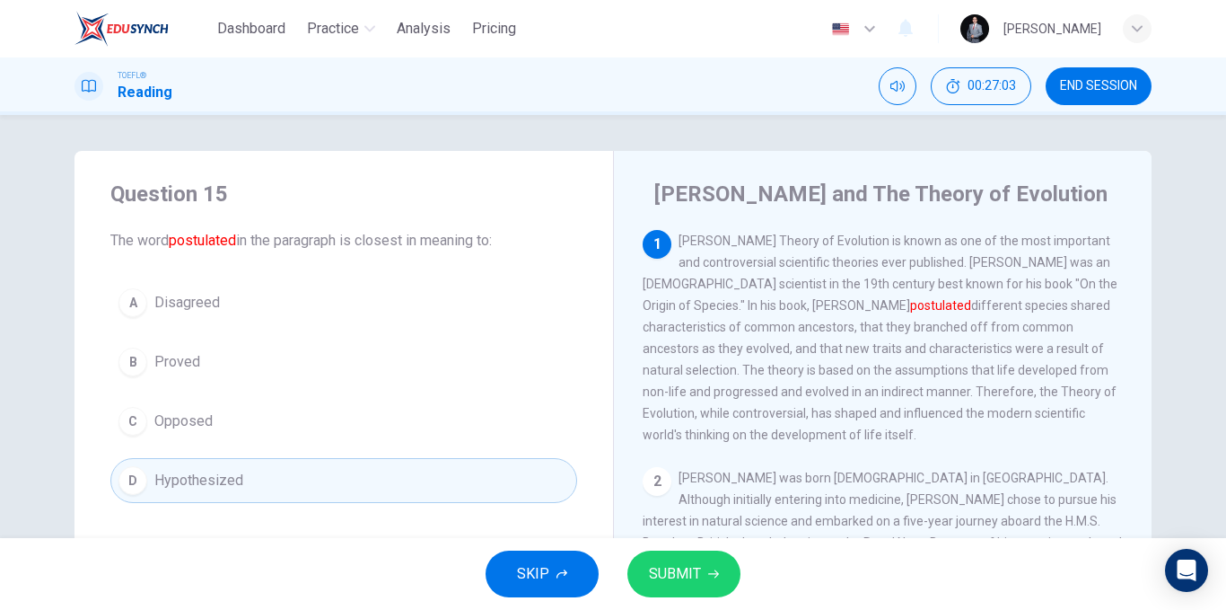
click at [672, 584] on span "SUBMIT" at bounding box center [675, 573] width 52 height 25
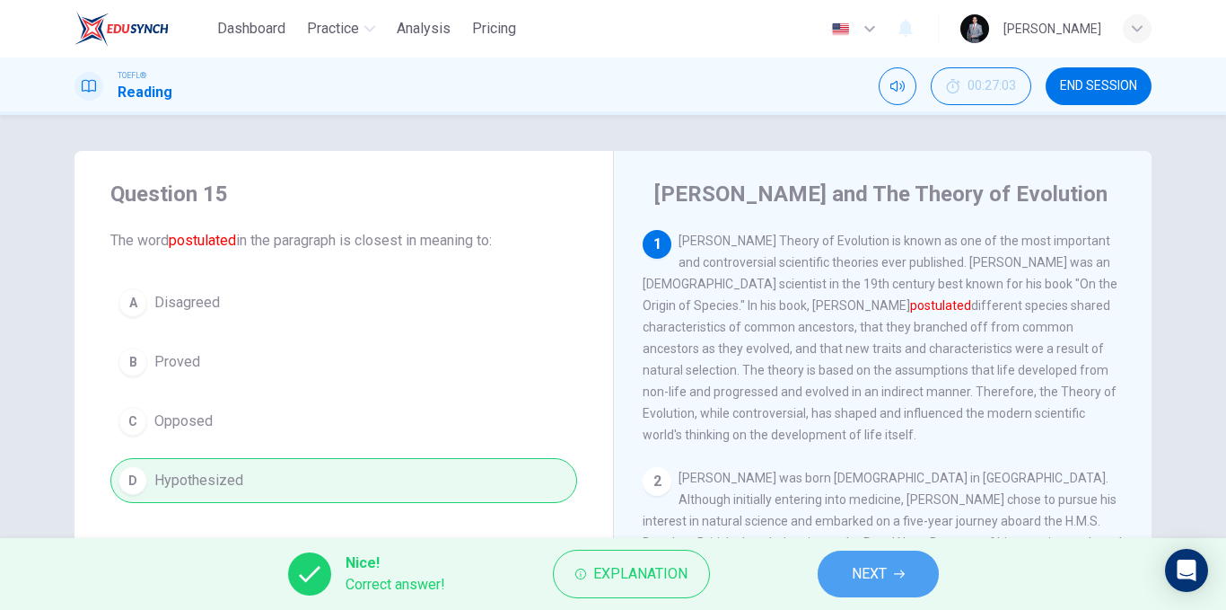
click at [835, 567] on button "NEXT" at bounding box center [878, 573] width 121 height 47
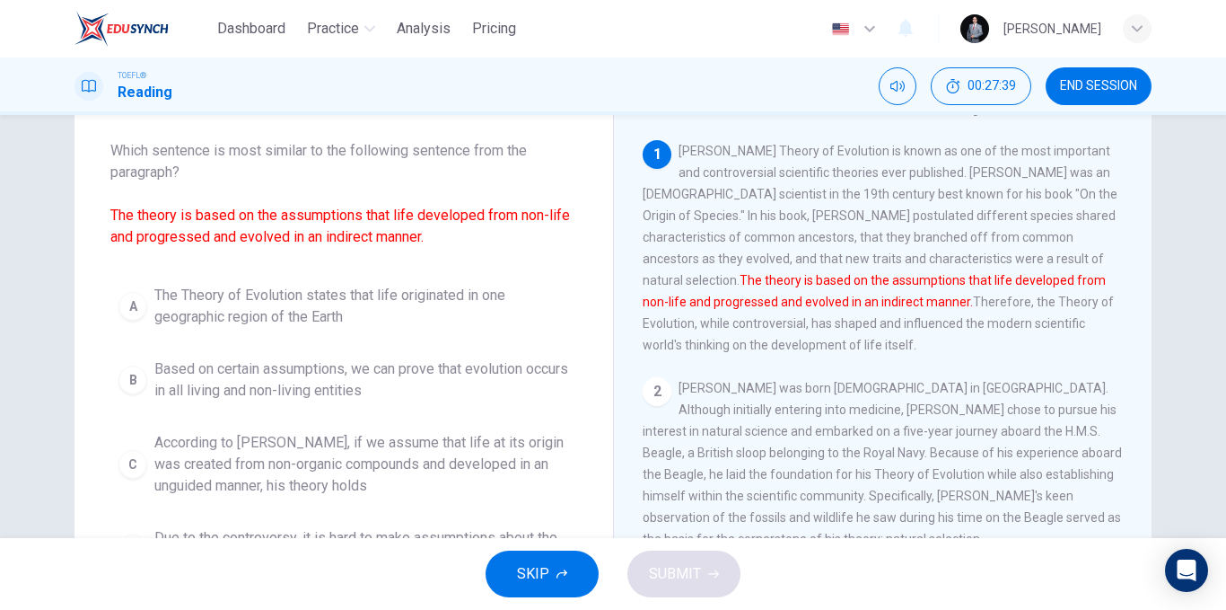
scroll to position [180, 0]
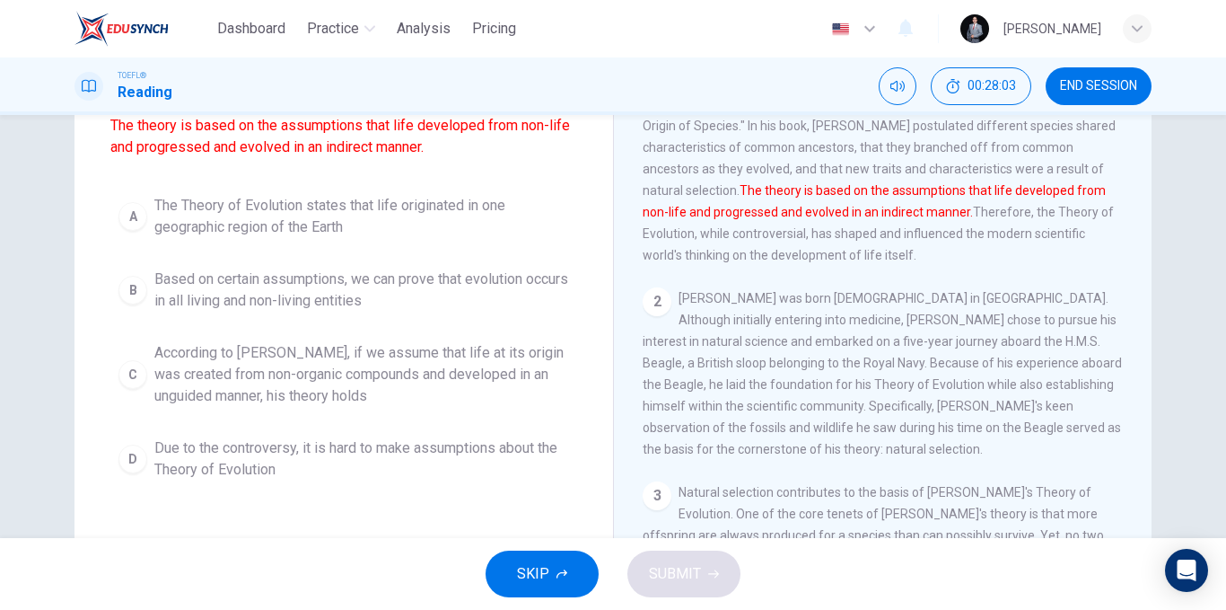
click at [438, 293] on span "Based on certain assumptions, we can prove that evolution occurs in all living …" at bounding box center [361, 289] width 415 height 43
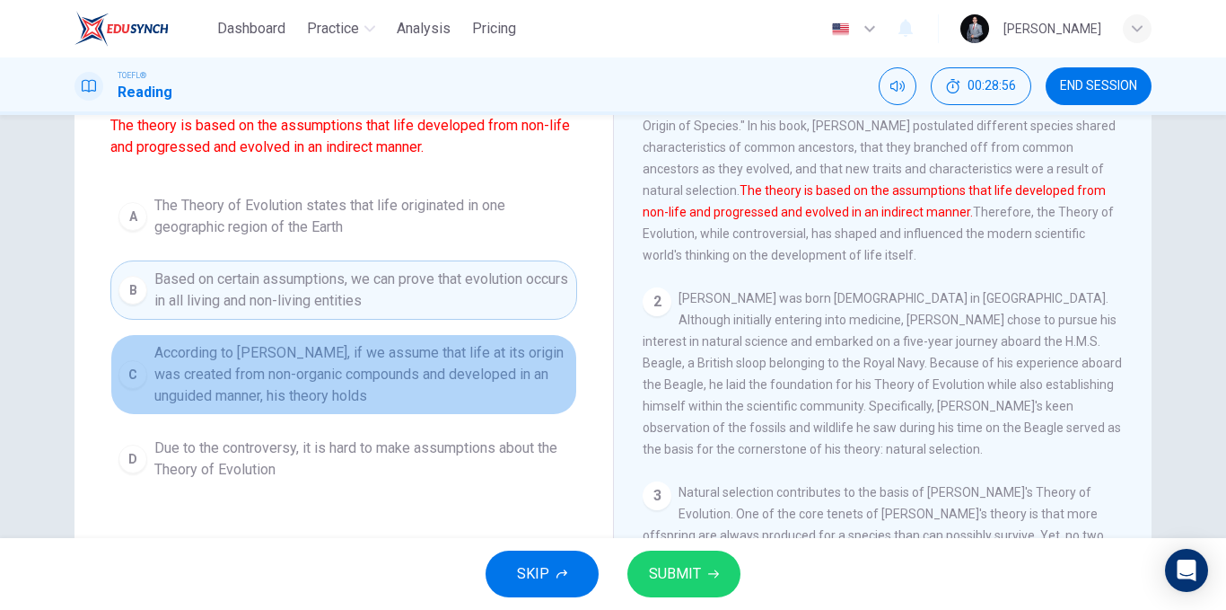
click at [341, 370] on span "According to [PERSON_NAME], if we assume that life at its origin was created fr…" at bounding box center [361, 374] width 415 height 65
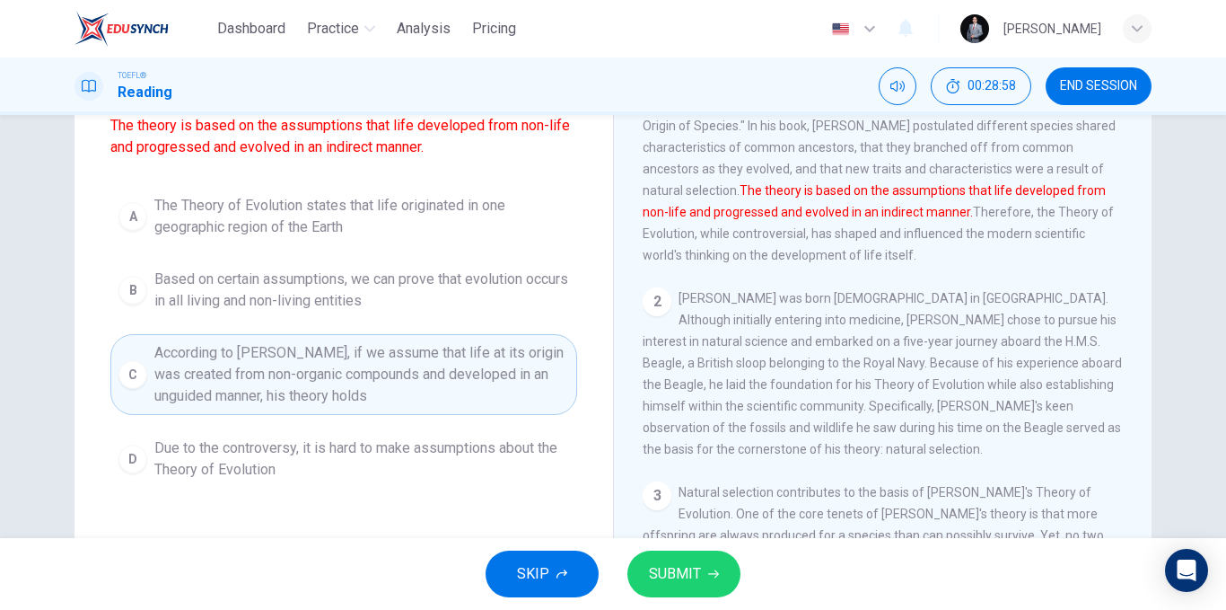
click at [654, 587] on button "SUBMIT" at bounding box center [684, 573] width 113 height 47
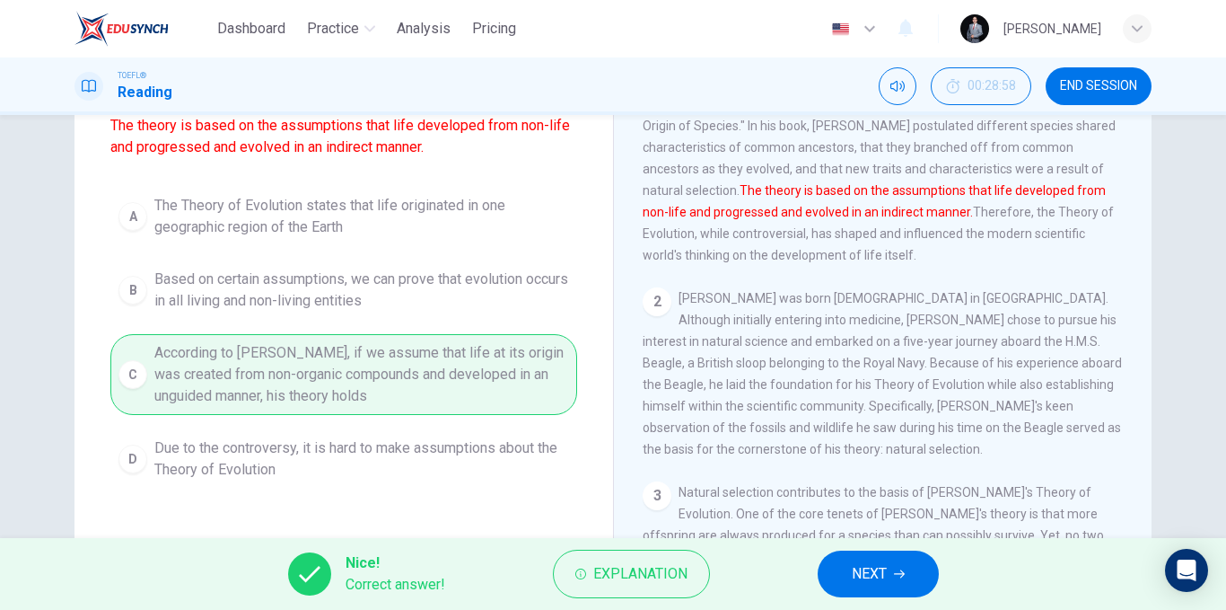
click at [877, 572] on span "NEXT" at bounding box center [869, 573] width 35 height 25
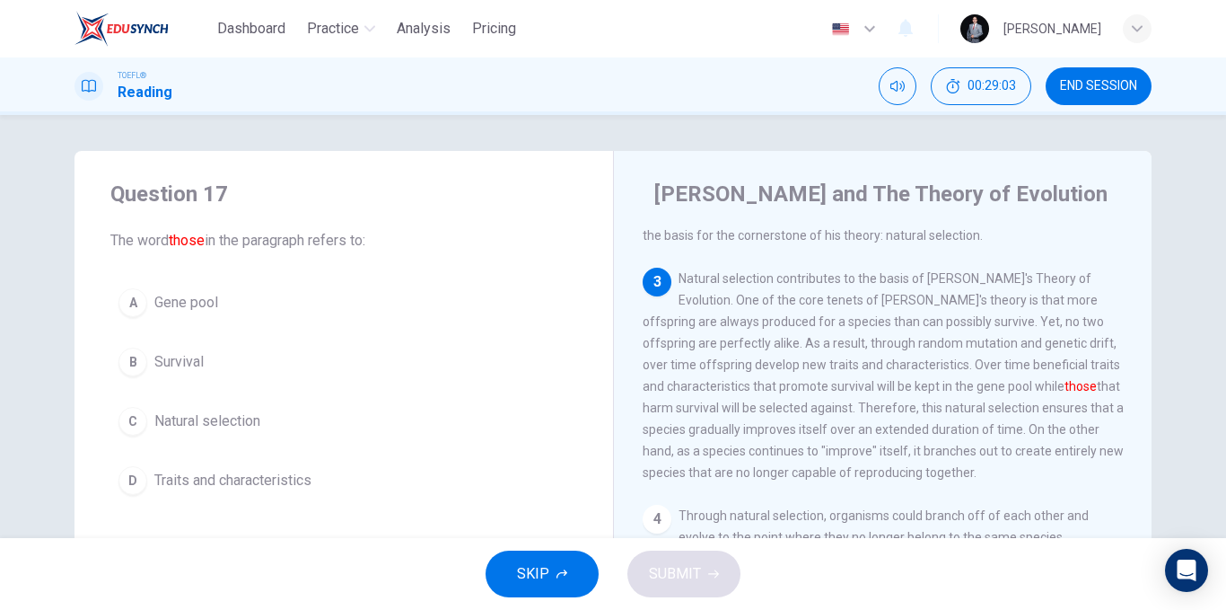
scroll to position [425, 0]
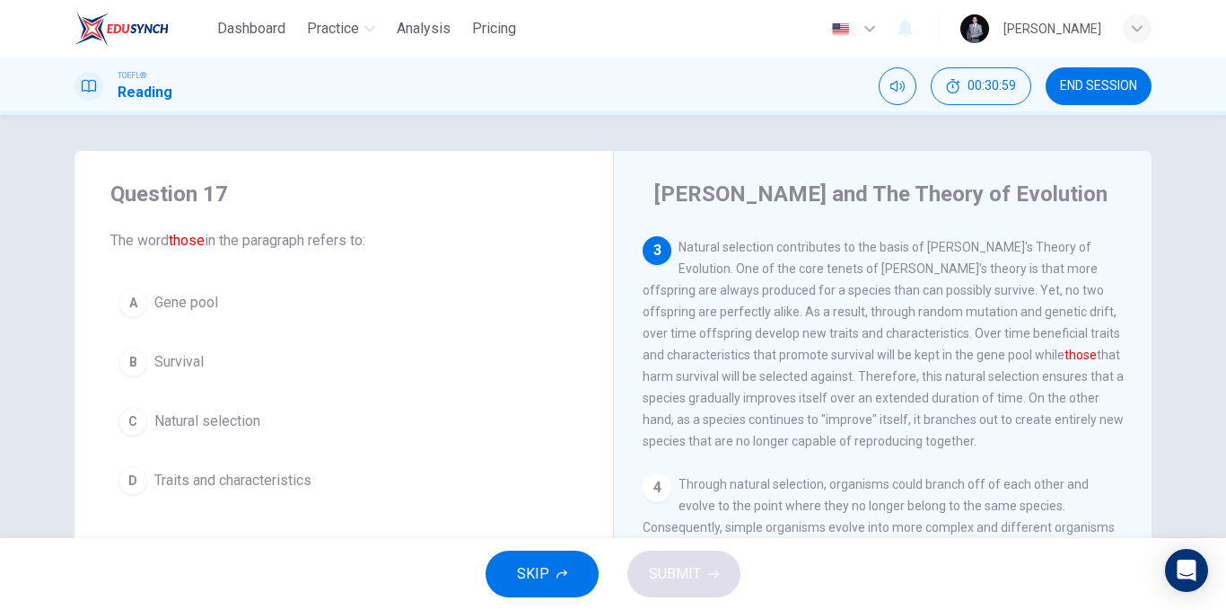
drag, startPoint x: 915, startPoint y: 379, endPoint x: 849, endPoint y: 378, distance: 65.5
click at [849, 378] on span "Natural selection contributes to the basis of [PERSON_NAME]'s Theory of Evoluti…" at bounding box center [883, 344] width 481 height 208
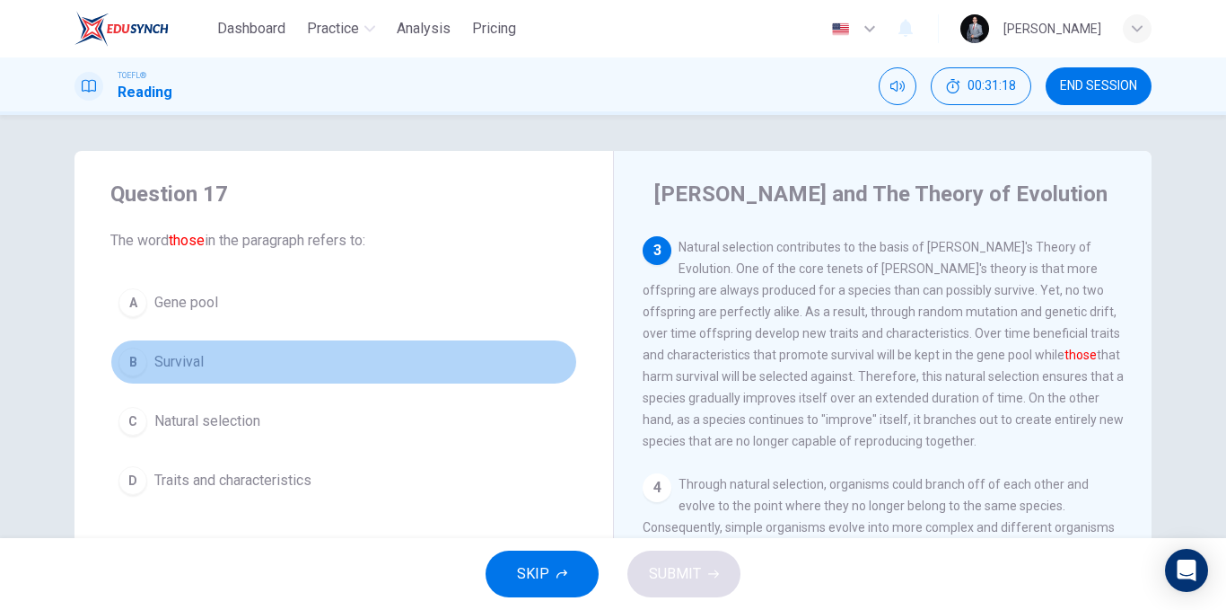
click at [247, 375] on button "B Survival" at bounding box center [343, 361] width 467 height 45
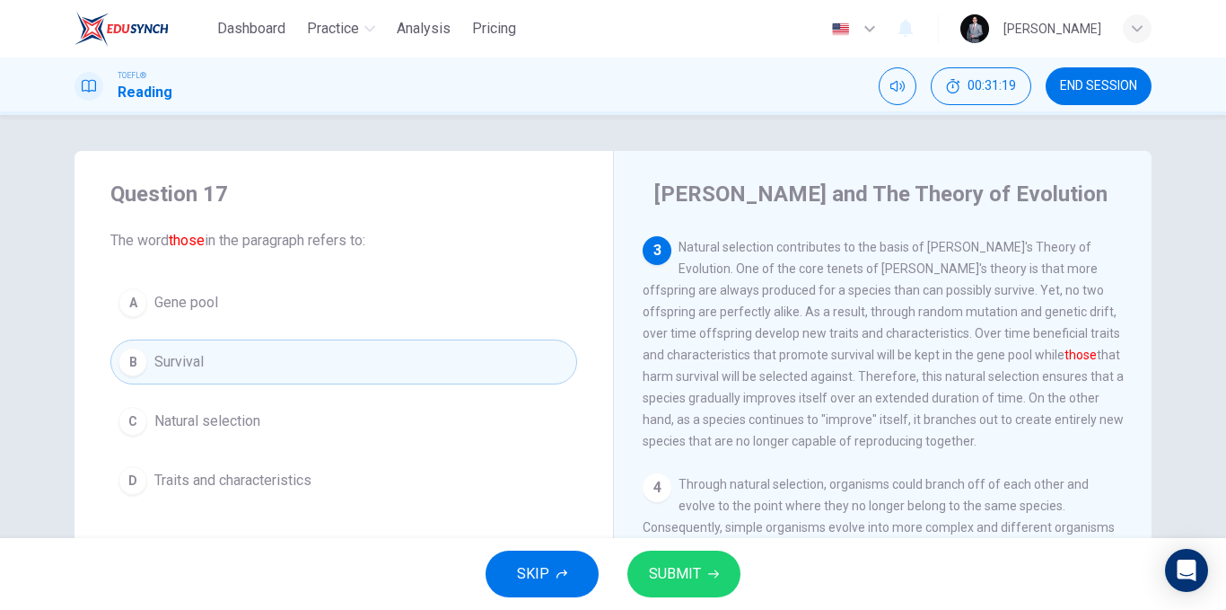
click at [742, 572] on div "SKIP SUBMIT" at bounding box center [613, 574] width 1226 height 72
click at [688, 557] on button "SUBMIT" at bounding box center [684, 573] width 113 height 47
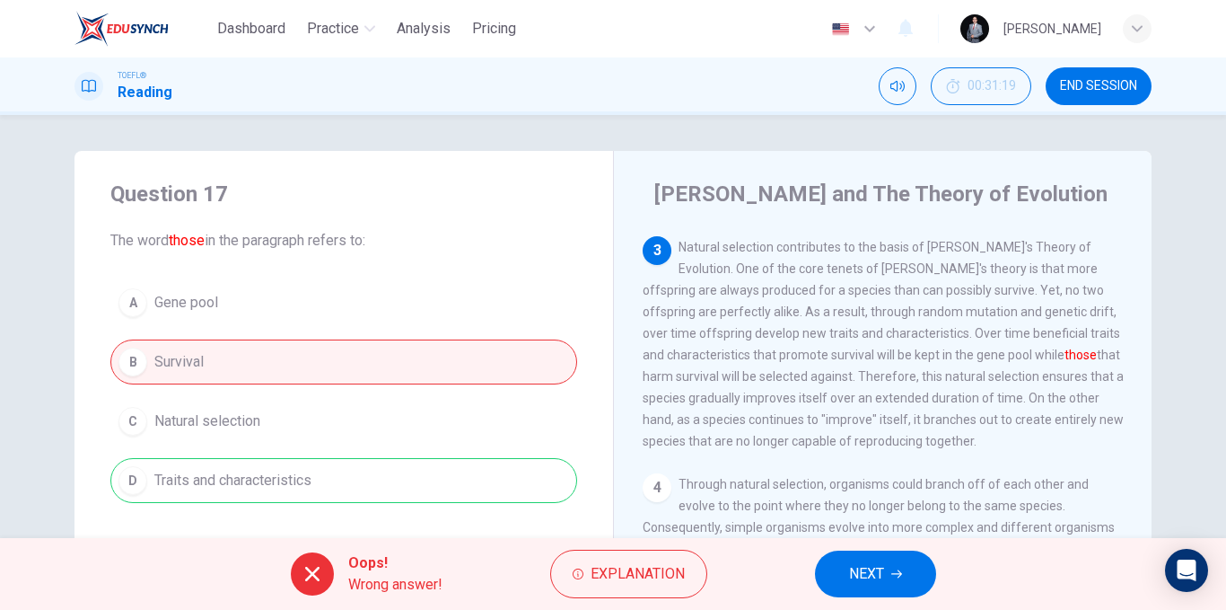
click at [312, 477] on div "A Gene pool B Survival C Natural selection D Traits and characteristics" at bounding box center [343, 391] width 467 height 223
click at [316, 475] on div "A Gene pool B Survival C Natural selection D Traits and characteristics" at bounding box center [343, 391] width 467 height 223
click at [316, 474] on div "A Gene pool B Survival C Natural selection D Traits and characteristics" at bounding box center [343, 391] width 467 height 223
click at [840, 558] on button "NEXT" at bounding box center [875, 573] width 121 height 47
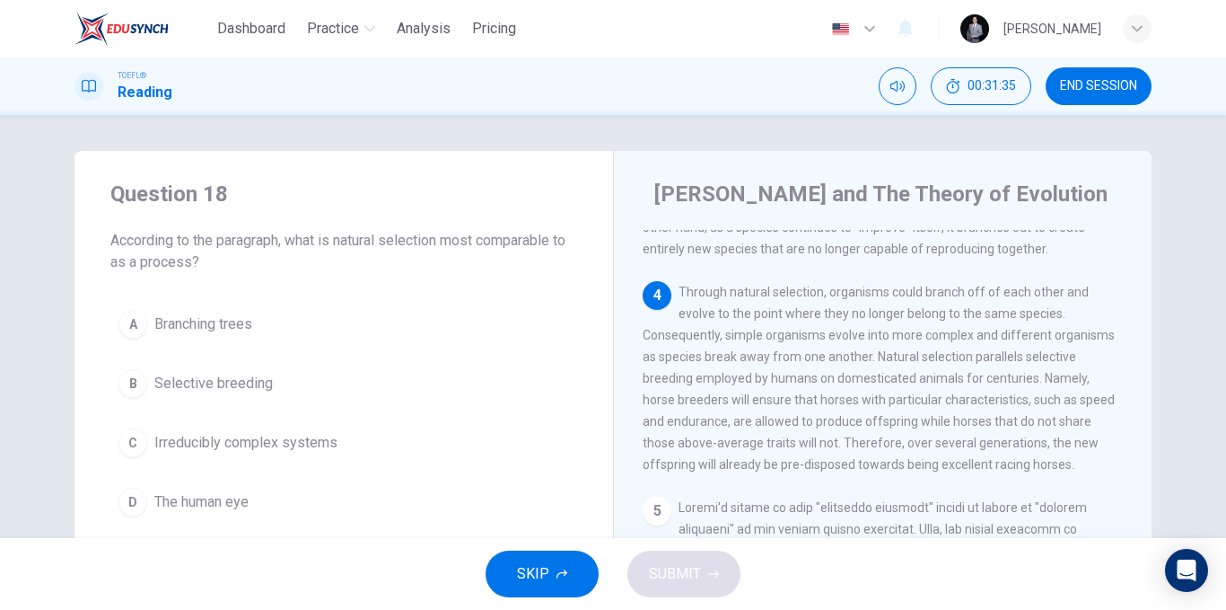
scroll to position [648, 0]
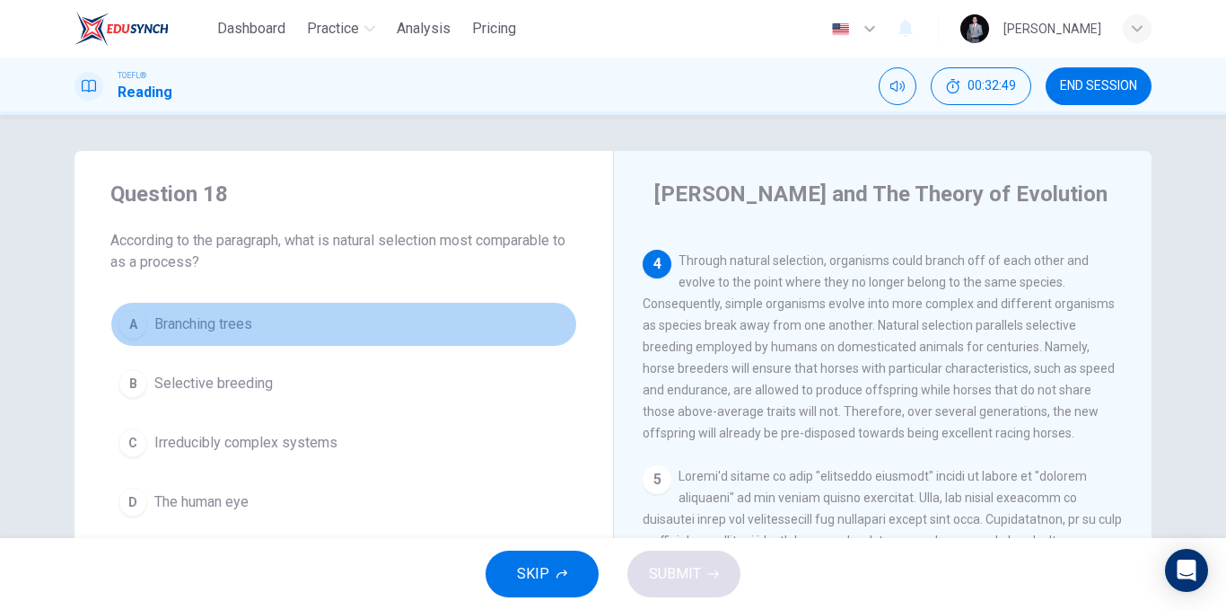
click at [255, 321] on button "A Branching trees" at bounding box center [343, 324] width 467 height 45
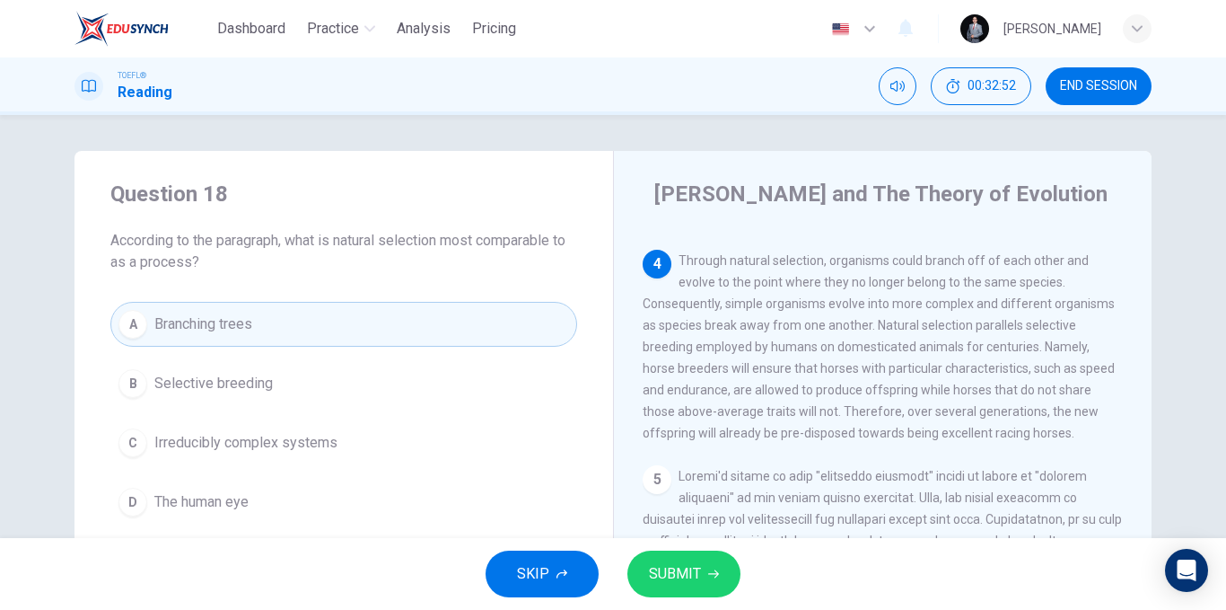
click at [671, 548] on div "SKIP SUBMIT" at bounding box center [613, 574] width 1226 height 72
click at [682, 579] on span "SUBMIT" at bounding box center [675, 573] width 52 height 25
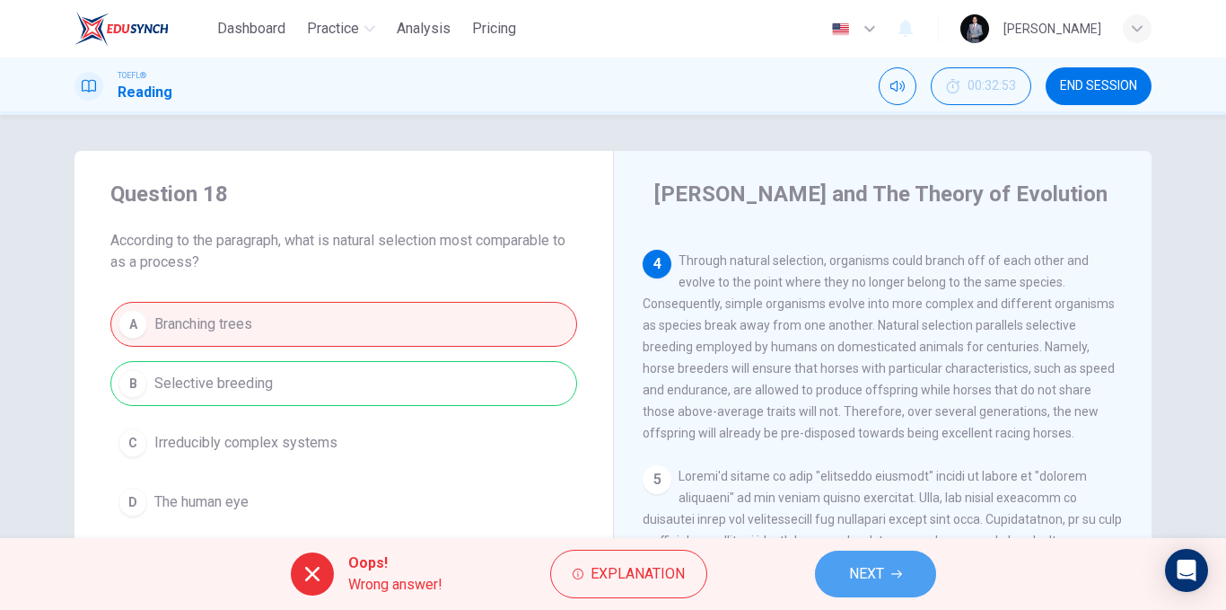
click at [856, 567] on span "NEXT" at bounding box center [866, 573] width 35 height 25
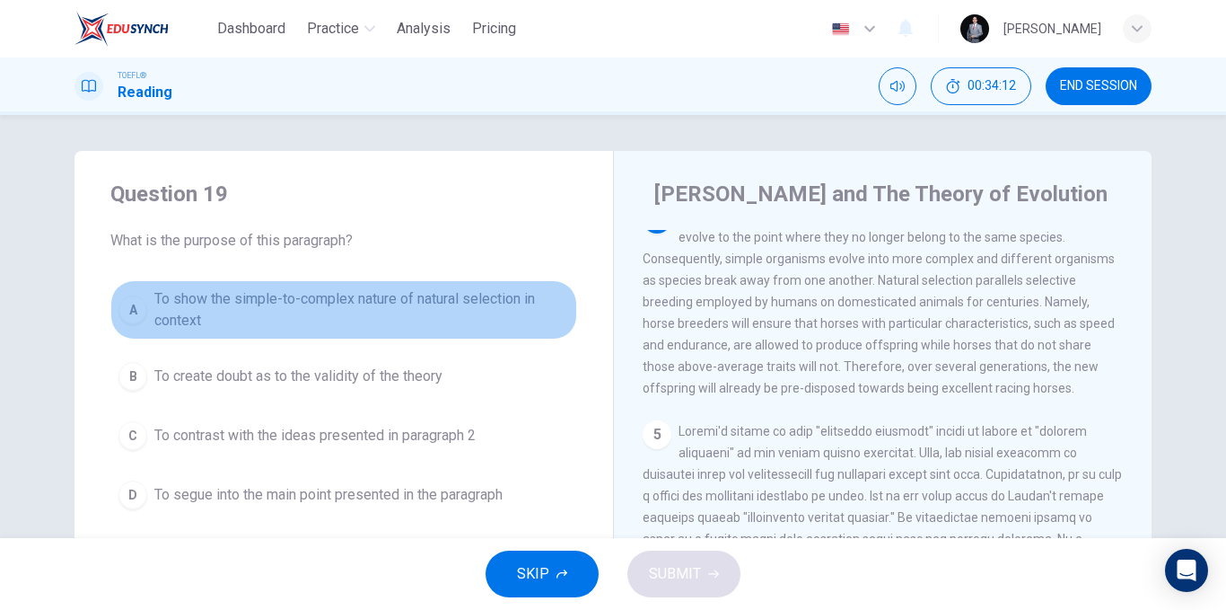
click at [421, 306] on span "To show the simple-to-complex nature of natural selection in context" at bounding box center [361, 309] width 415 height 43
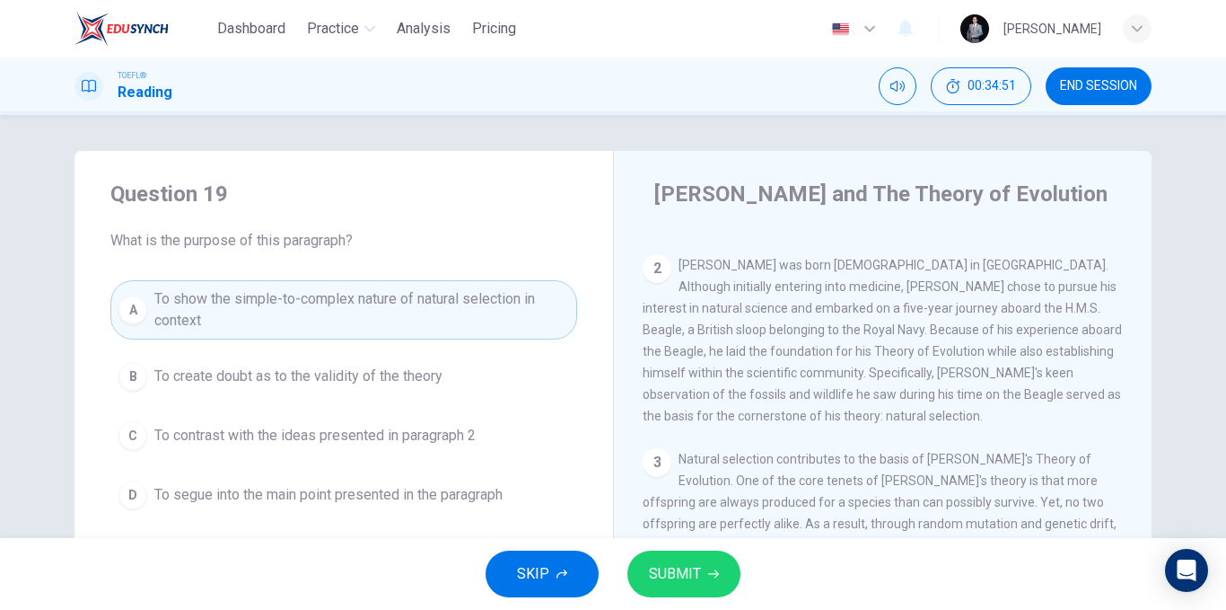
scroll to position [244, 0]
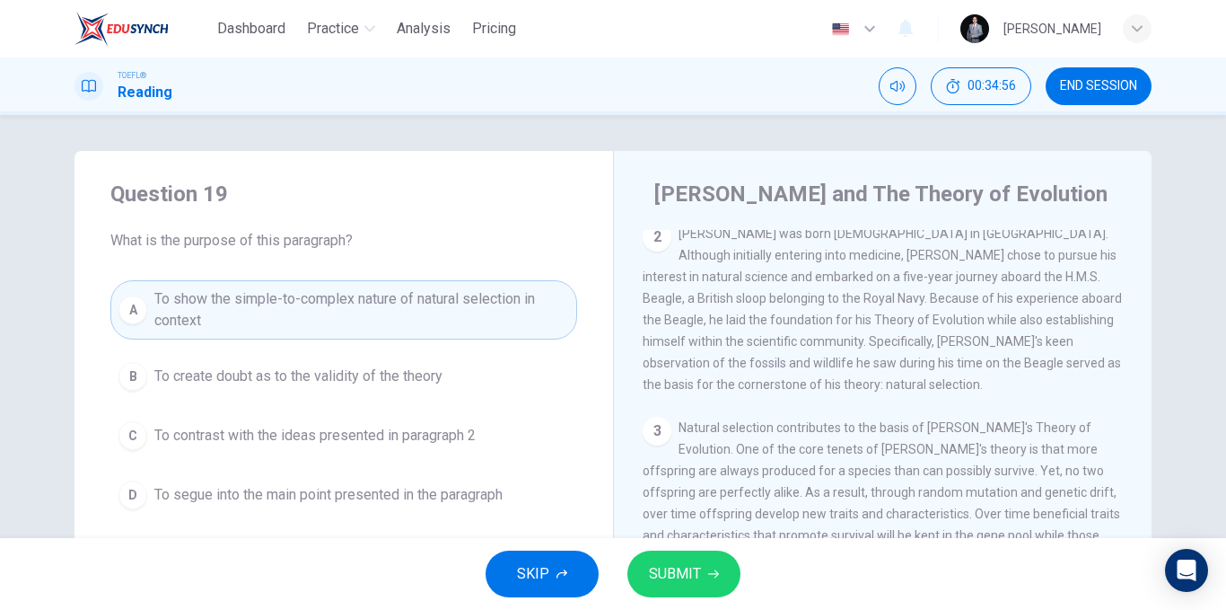
drag, startPoint x: 819, startPoint y: 392, endPoint x: 622, endPoint y: 405, distance: 197.0
click at [622, 405] on div "[PERSON_NAME] and The Theory of Evolution 1 [PERSON_NAME] Theory of Evolution i…" at bounding box center [882, 463] width 539 height 624
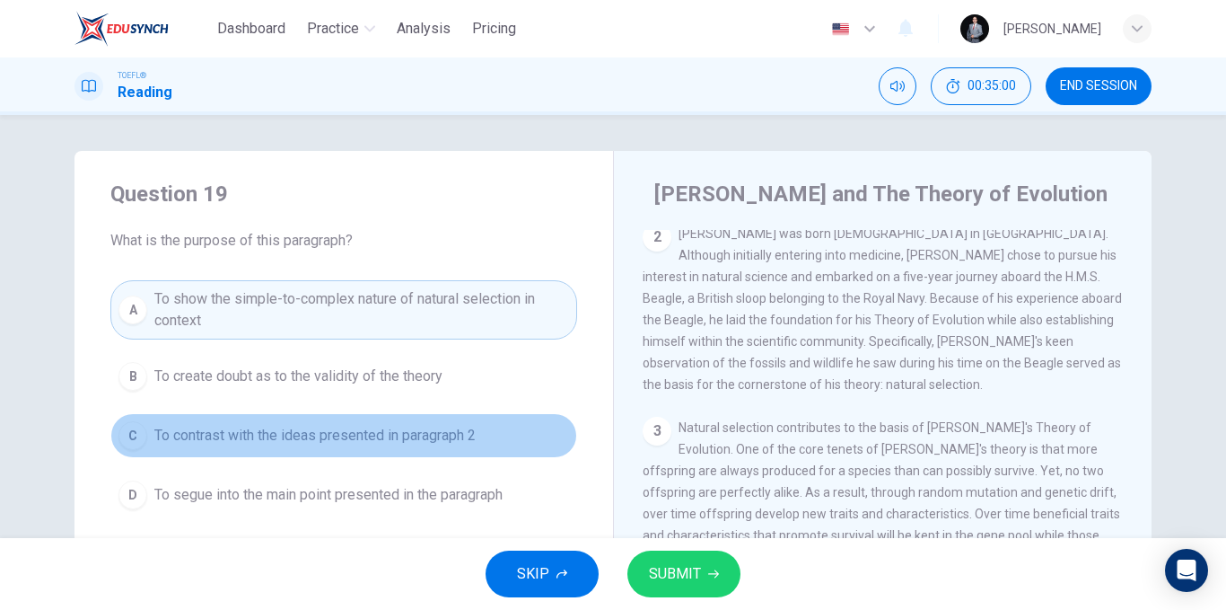
click at [350, 433] on span "To contrast with the ideas presented in paragraph 2" at bounding box center [314, 436] width 321 height 22
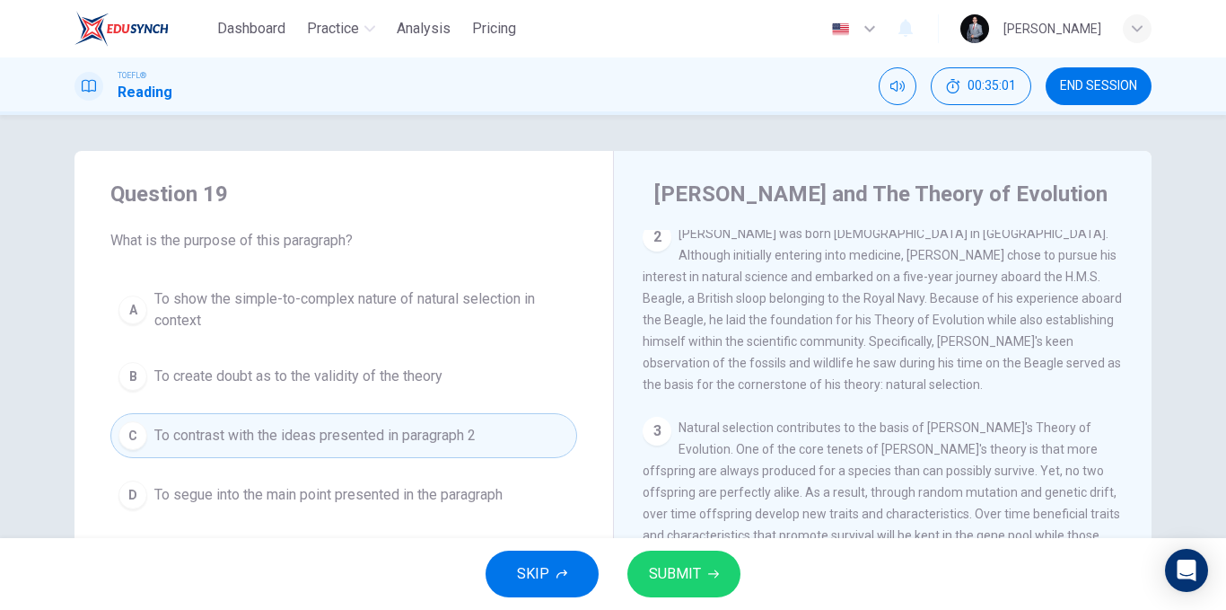
click at [658, 566] on span "SUBMIT" at bounding box center [675, 573] width 52 height 25
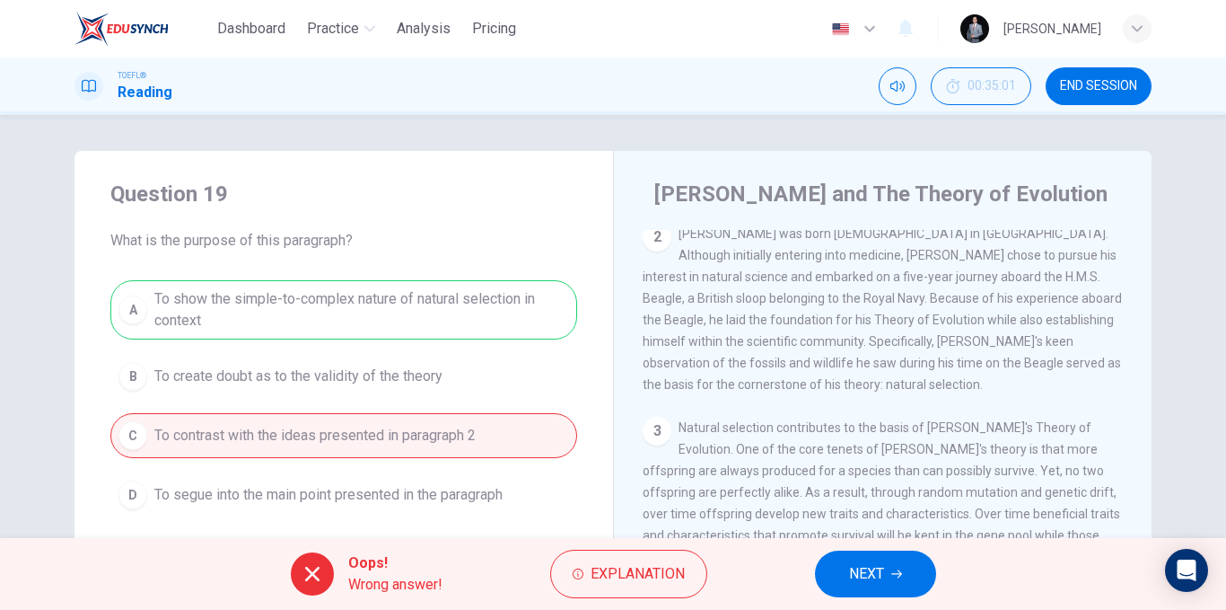
click at [330, 318] on div "A To show the simple-to-complex nature of natural selection in context B To cre…" at bounding box center [343, 398] width 467 height 237
click at [847, 562] on button "NEXT" at bounding box center [875, 573] width 121 height 47
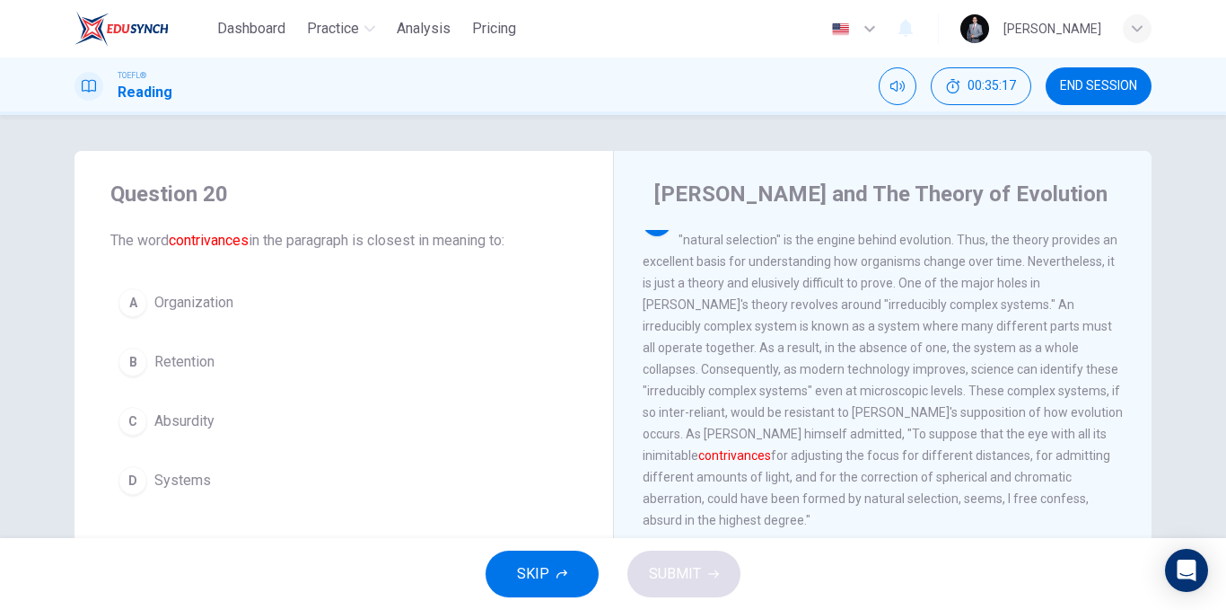
scroll to position [90, 0]
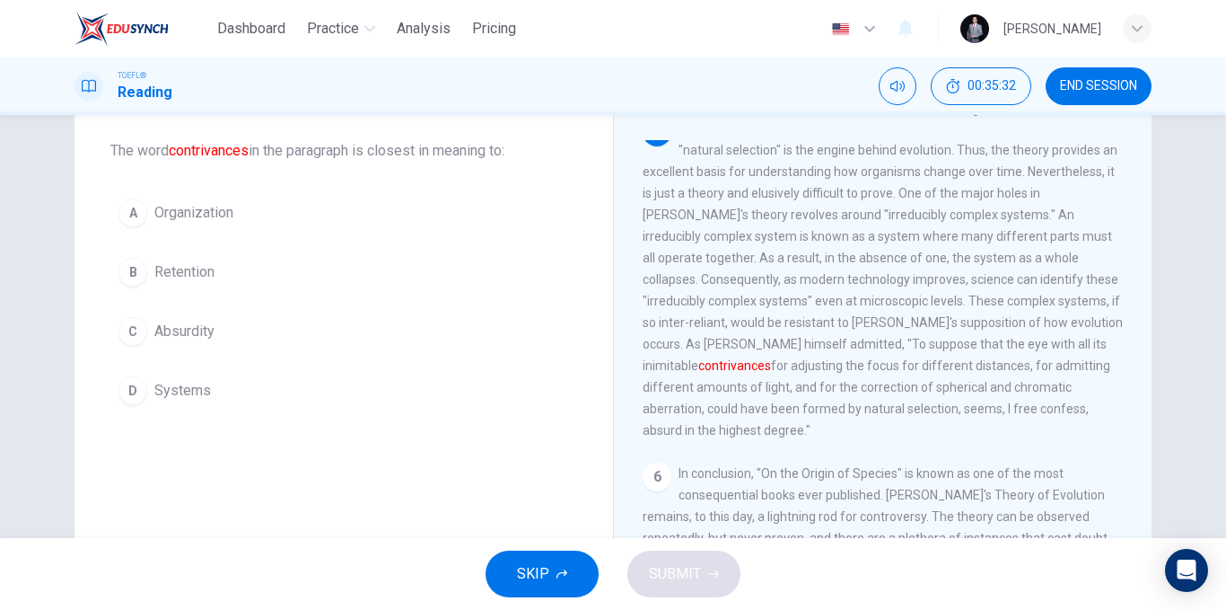
click at [219, 216] on span "Organization" at bounding box center [193, 213] width 79 height 22
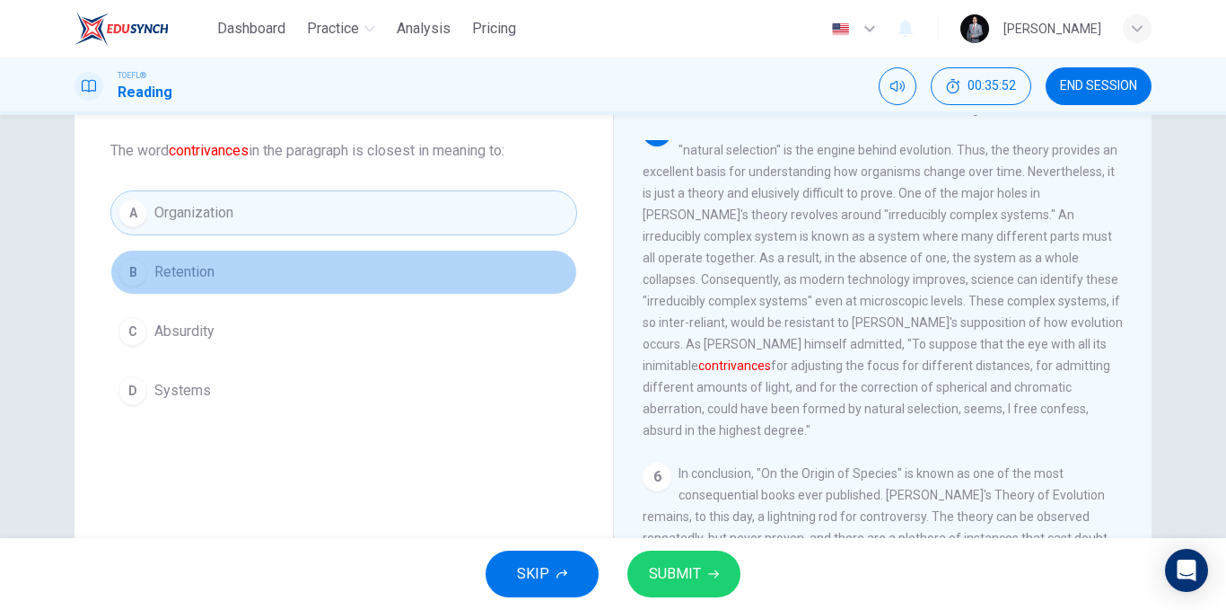
click at [207, 277] on span "Retention" at bounding box center [184, 272] width 60 height 22
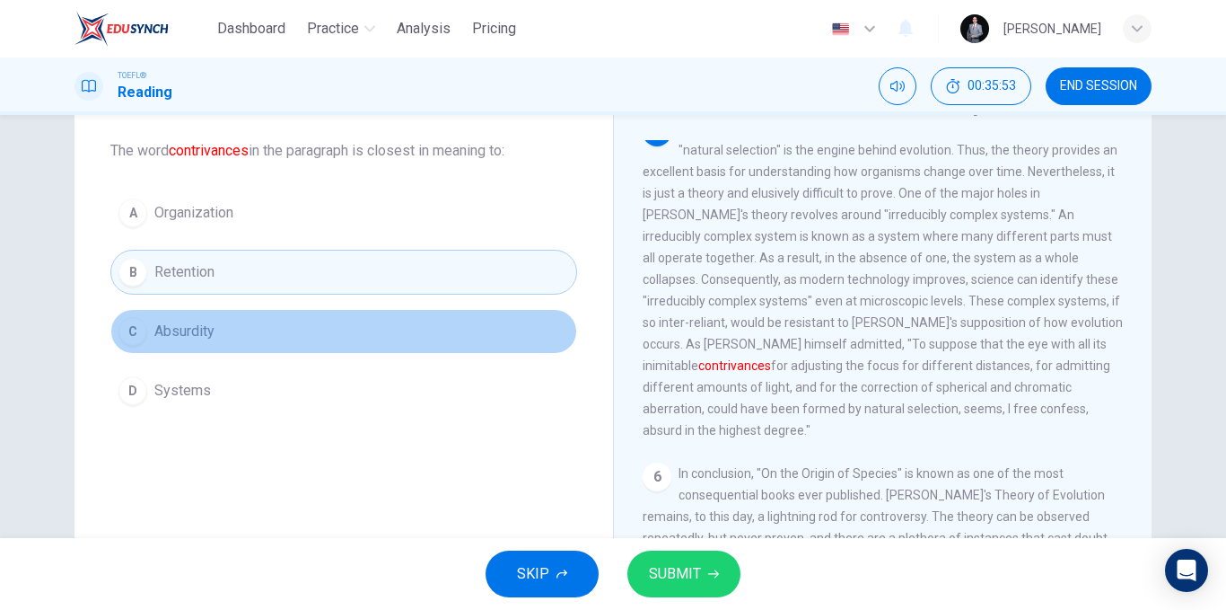
click at [215, 337] on button "C Absurdity" at bounding box center [343, 331] width 467 height 45
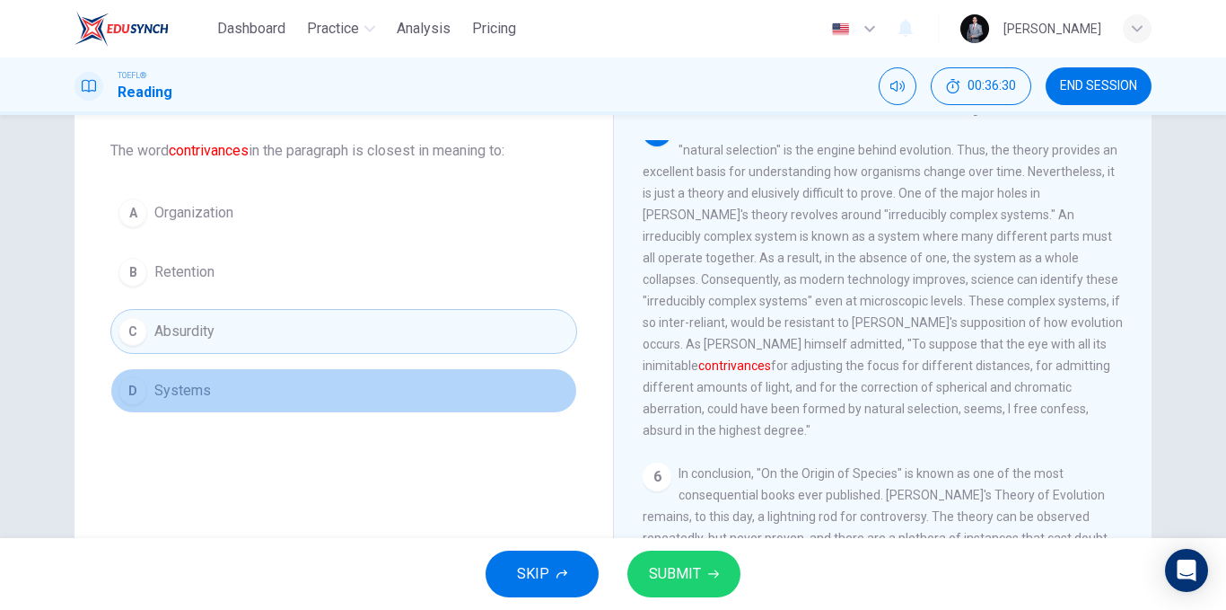
click at [214, 392] on button "D Systems" at bounding box center [343, 390] width 467 height 45
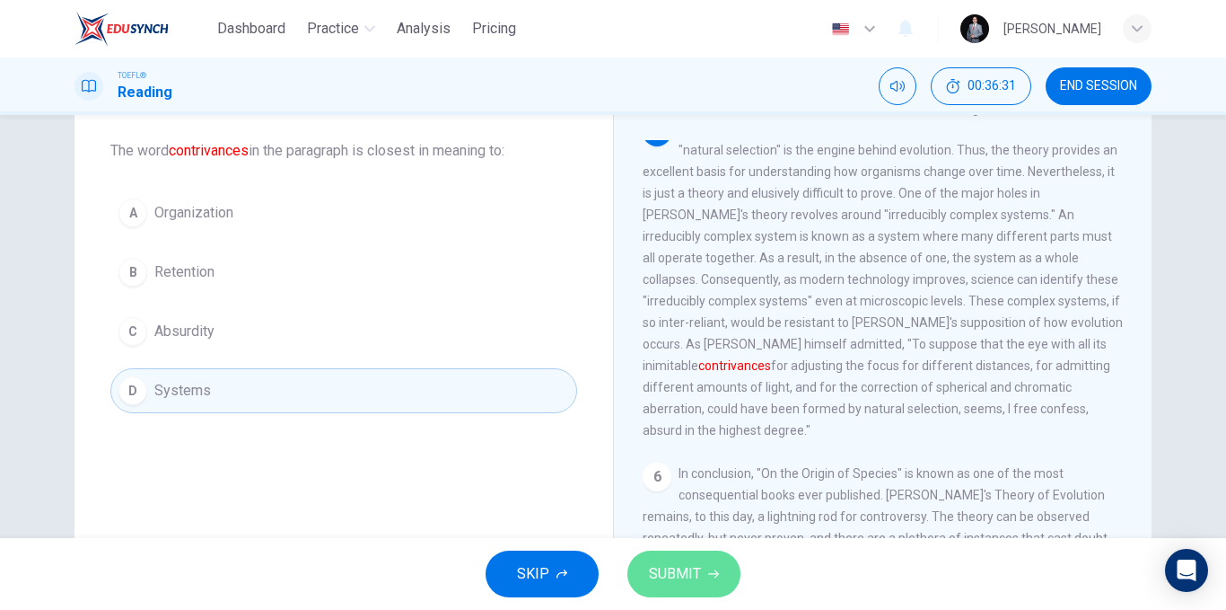
click at [661, 564] on span "SUBMIT" at bounding box center [675, 573] width 52 height 25
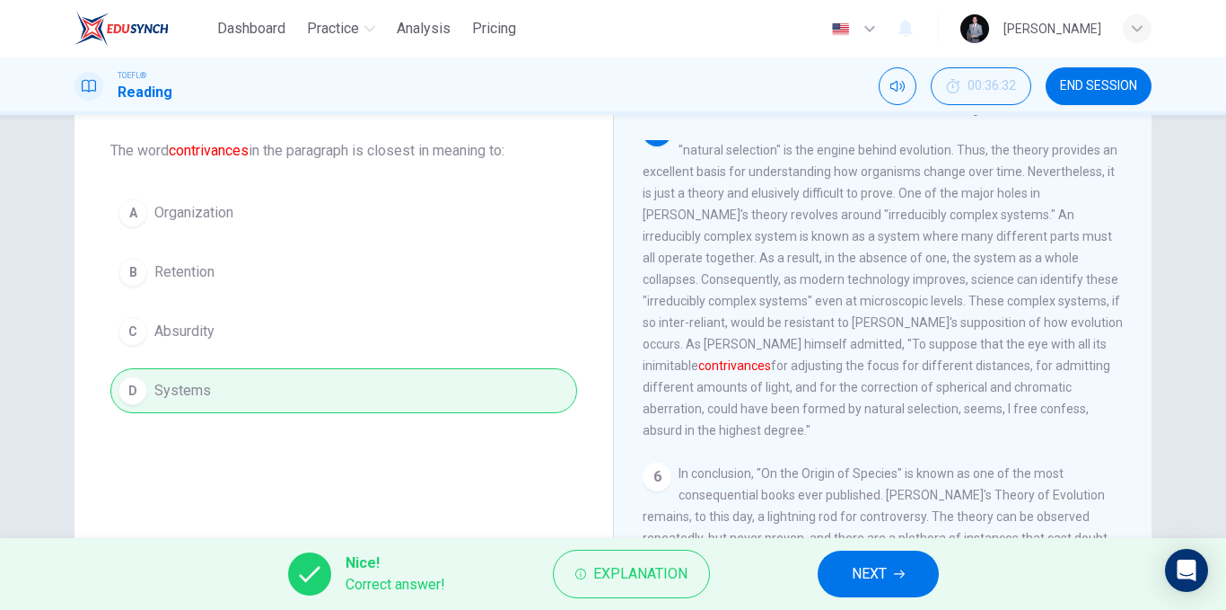
click at [889, 565] on button "NEXT" at bounding box center [878, 573] width 121 height 47
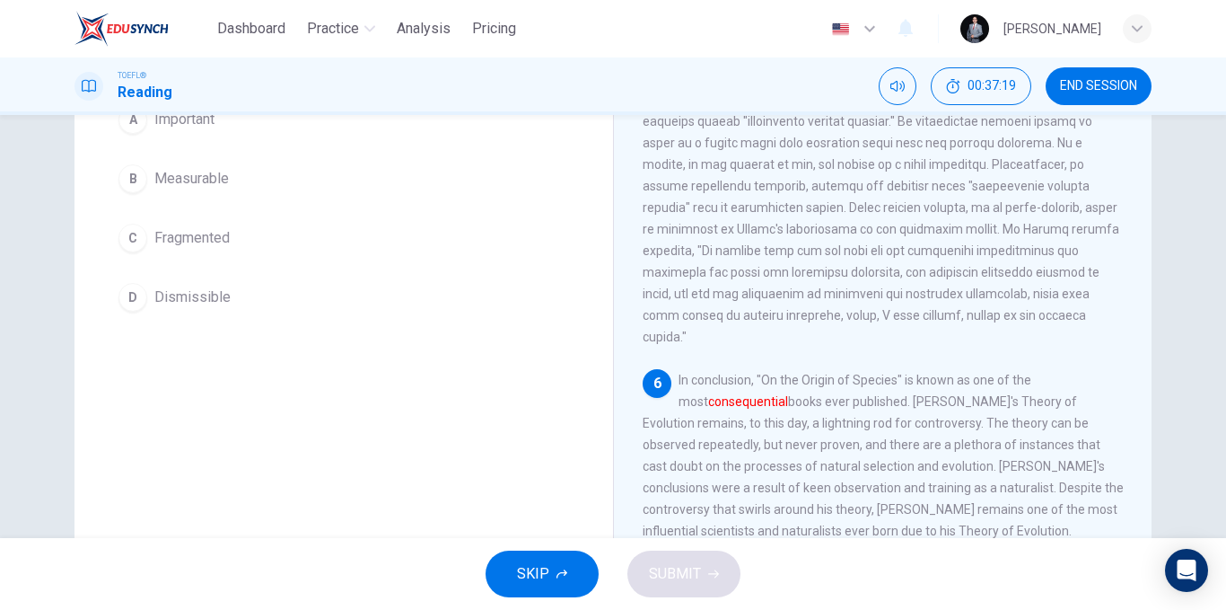
scroll to position [93, 0]
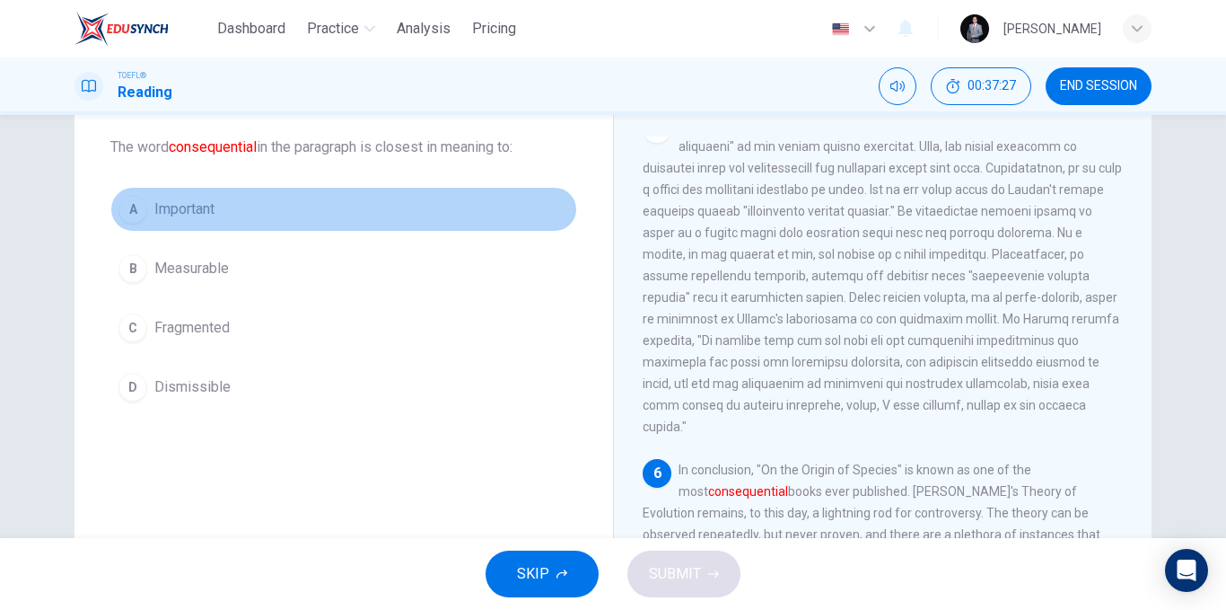
click at [250, 215] on button "A Important" at bounding box center [343, 209] width 467 height 45
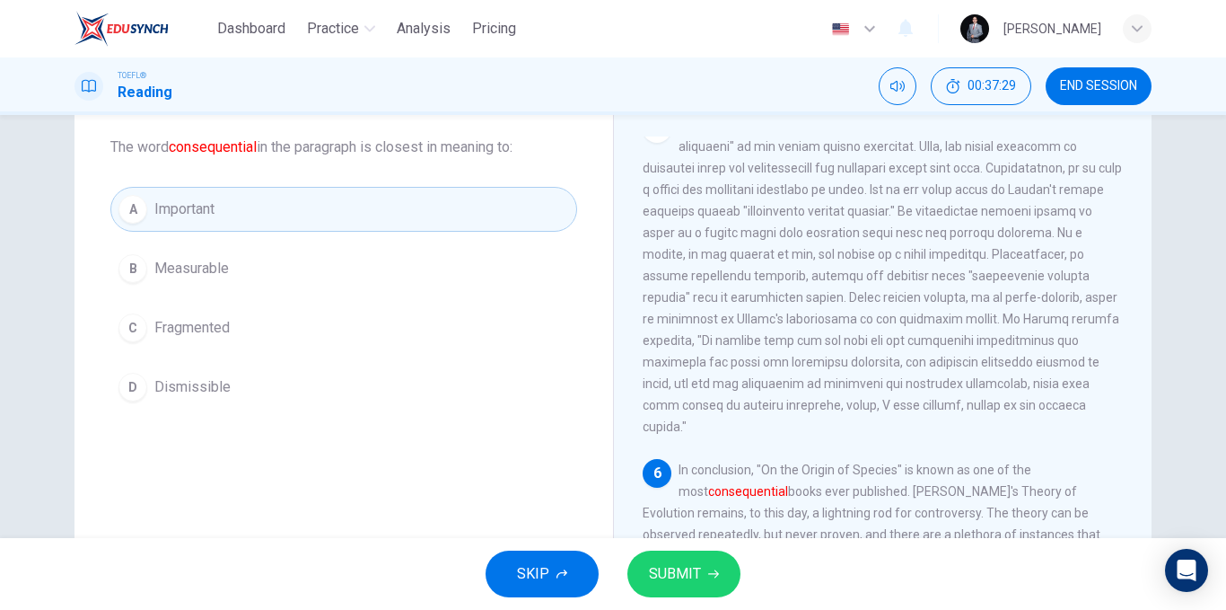
scroll to position [183, 0]
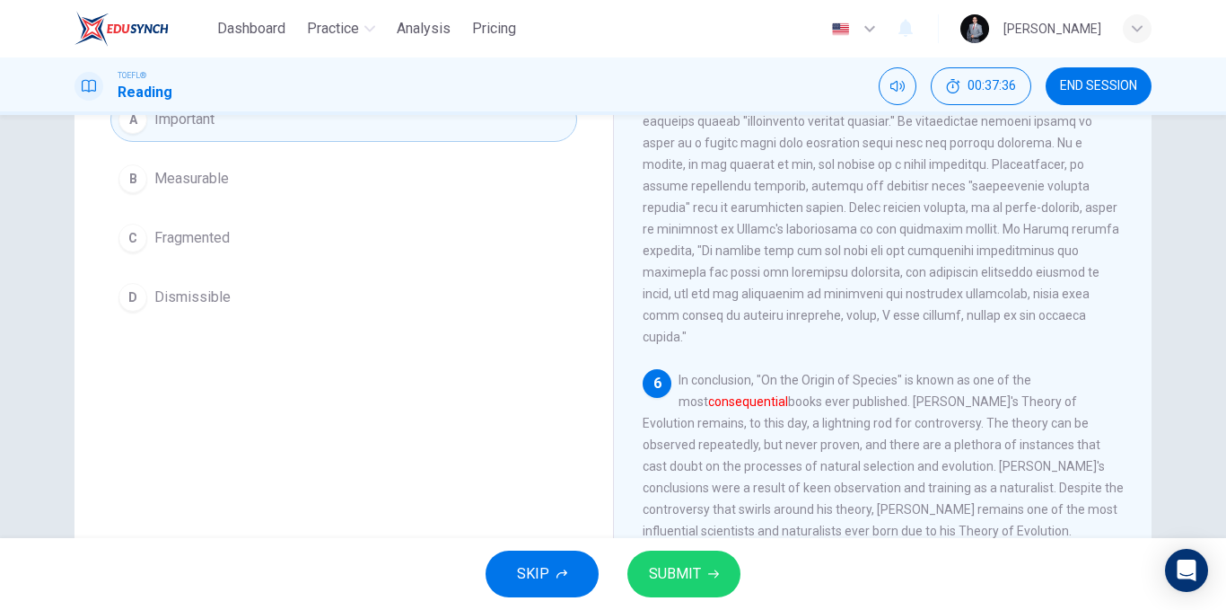
click at [643, 568] on button "SUBMIT" at bounding box center [684, 573] width 113 height 47
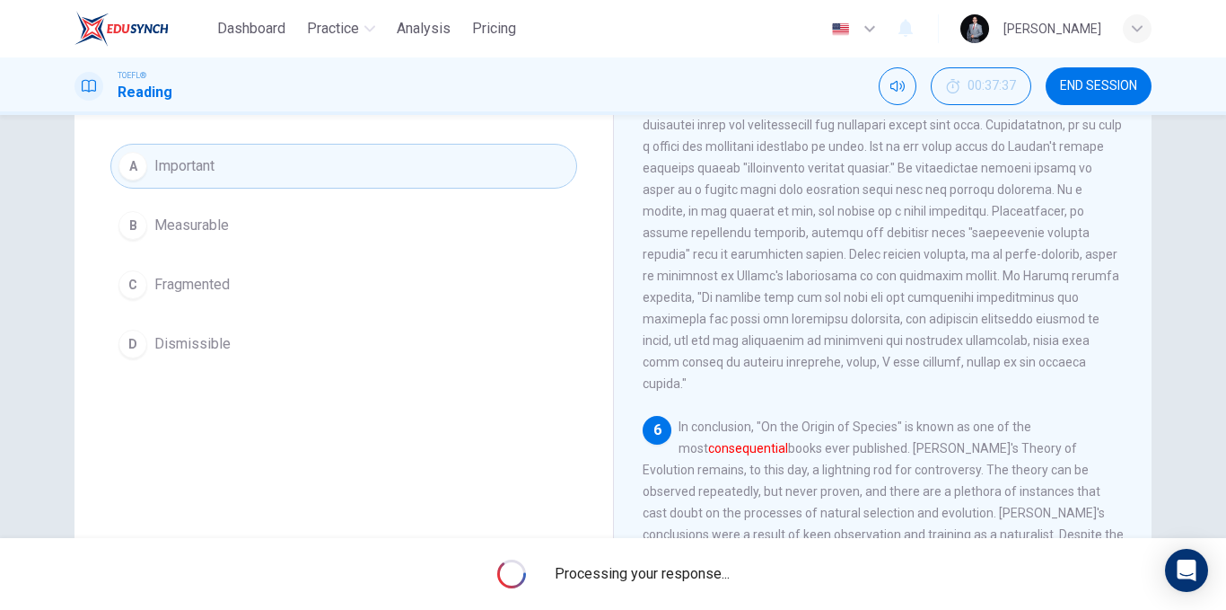
scroll to position [93, 0]
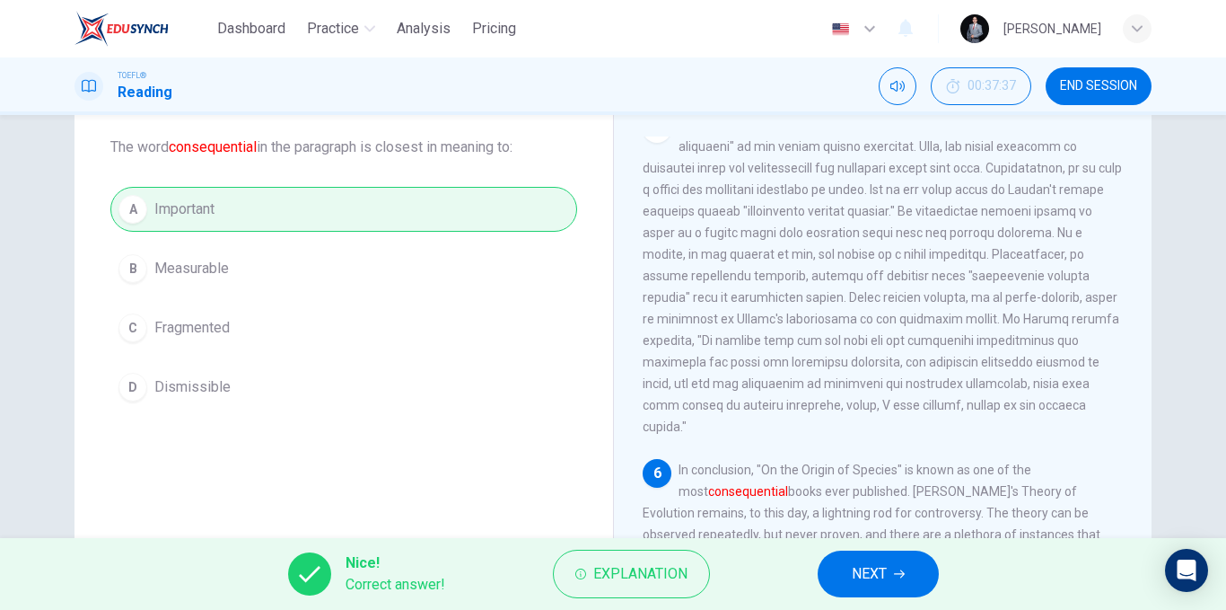
click at [892, 568] on button "NEXT" at bounding box center [878, 573] width 121 height 47
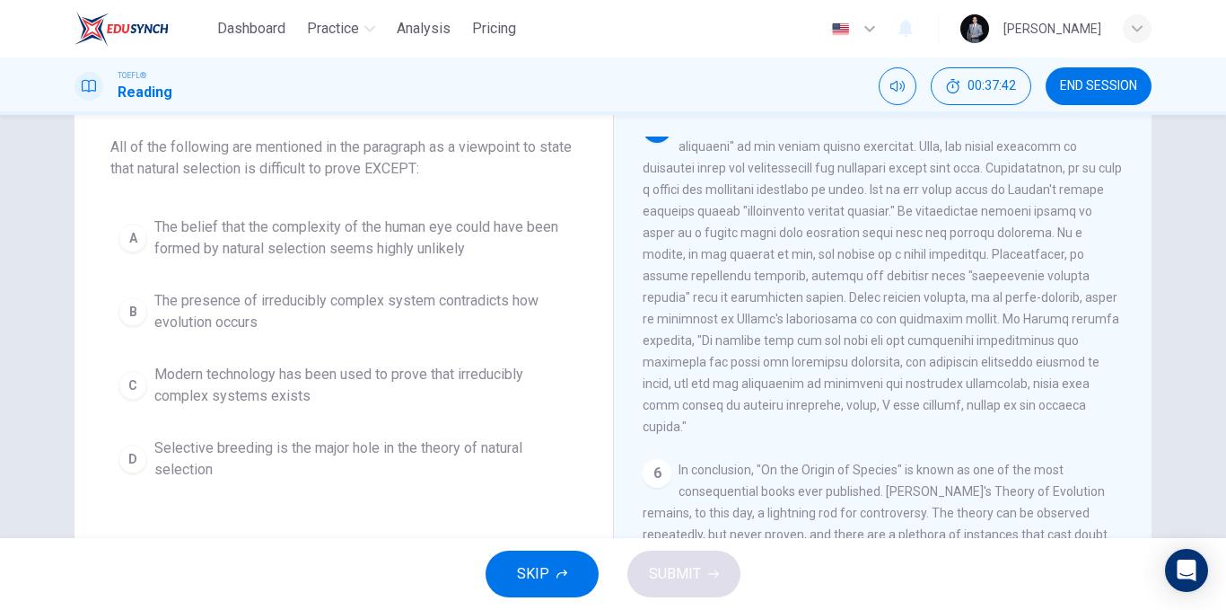
scroll to position [4, 0]
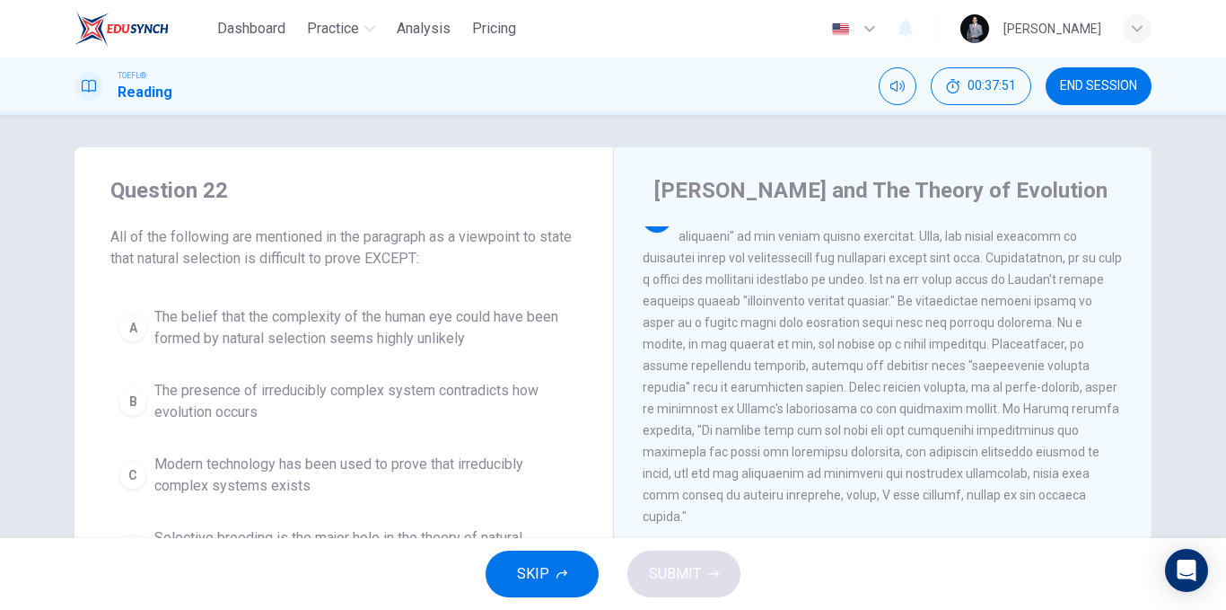
drag, startPoint x: 472, startPoint y: 242, endPoint x: 260, endPoint y: 259, distance: 212.6
click at [560, 242] on span "All of the following are mentioned in the paragraph as a viewpoint to state tha…" at bounding box center [343, 247] width 467 height 43
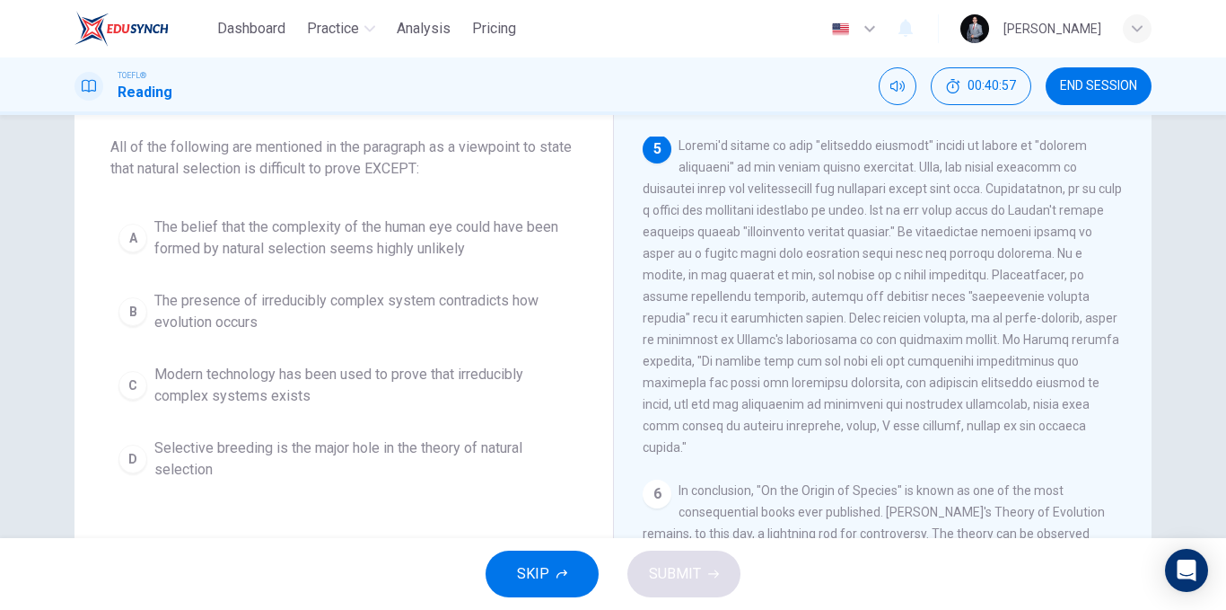
scroll to position [917, 0]
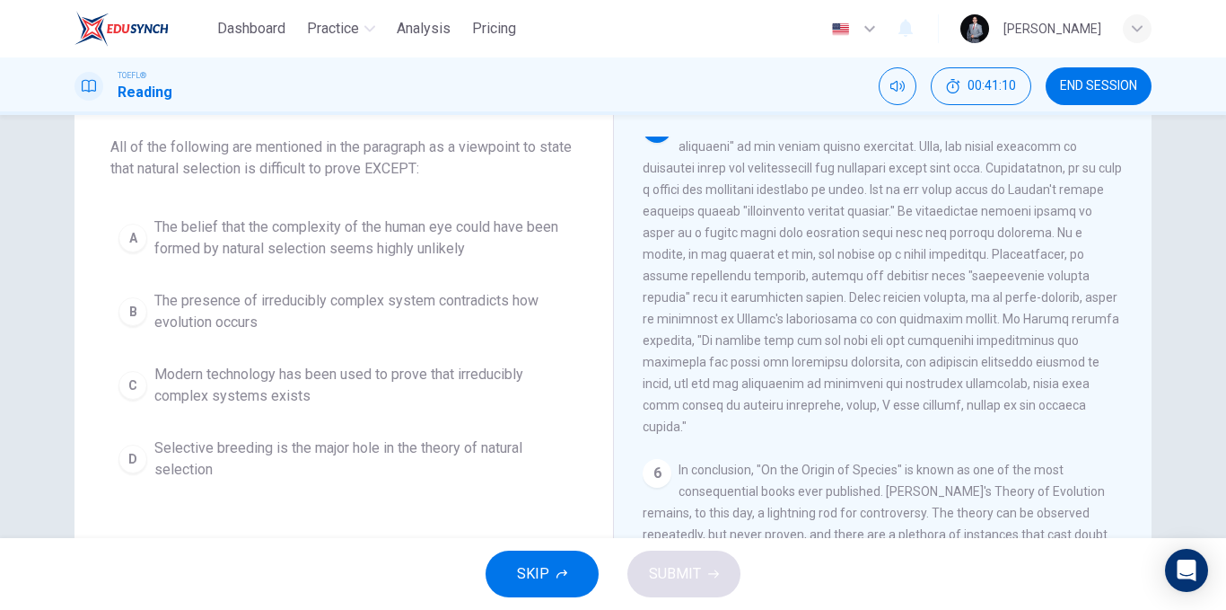
click at [373, 258] on span "The belief that the complexity of the human eye could have been formed by natur…" at bounding box center [361, 237] width 415 height 43
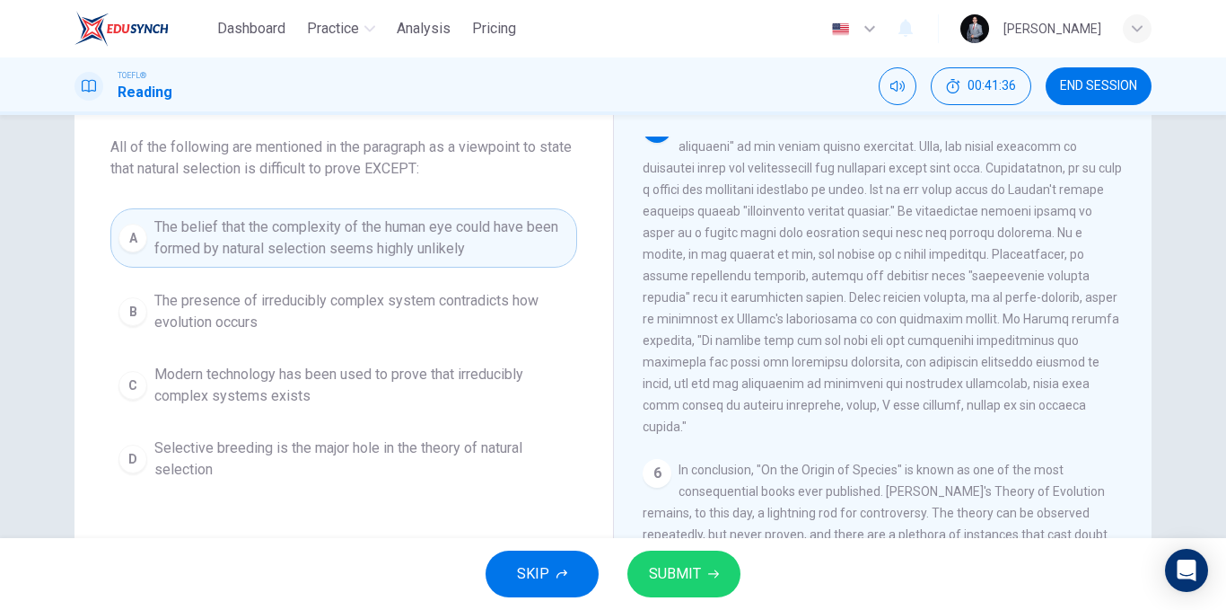
click at [689, 568] on span "SUBMIT" at bounding box center [675, 573] width 52 height 25
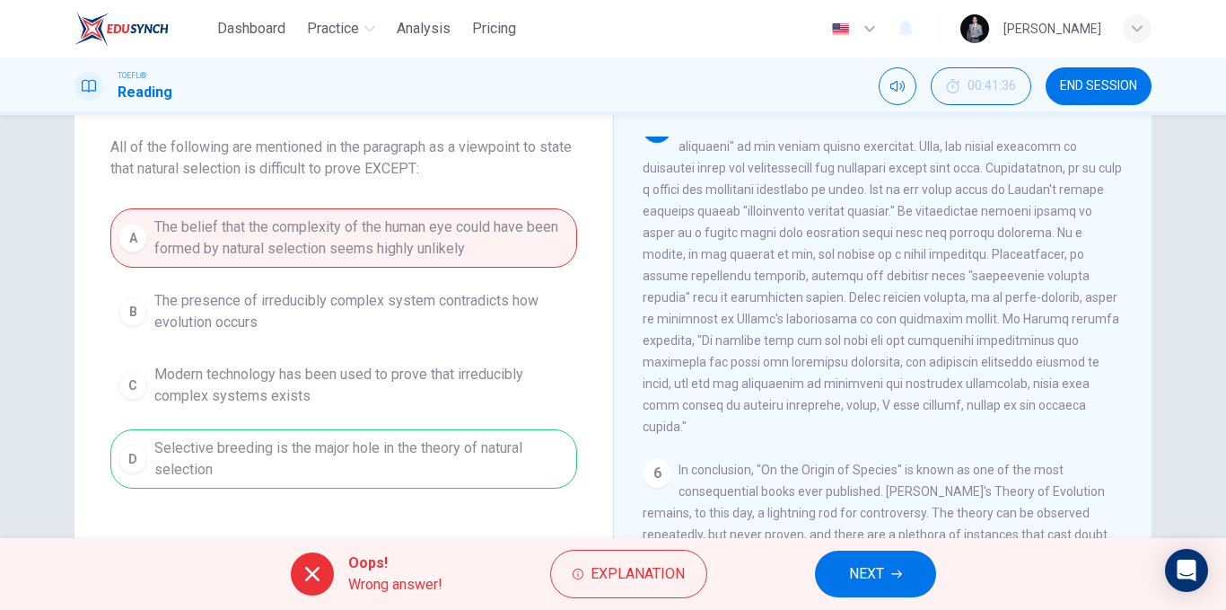
drag, startPoint x: 883, startPoint y: 569, endPoint x: 858, endPoint y: 559, distance: 27.0
click at [874, 566] on span "NEXT" at bounding box center [866, 573] width 35 height 25
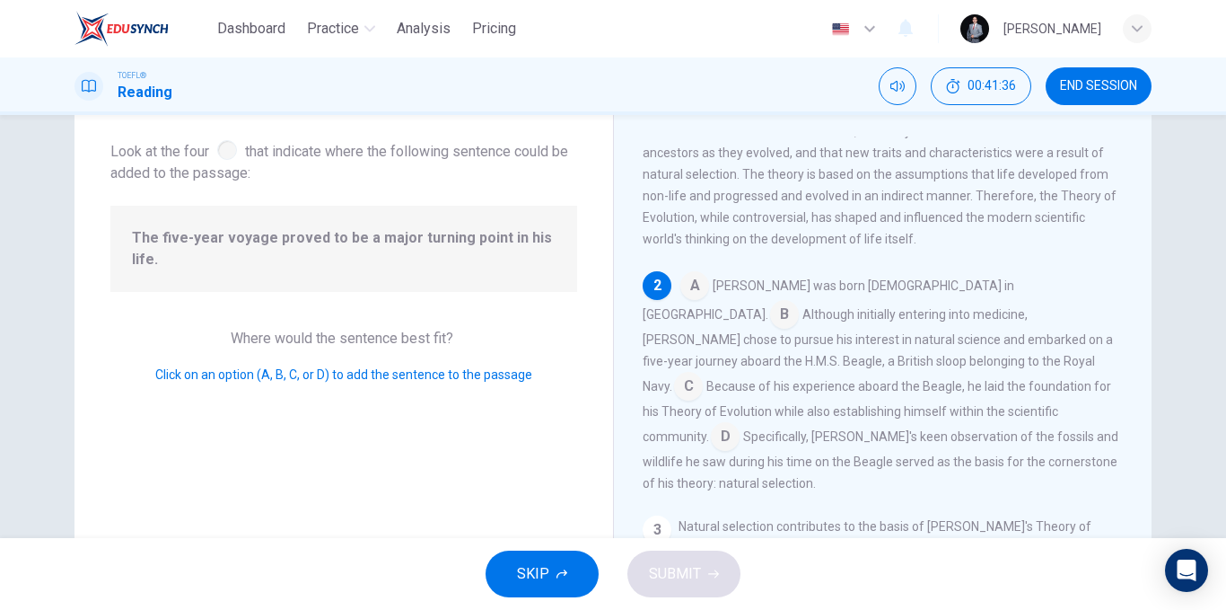
scroll to position [103, 0]
click at [799, 301] on input at bounding box center [784, 315] width 29 height 29
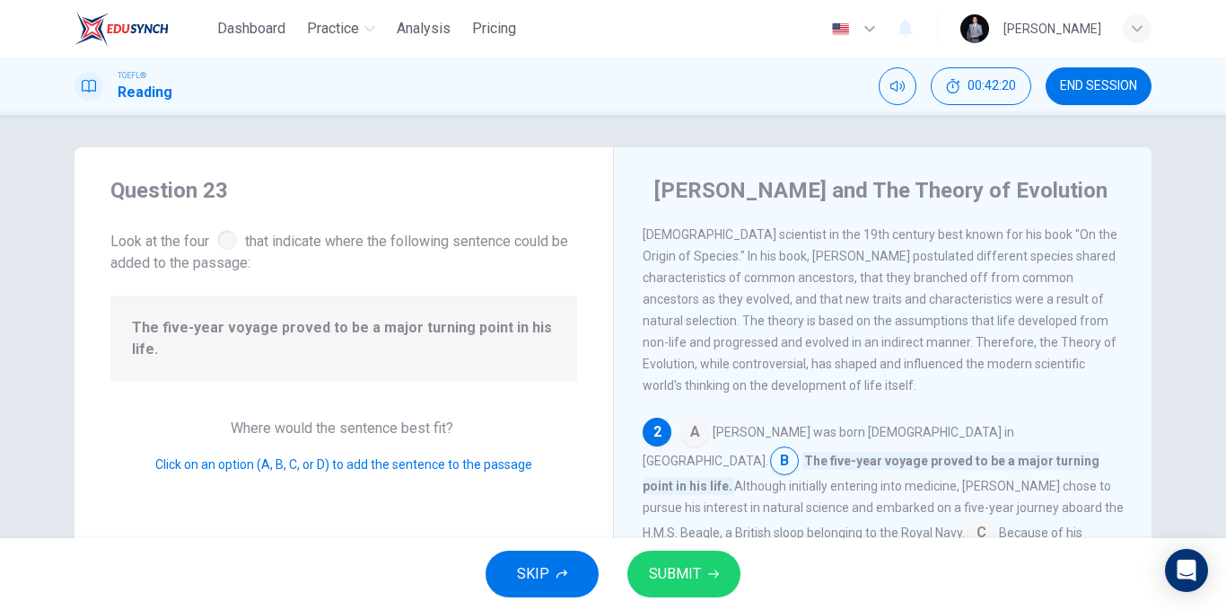
scroll to position [90, 0]
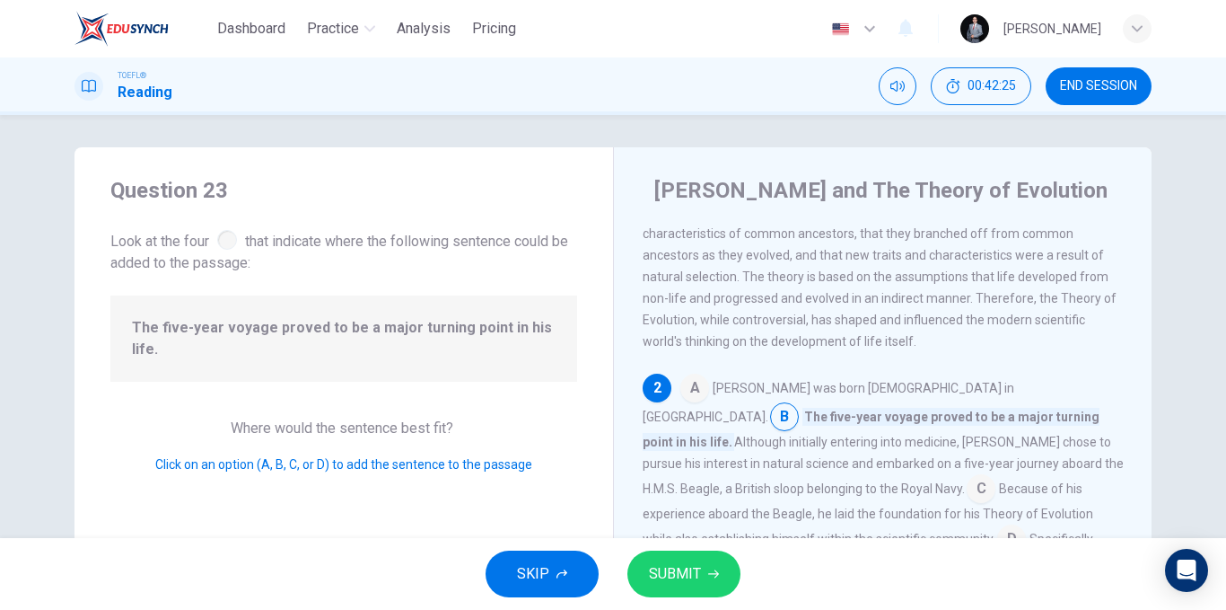
click at [698, 402] on input at bounding box center [695, 389] width 29 height 29
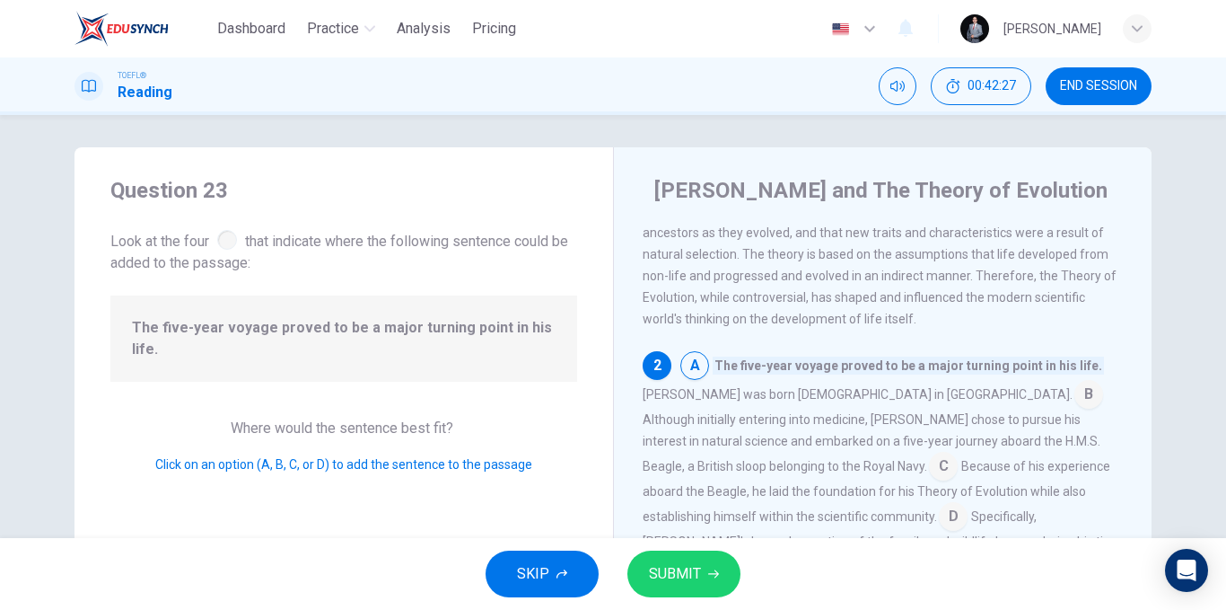
scroll to position [180, 0]
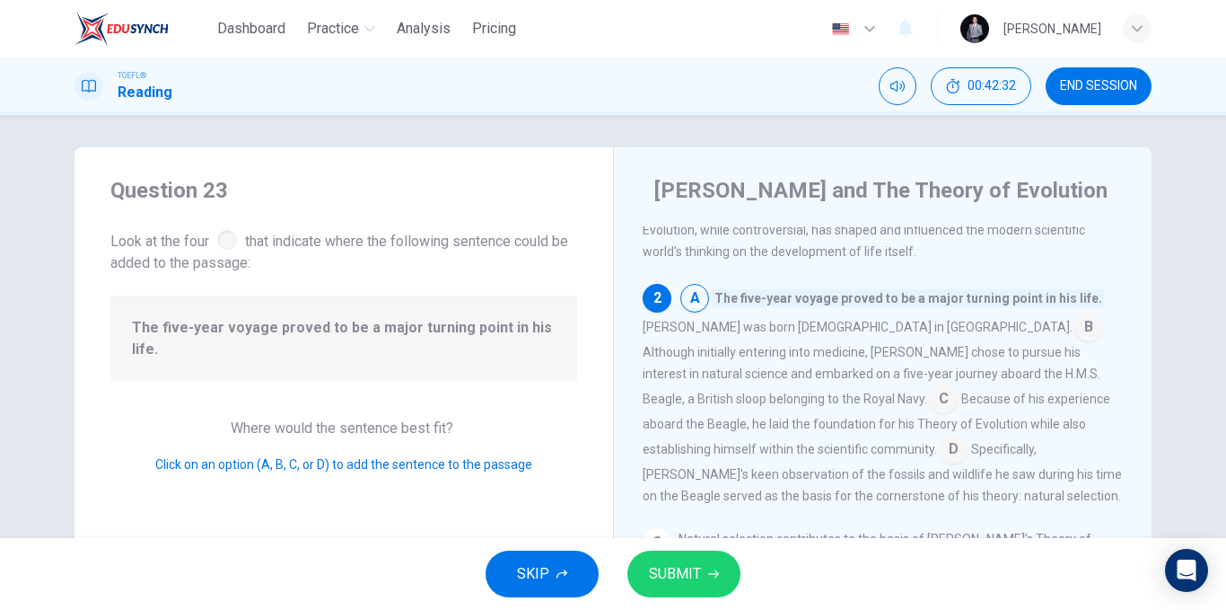
click at [929, 407] on input at bounding box center [943, 400] width 29 height 29
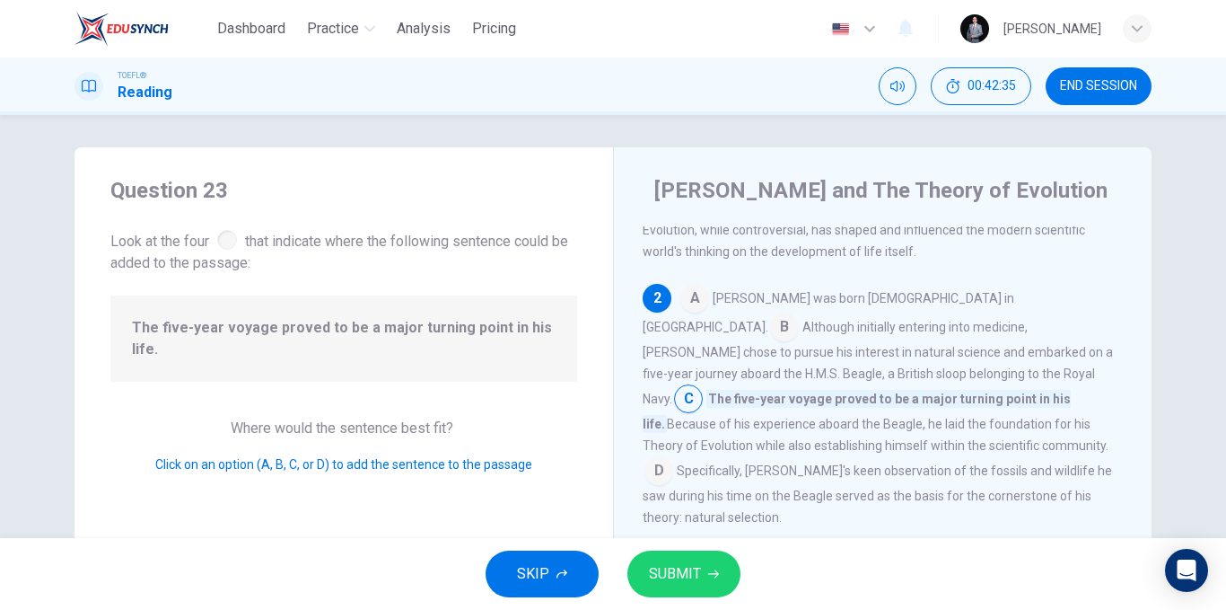
click at [700, 558] on button "SUBMIT" at bounding box center [684, 573] width 113 height 47
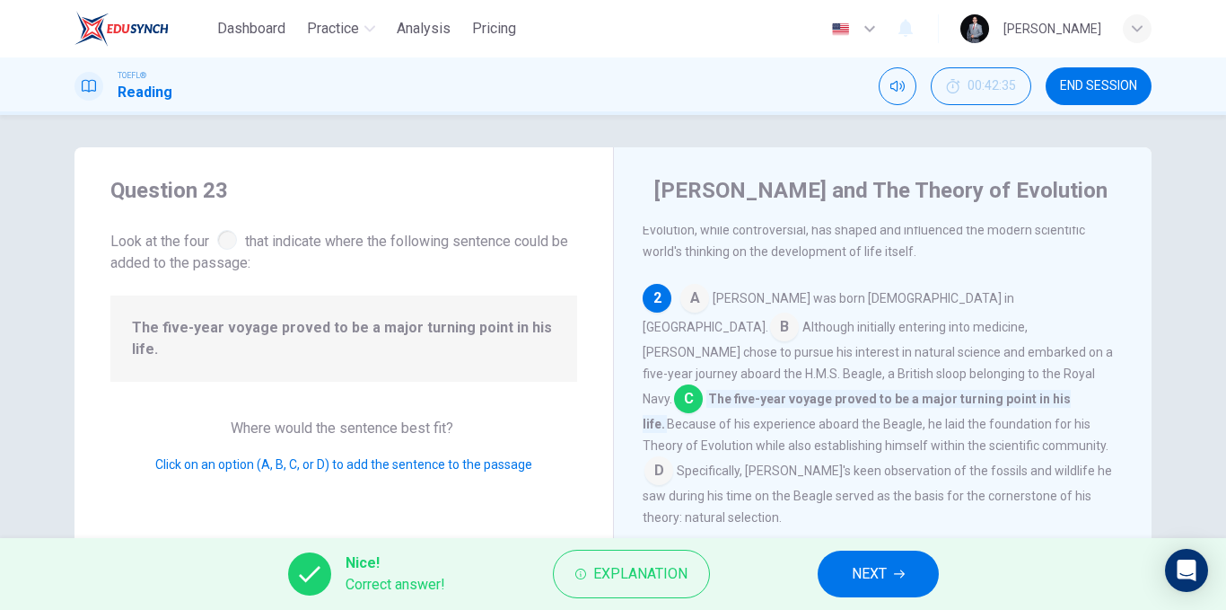
click at [839, 556] on button "NEXT" at bounding box center [878, 573] width 121 height 47
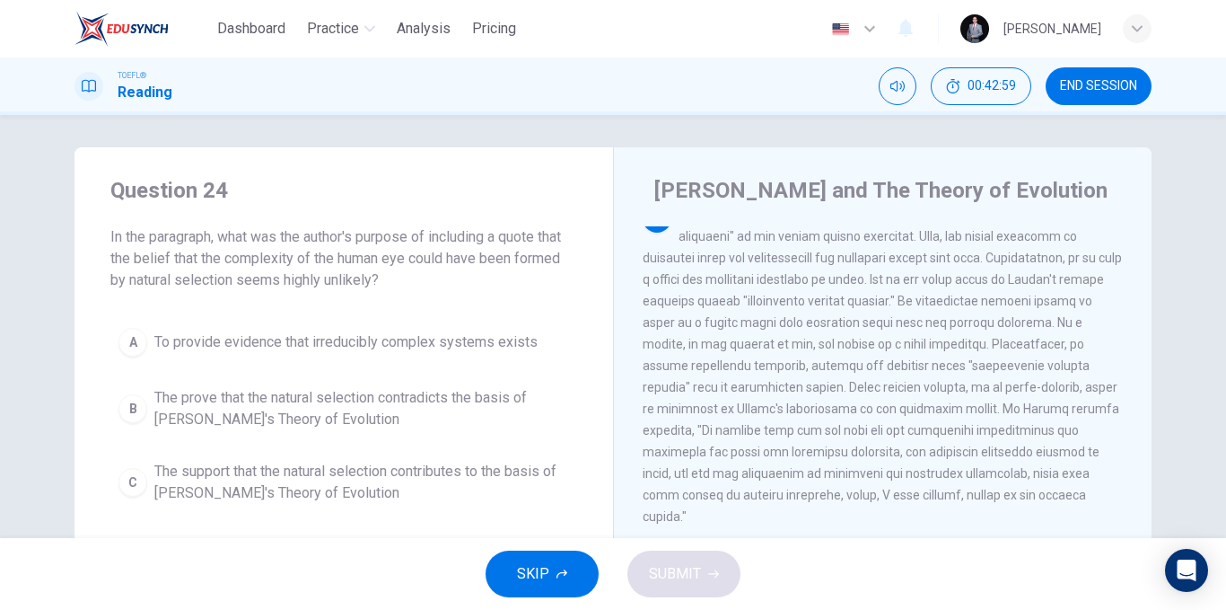
scroll to position [93, 0]
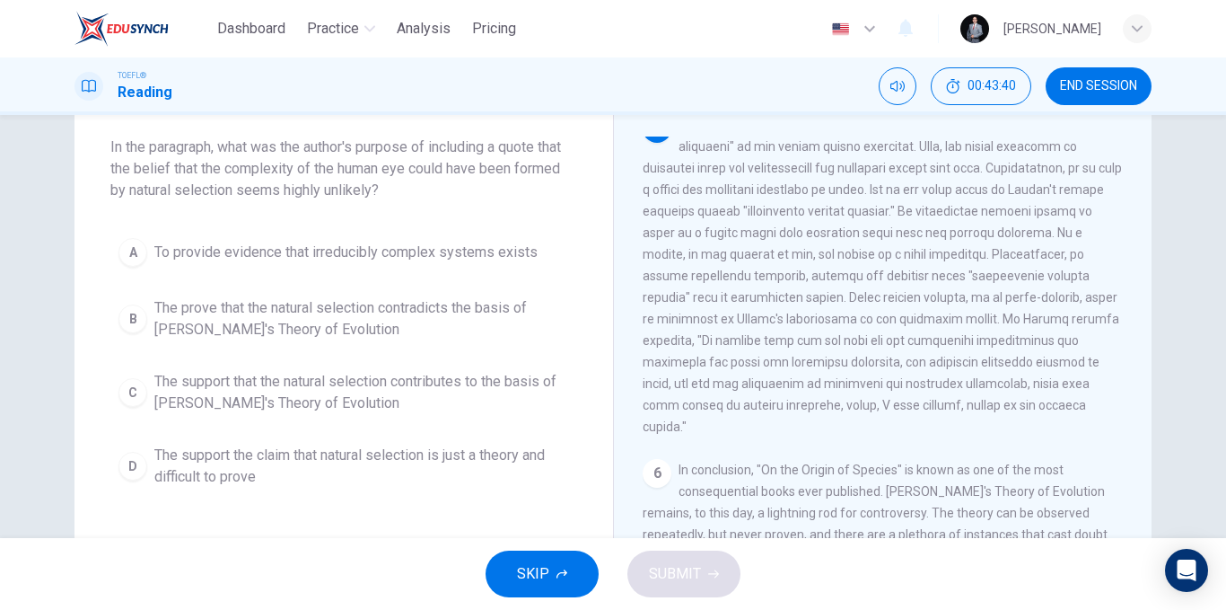
click at [469, 314] on span "The prove that the natural selection contradicts the basis of [PERSON_NAME]'s T…" at bounding box center [361, 318] width 415 height 43
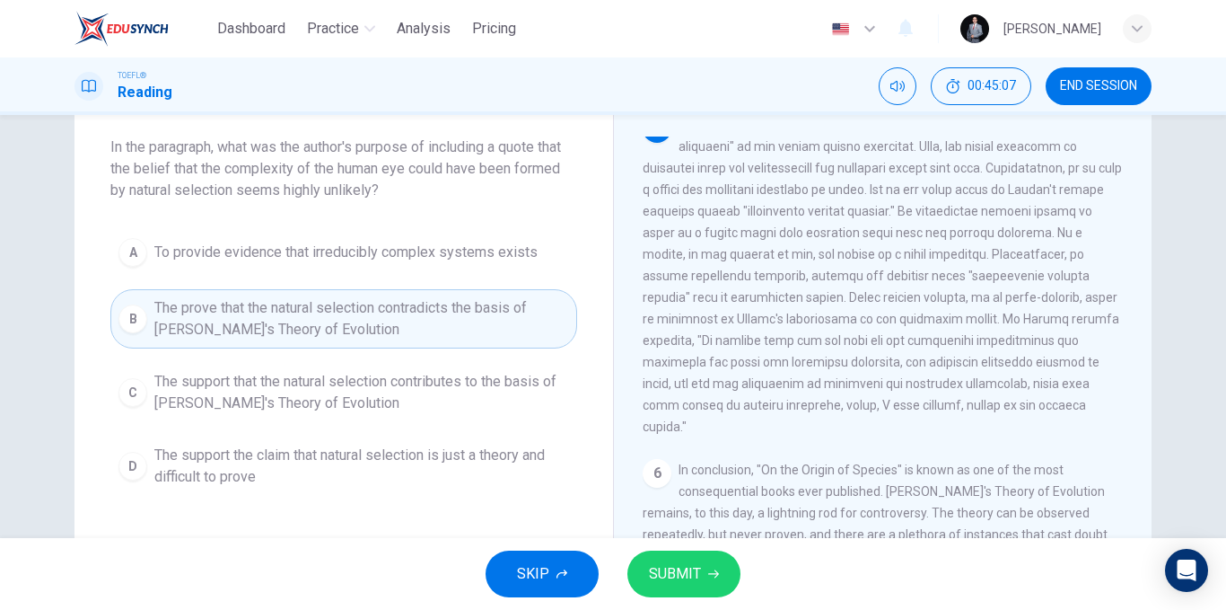
click at [525, 393] on span "The support that the natural selection contributes to the basis of [PERSON_NAME…" at bounding box center [361, 392] width 415 height 43
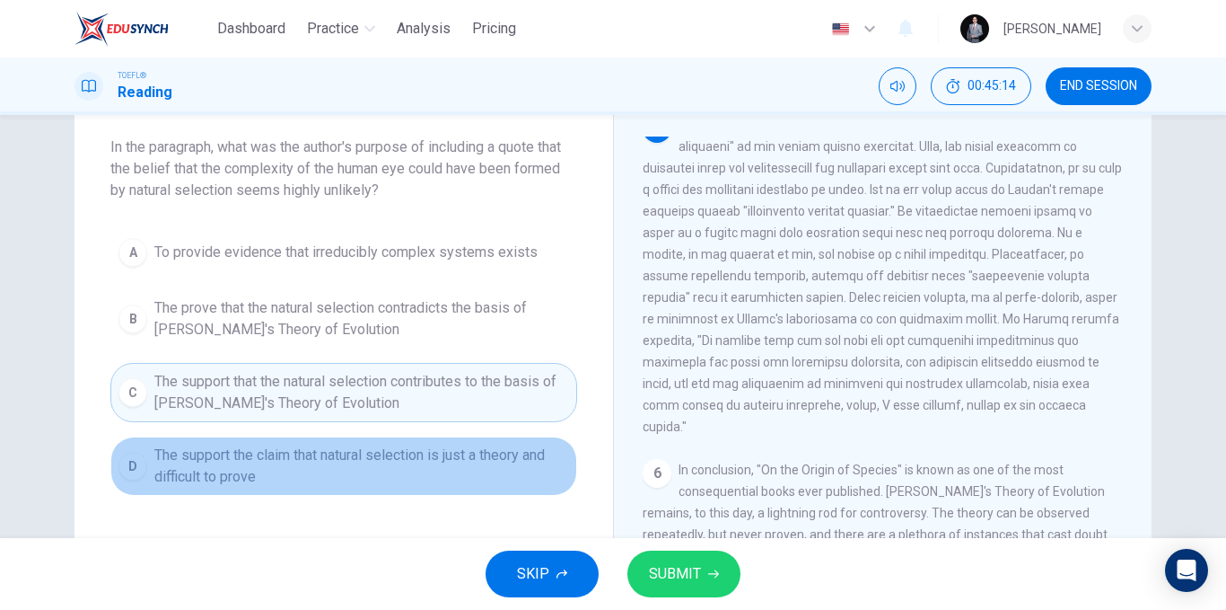
click at [362, 477] on span "The support the claim that natural selection is just a theory and difficult to …" at bounding box center [361, 465] width 415 height 43
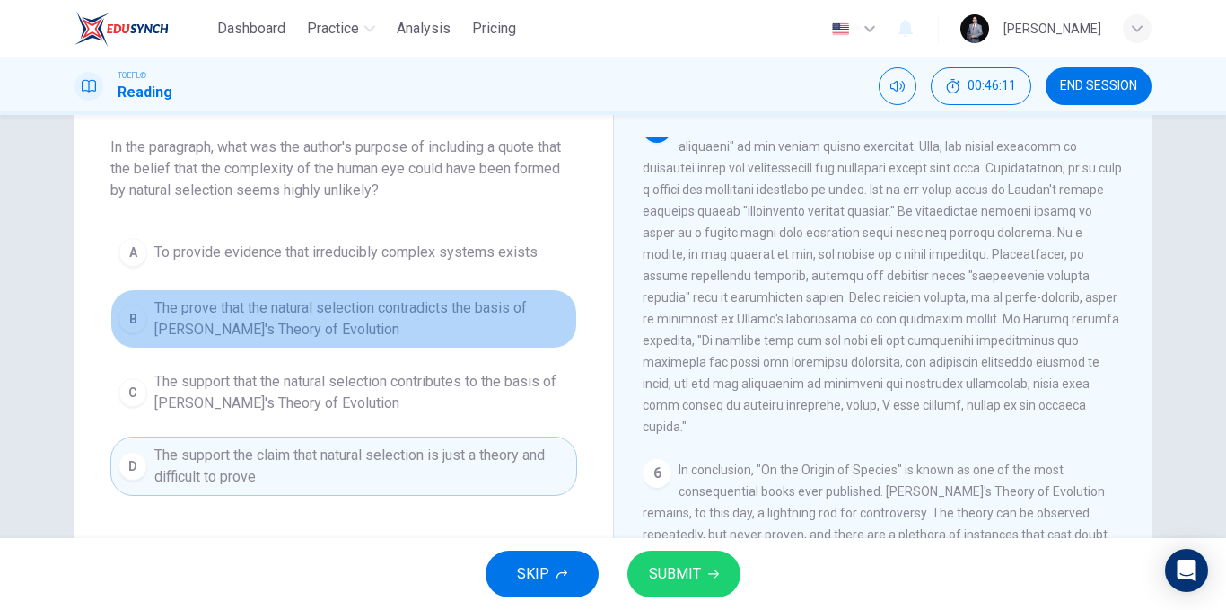
click at [289, 323] on span "The prove that the natural selection contradicts the basis of [PERSON_NAME]'s T…" at bounding box center [361, 318] width 415 height 43
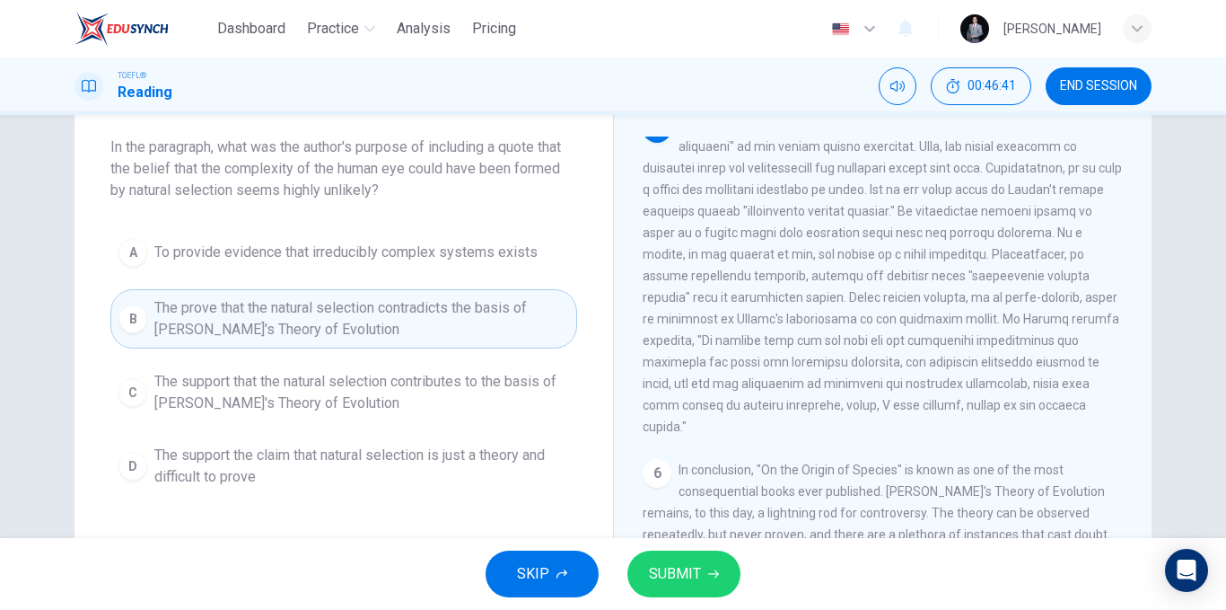
click at [294, 451] on span "The support the claim that natural selection is just a theory and difficult to …" at bounding box center [361, 465] width 415 height 43
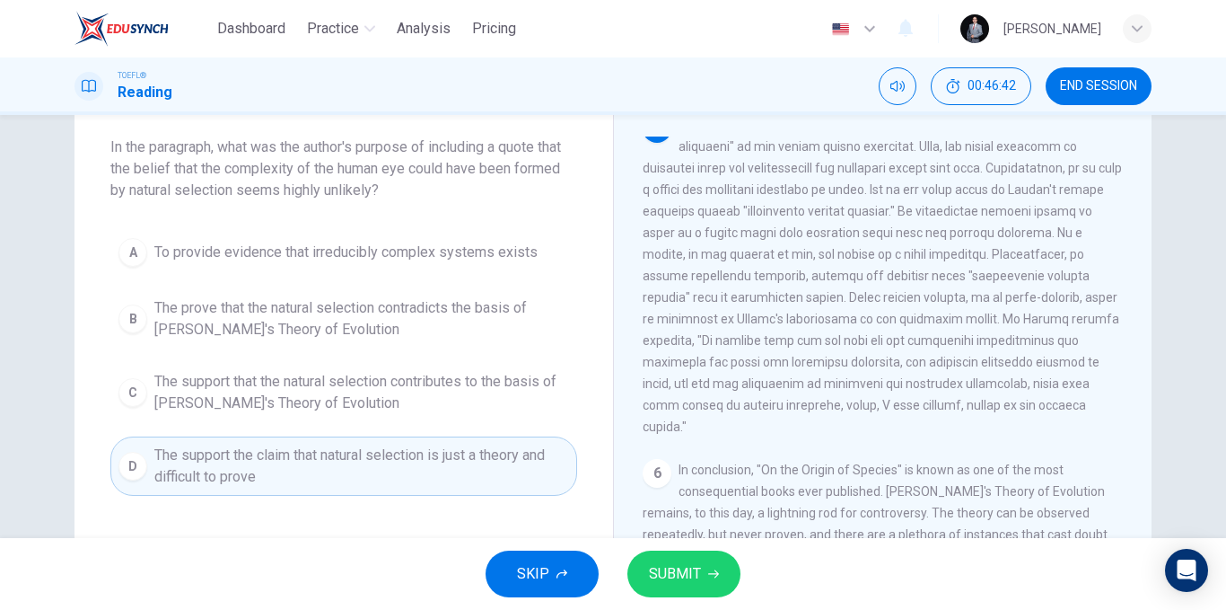
click at [649, 562] on span "SUBMIT" at bounding box center [675, 573] width 52 height 25
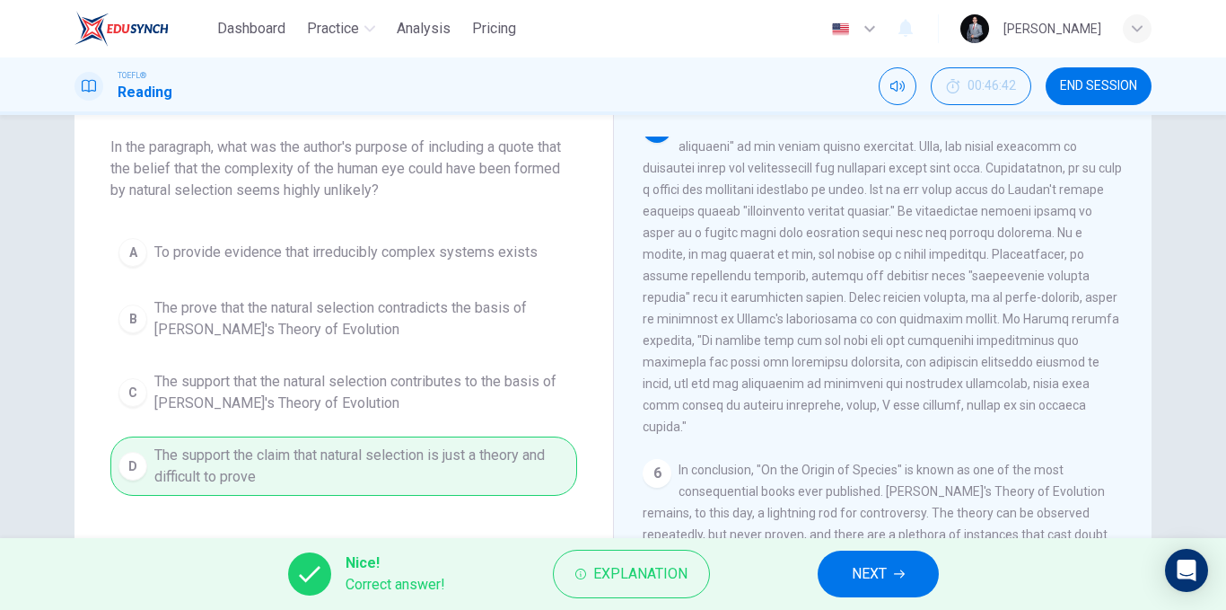
click at [847, 563] on button "NEXT" at bounding box center [878, 573] width 121 height 47
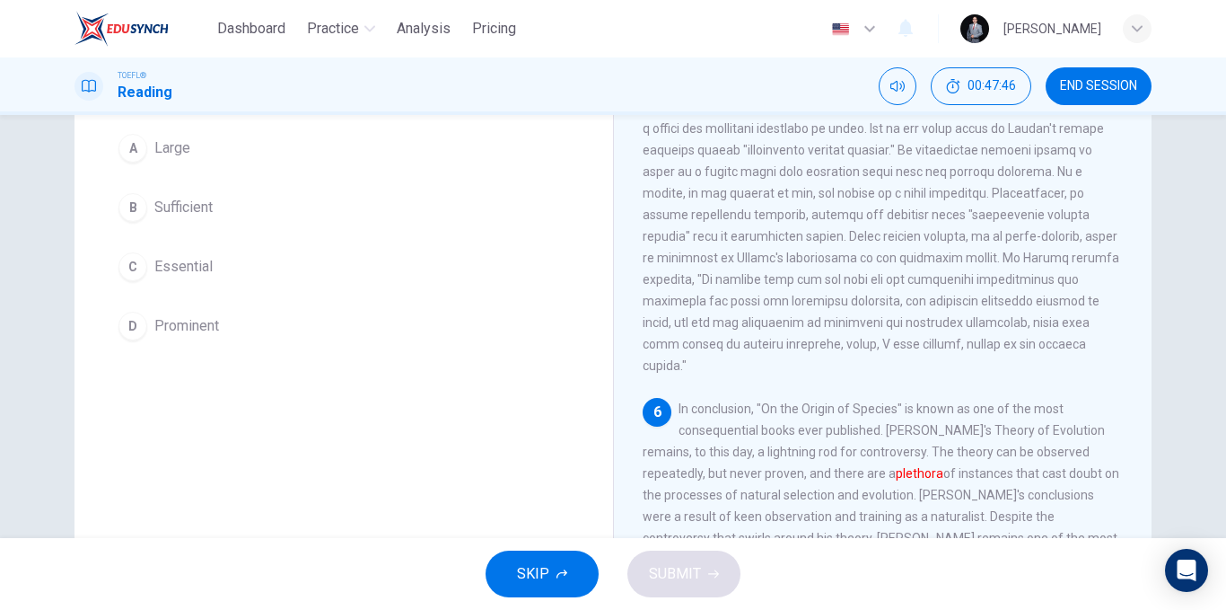
scroll to position [183, 0]
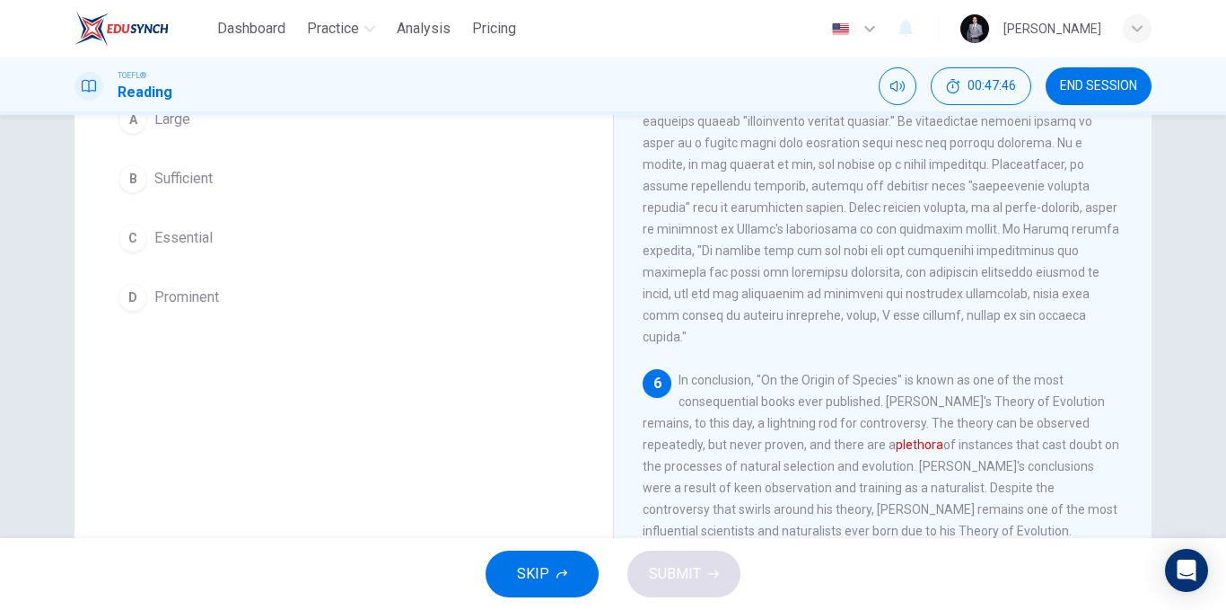
click at [198, 134] on button "A Large" at bounding box center [343, 119] width 467 height 45
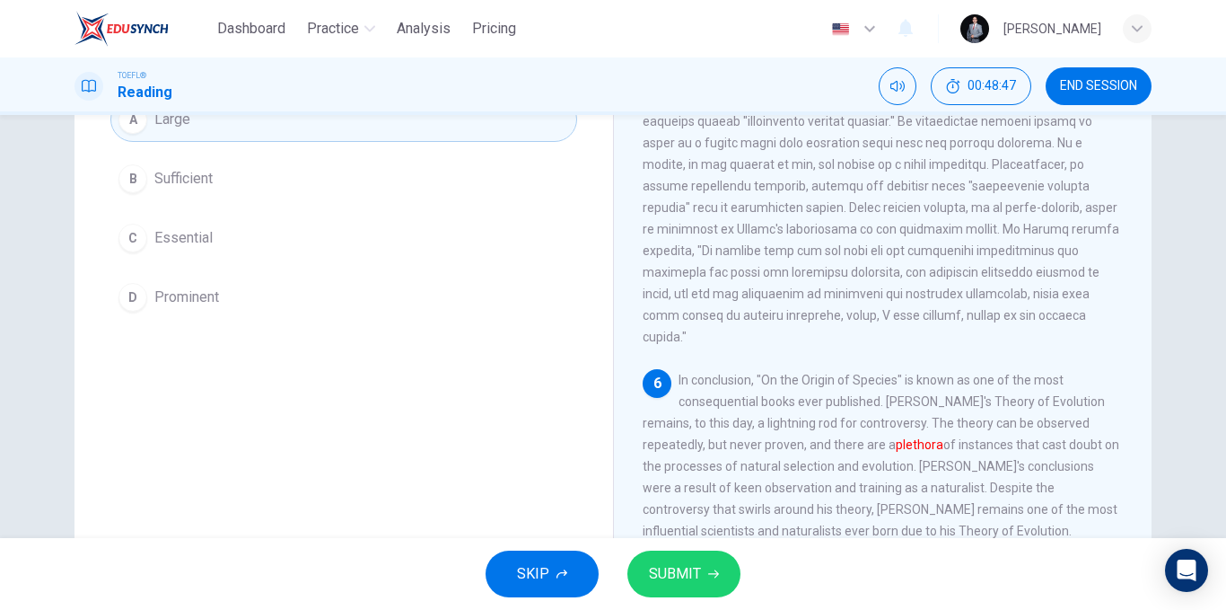
click at [216, 302] on button "D Prominent" at bounding box center [343, 297] width 467 height 45
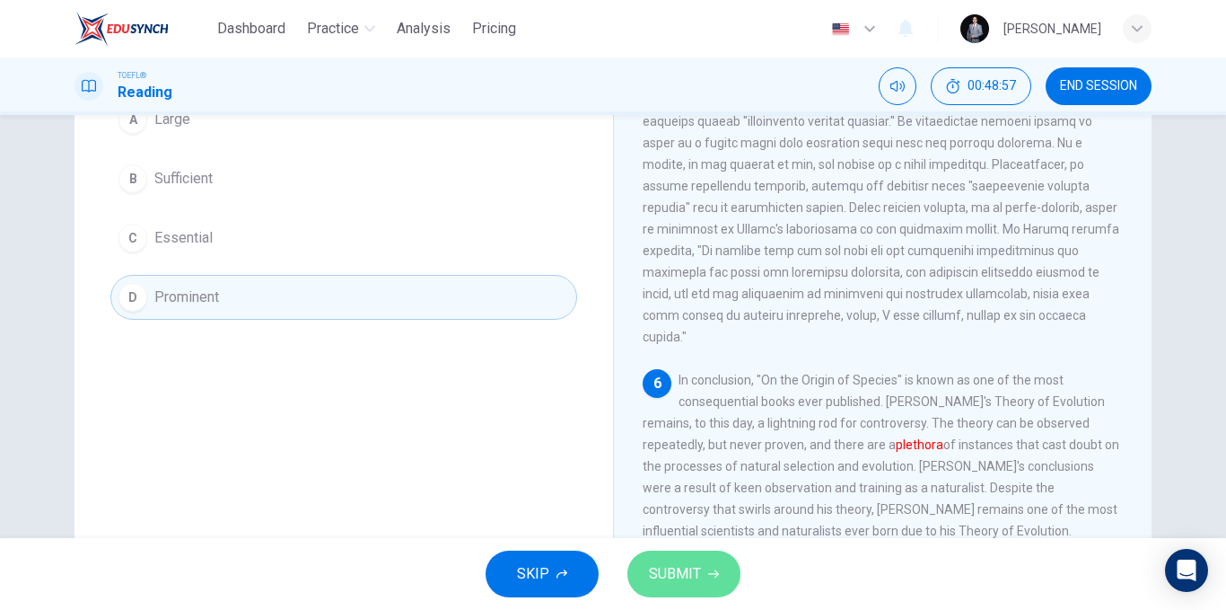
click at [683, 575] on span "SUBMIT" at bounding box center [675, 573] width 52 height 25
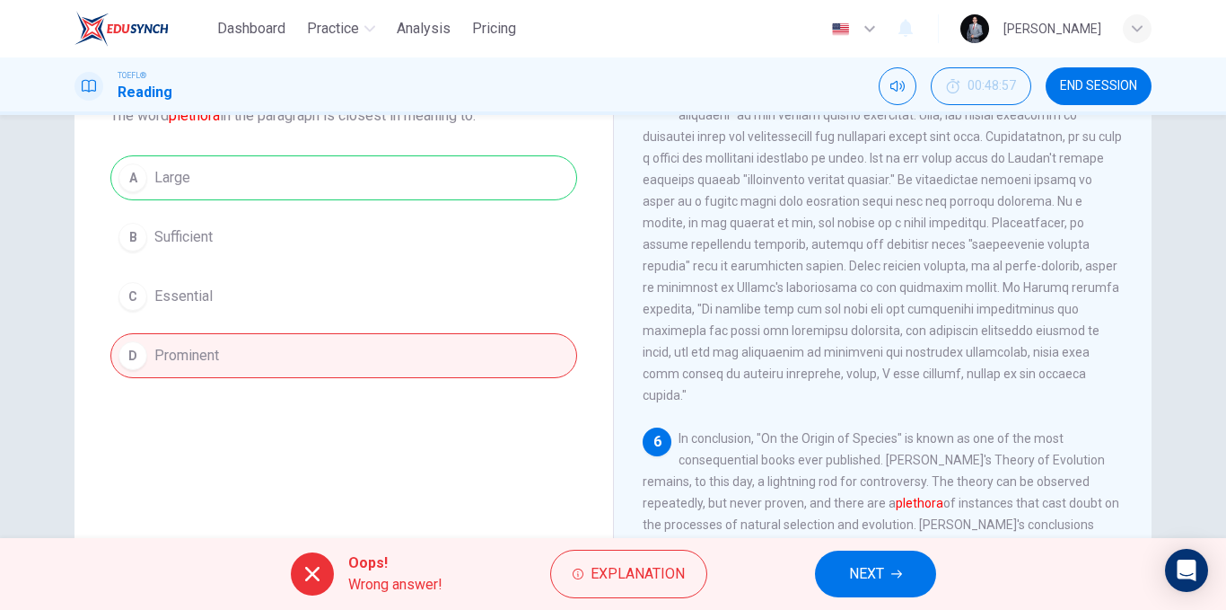
scroll to position [93, 0]
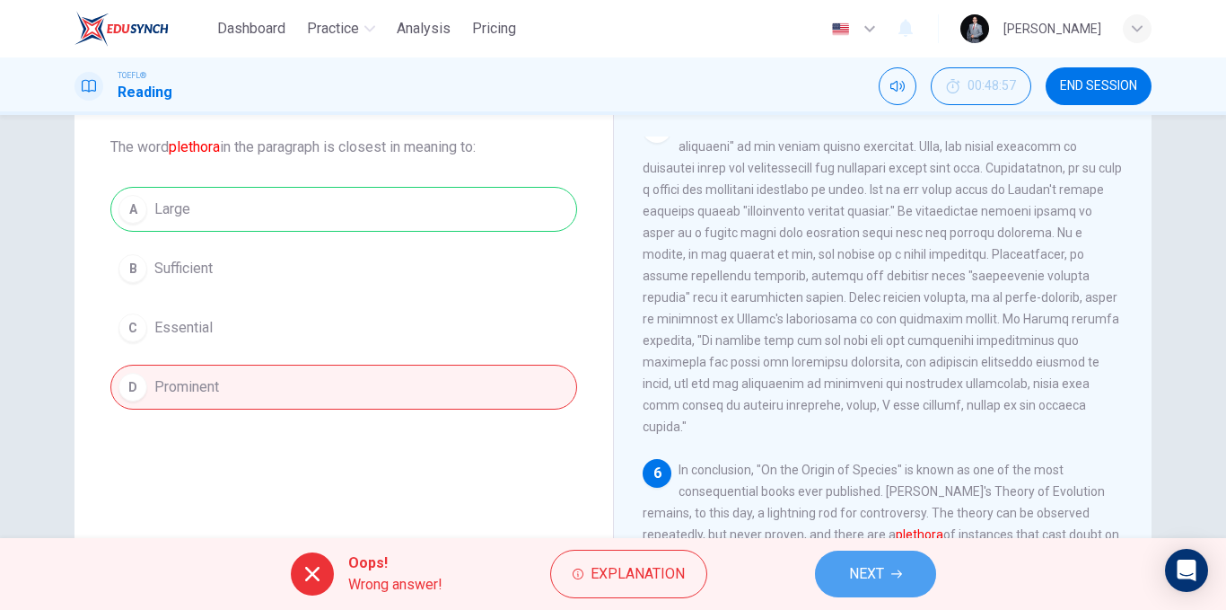
click at [843, 566] on button "NEXT" at bounding box center [875, 573] width 121 height 47
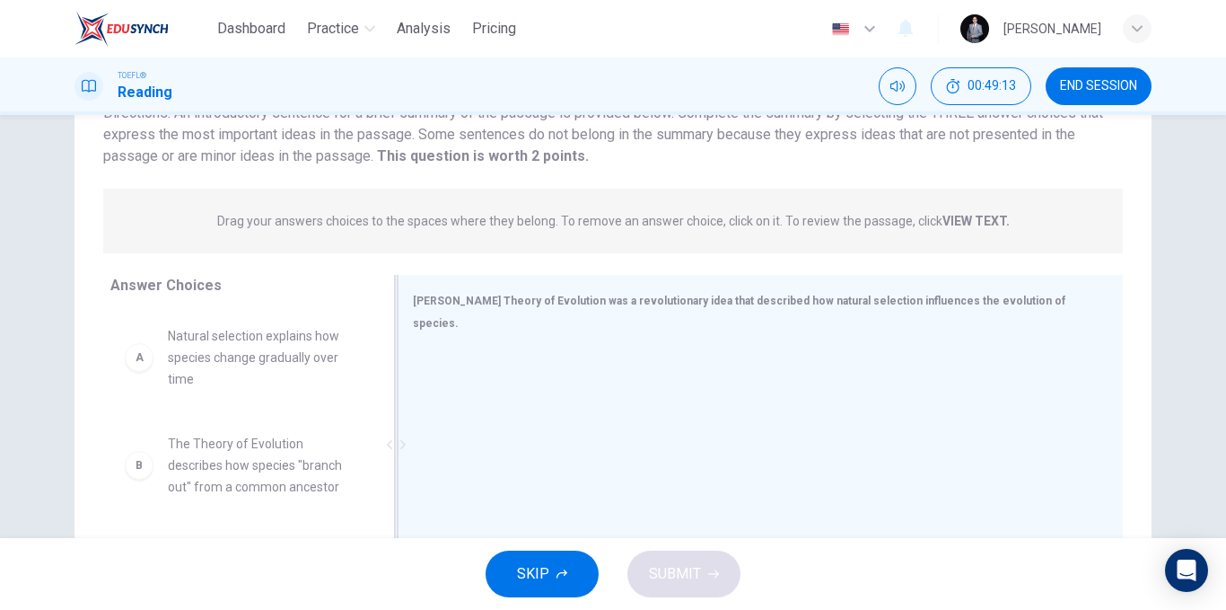
scroll to position [180, 0]
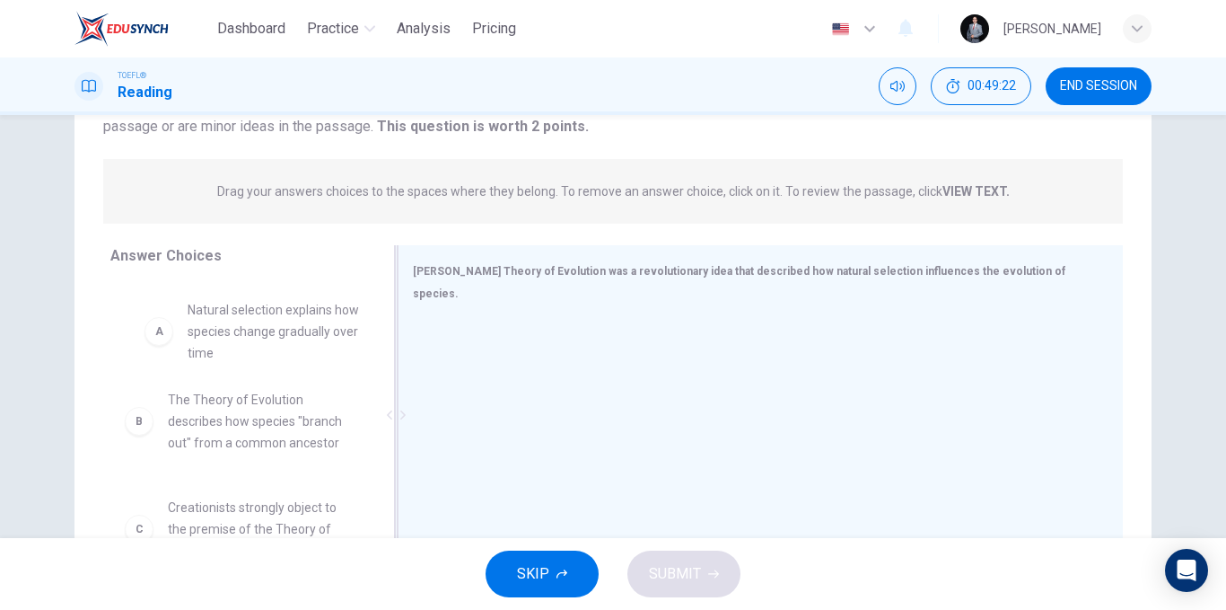
drag, startPoint x: 258, startPoint y: 351, endPoint x: 633, endPoint y: 356, distance: 375.3
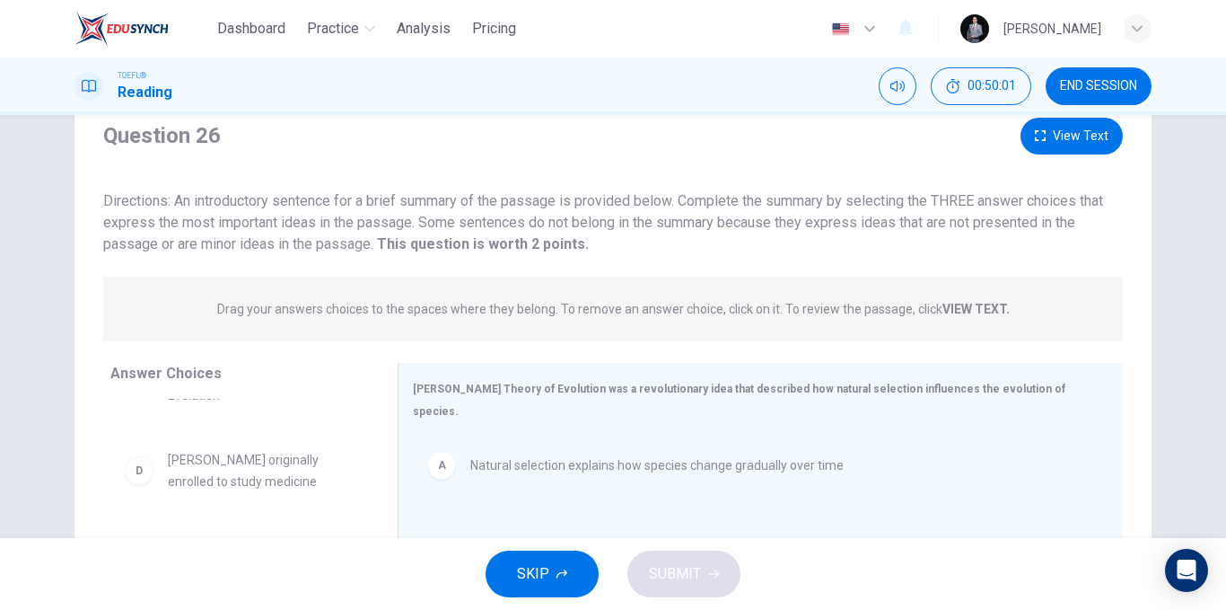
scroll to position [0, 0]
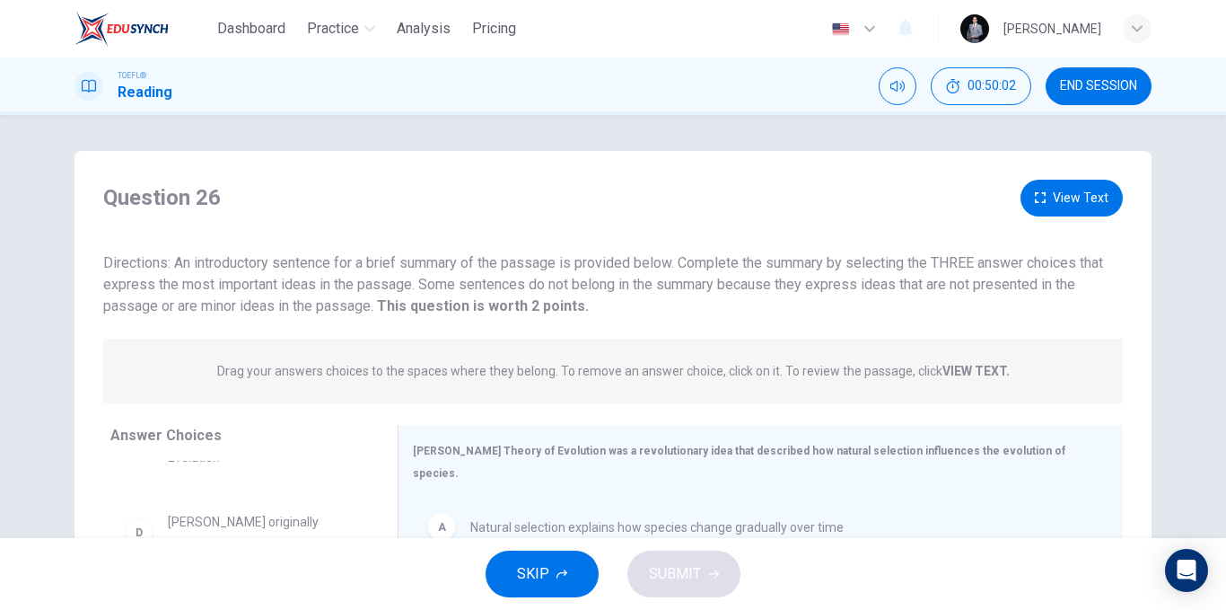
click at [1037, 198] on icon "button" at bounding box center [1040, 197] width 11 height 11
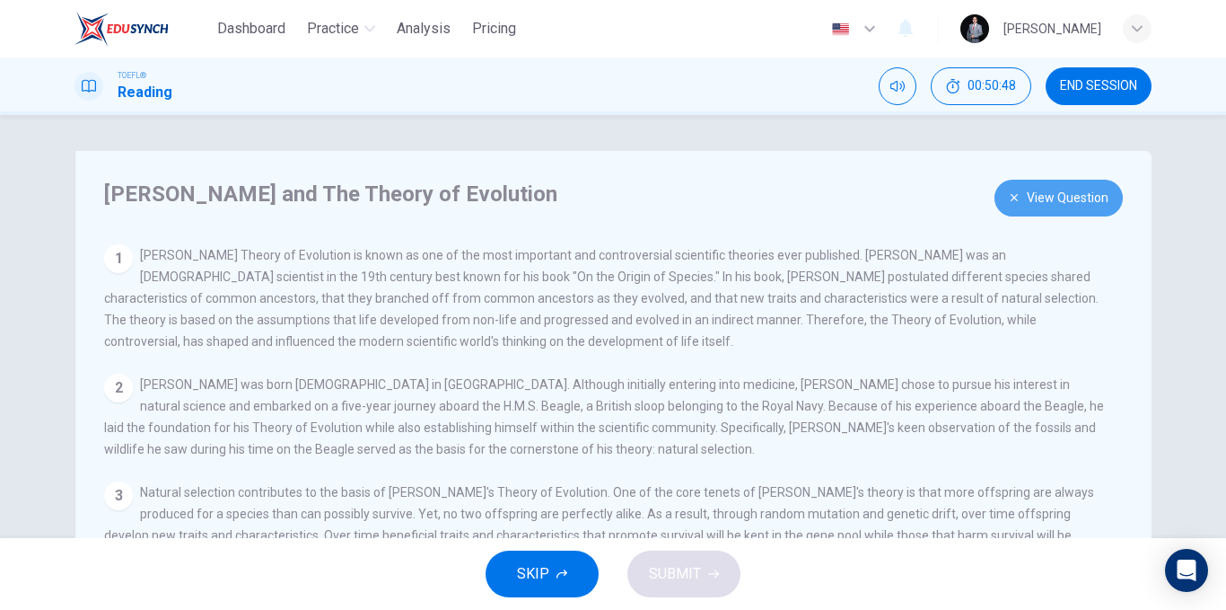
click at [1041, 188] on button "View Question" at bounding box center [1059, 198] width 128 height 37
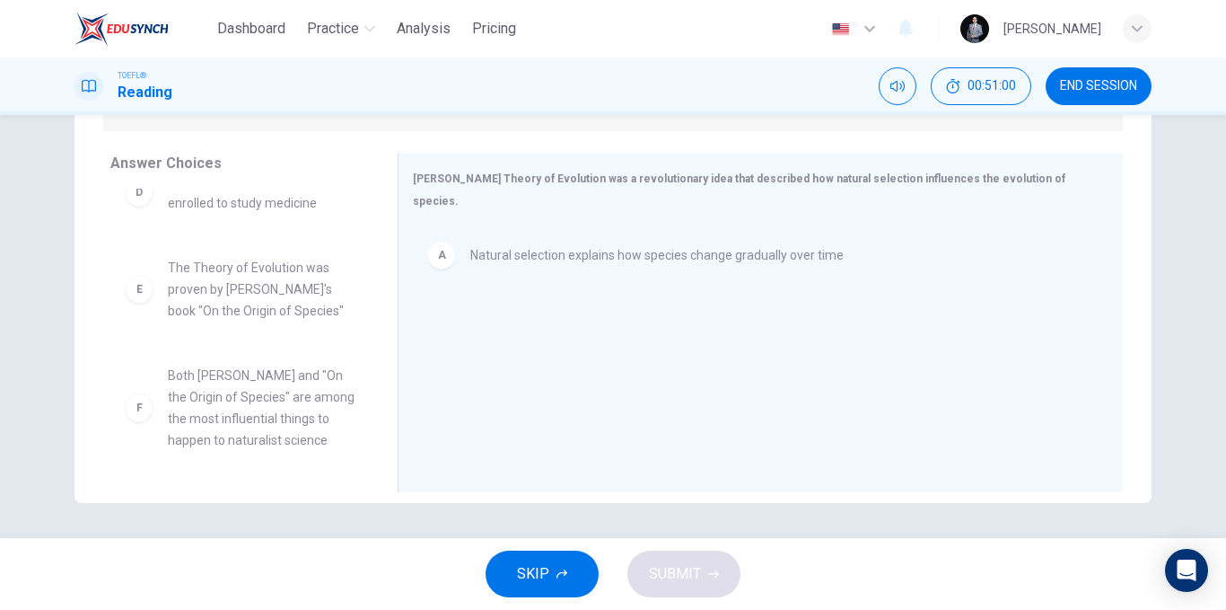
scroll to position [273, 0]
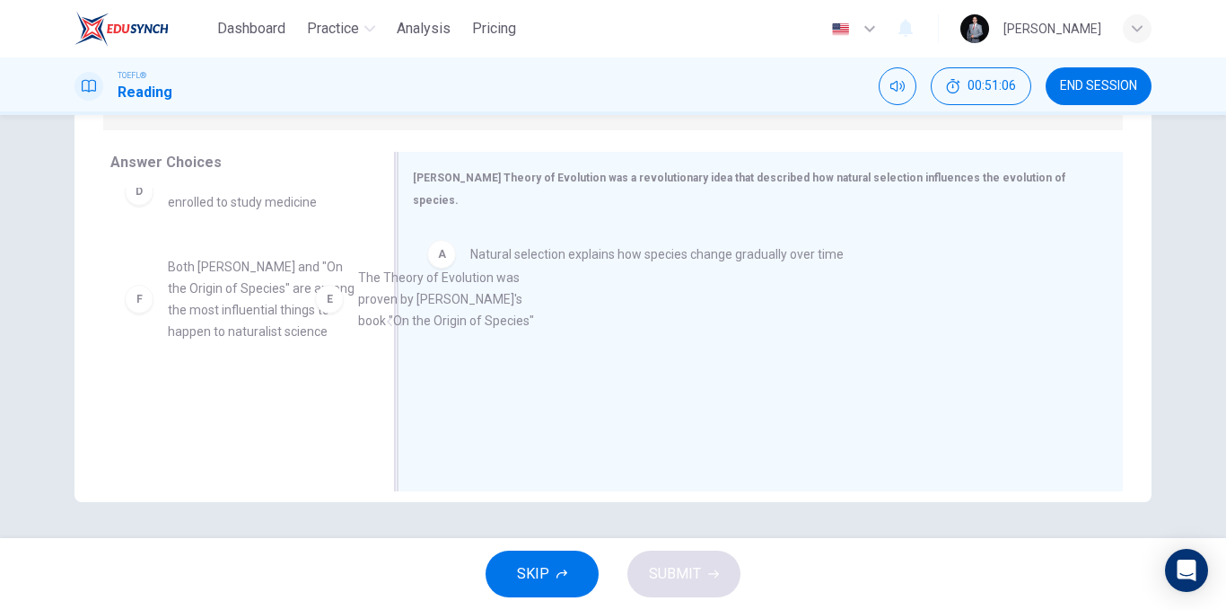
drag, startPoint x: 261, startPoint y: 305, endPoint x: 544, endPoint y: 322, distance: 283.3
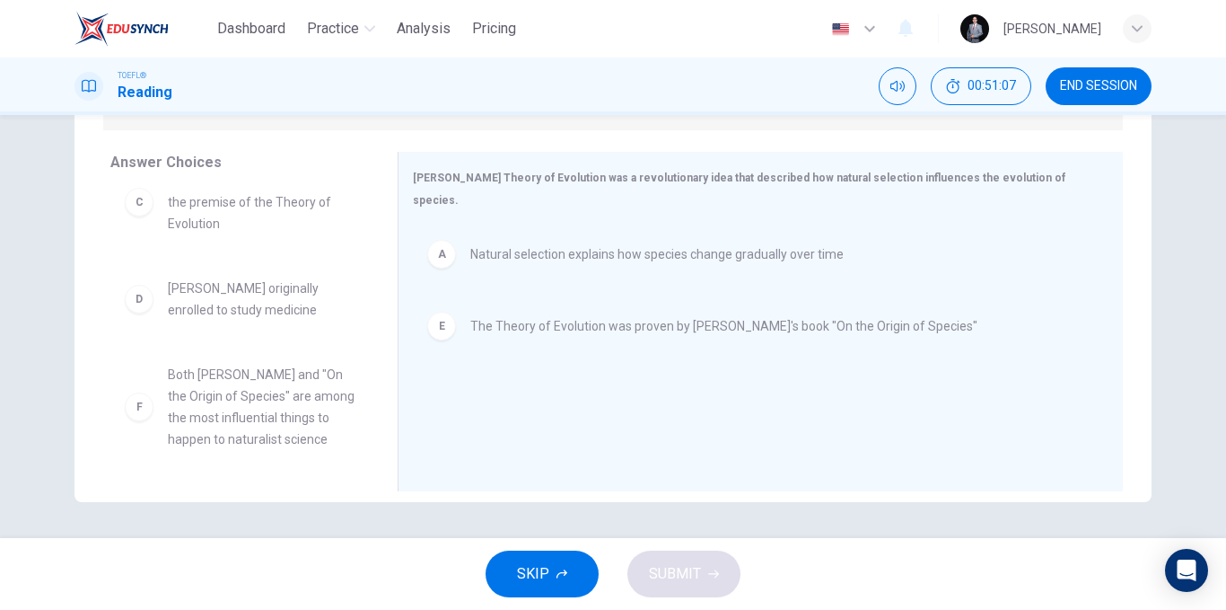
scroll to position [140, 0]
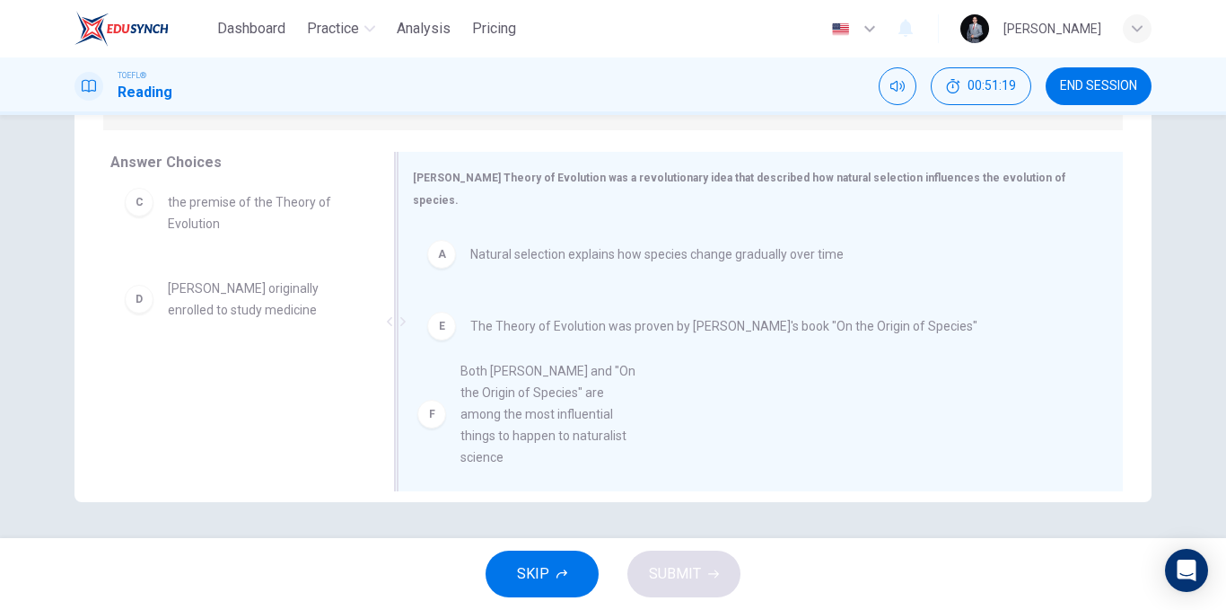
drag, startPoint x: 255, startPoint y: 427, endPoint x: 561, endPoint y: 425, distance: 306.2
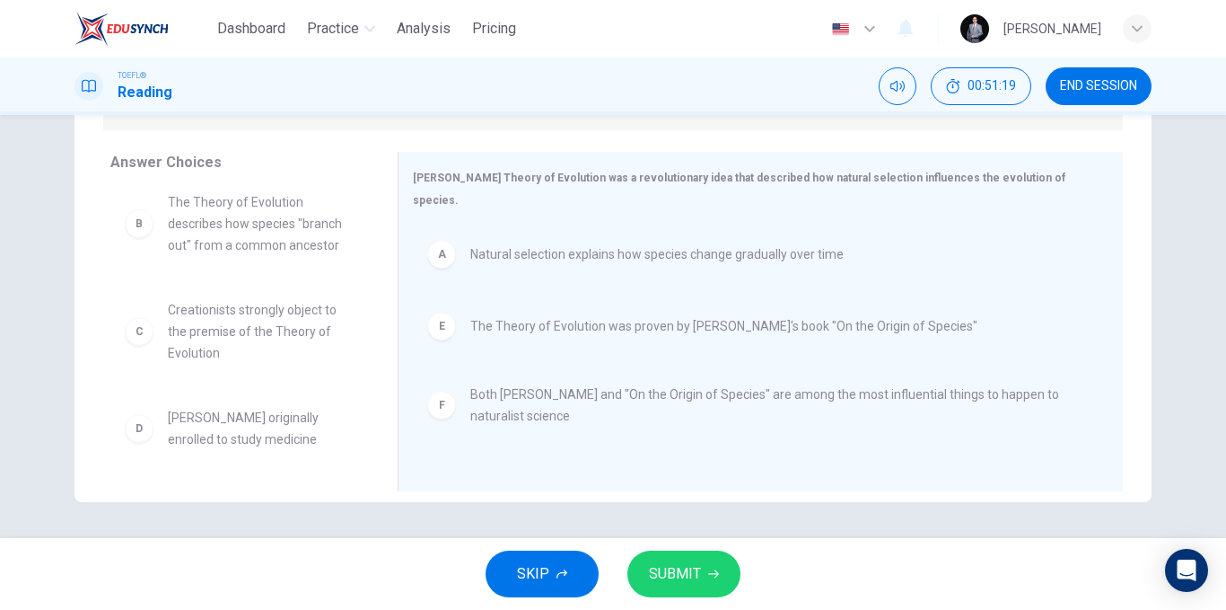
scroll to position [11, 0]
click at [716, 578] on icon "button" at bounding box center [713, 573] width 11 height 11
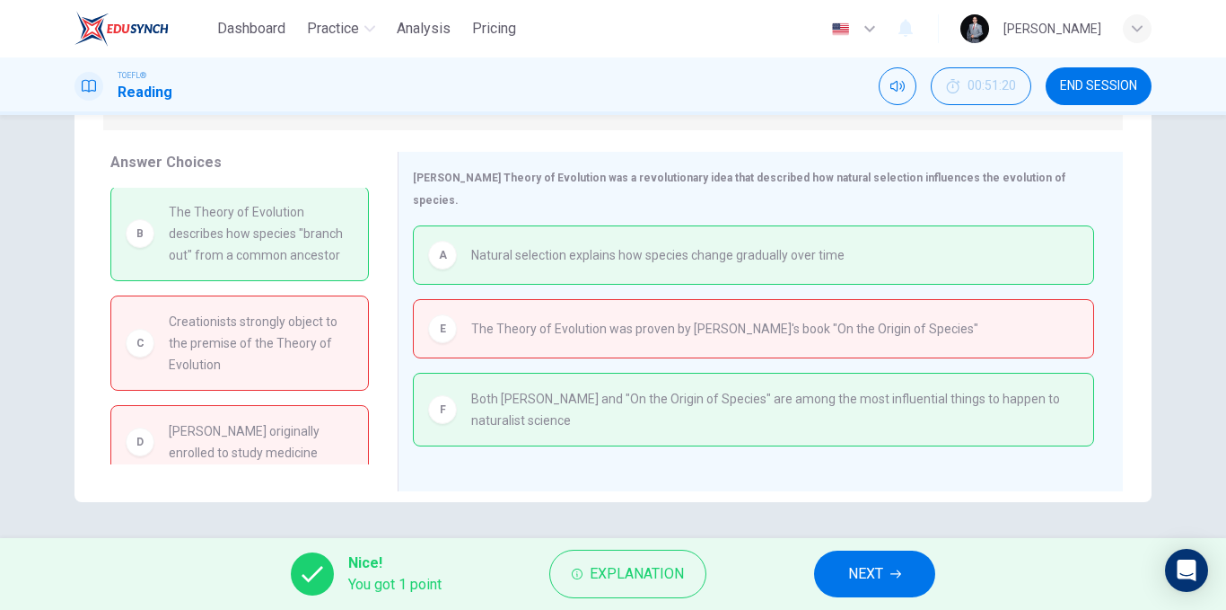
scroll to position [0, 0]
click at [883, 565] on span "NEXT" at bounding box center [865, 573] width 35 height 25
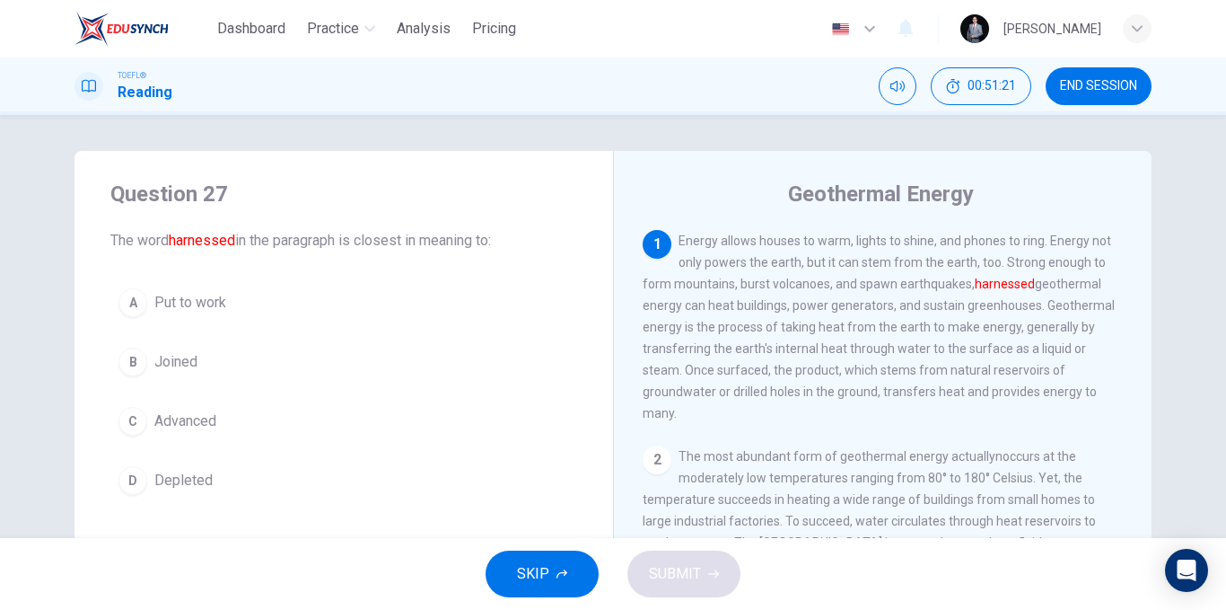
click at [1121, 75] on button "END SESSION" at bounding box center [1099, 86] width 106 height 38
drag, startPoint x: 161, startPoint y: 237, endPoint x: 229, endPoint y: 235, distance: 68.3
click at [229, 235] on span "The word harnessed in the paragraph is closest in meaning to:" at bounding box center [343, 241] width 467 height 22
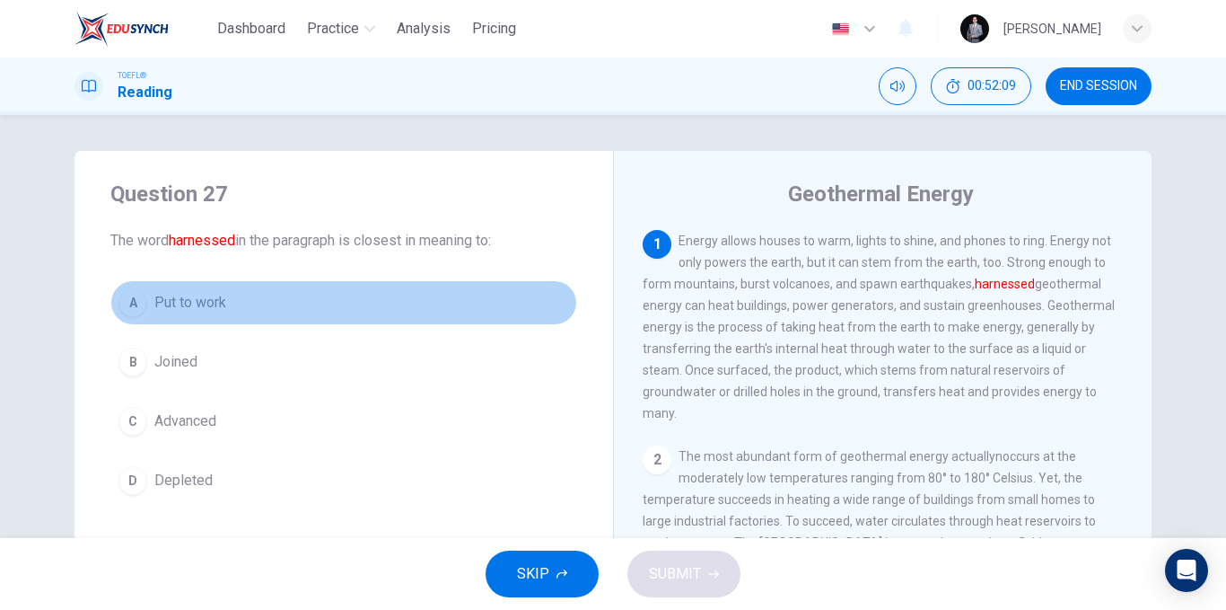
click at [203, 304] on span "Put to work" at bounding box center [190, 303] width 72 height 22
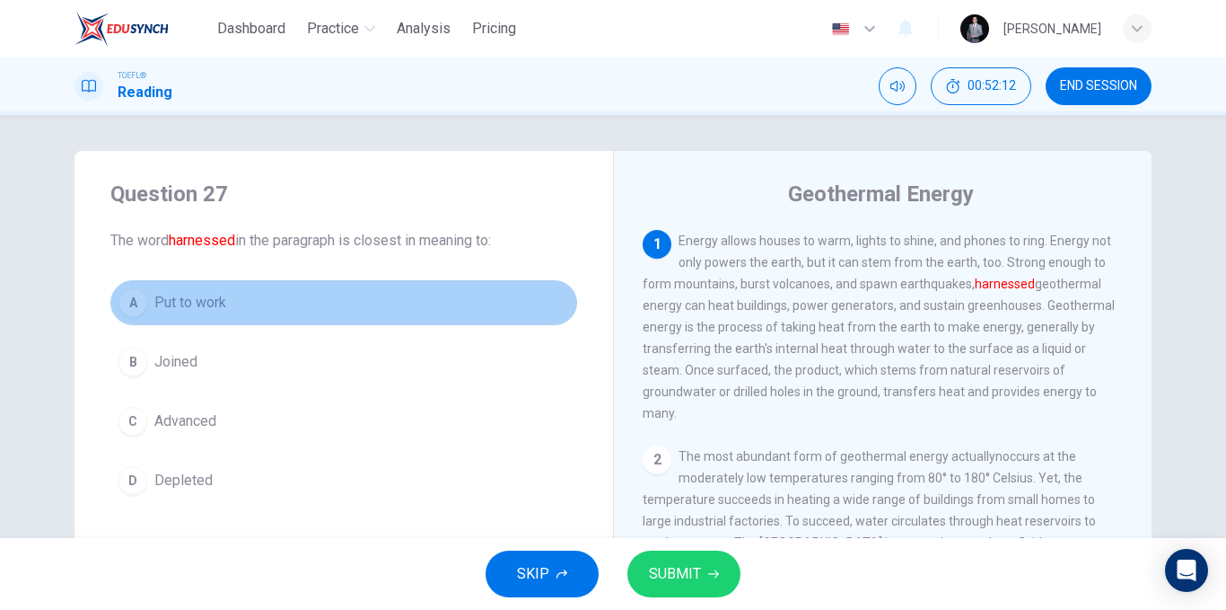
click at [326, 305] on button "A Put to work" at bounding box center [343, 302] width 467 height 45
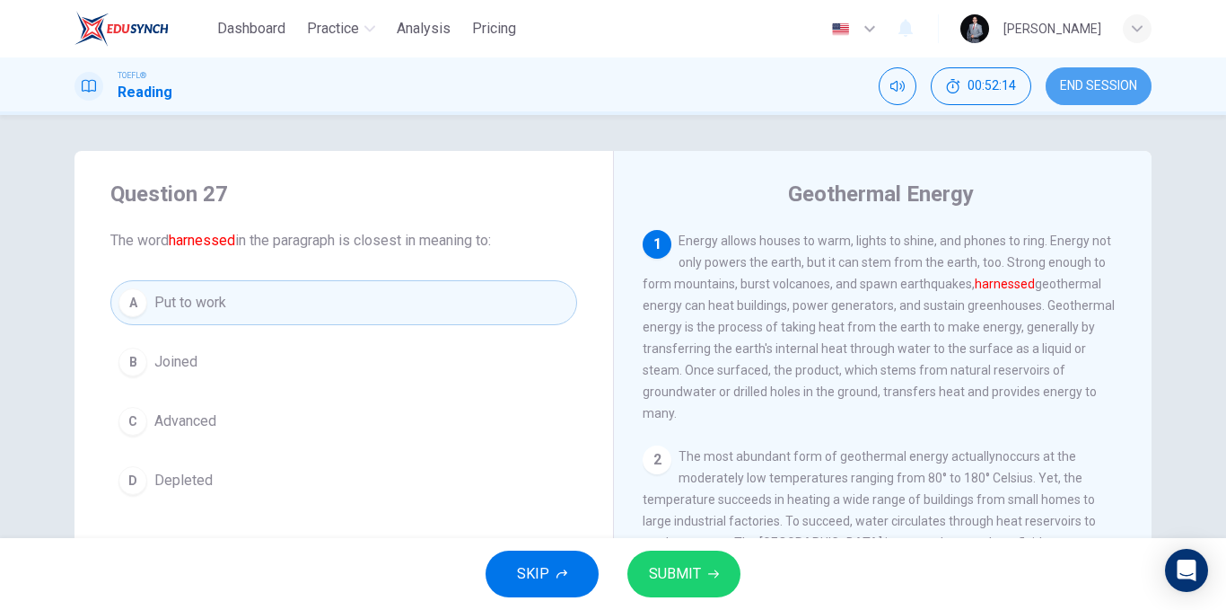
click at [1062, 84] on span "END SESSION" at bounding box center [1098, 86] width 77 height 14
